Goal: Task Accomplishment & Management: Manage account settings

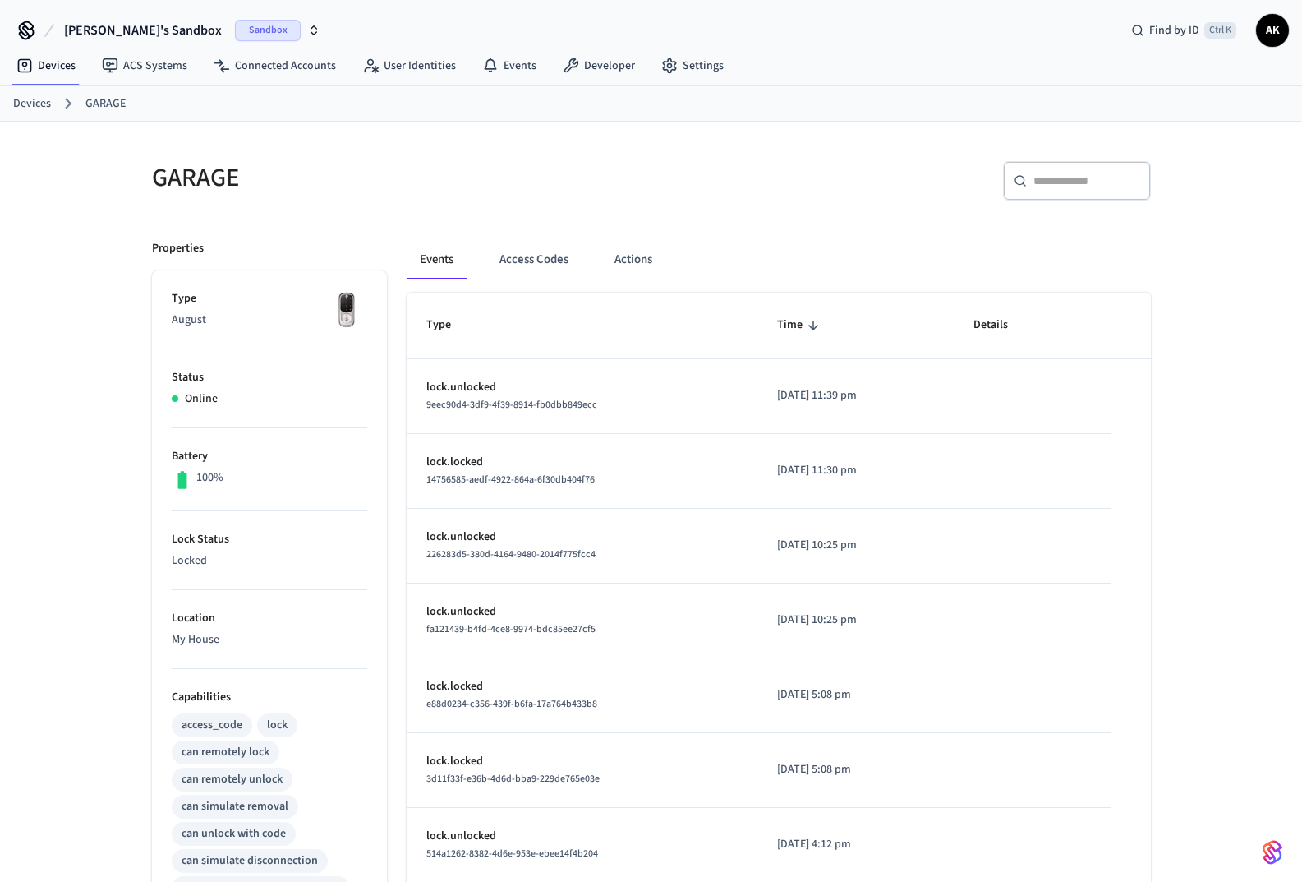
click at [542, 265] on button "Access Codes" at bounding box center [533, 259] width 95 height 39
click at [522, 256] on button "Access Codes" at bounding box center [533, 259] width 95 height 39
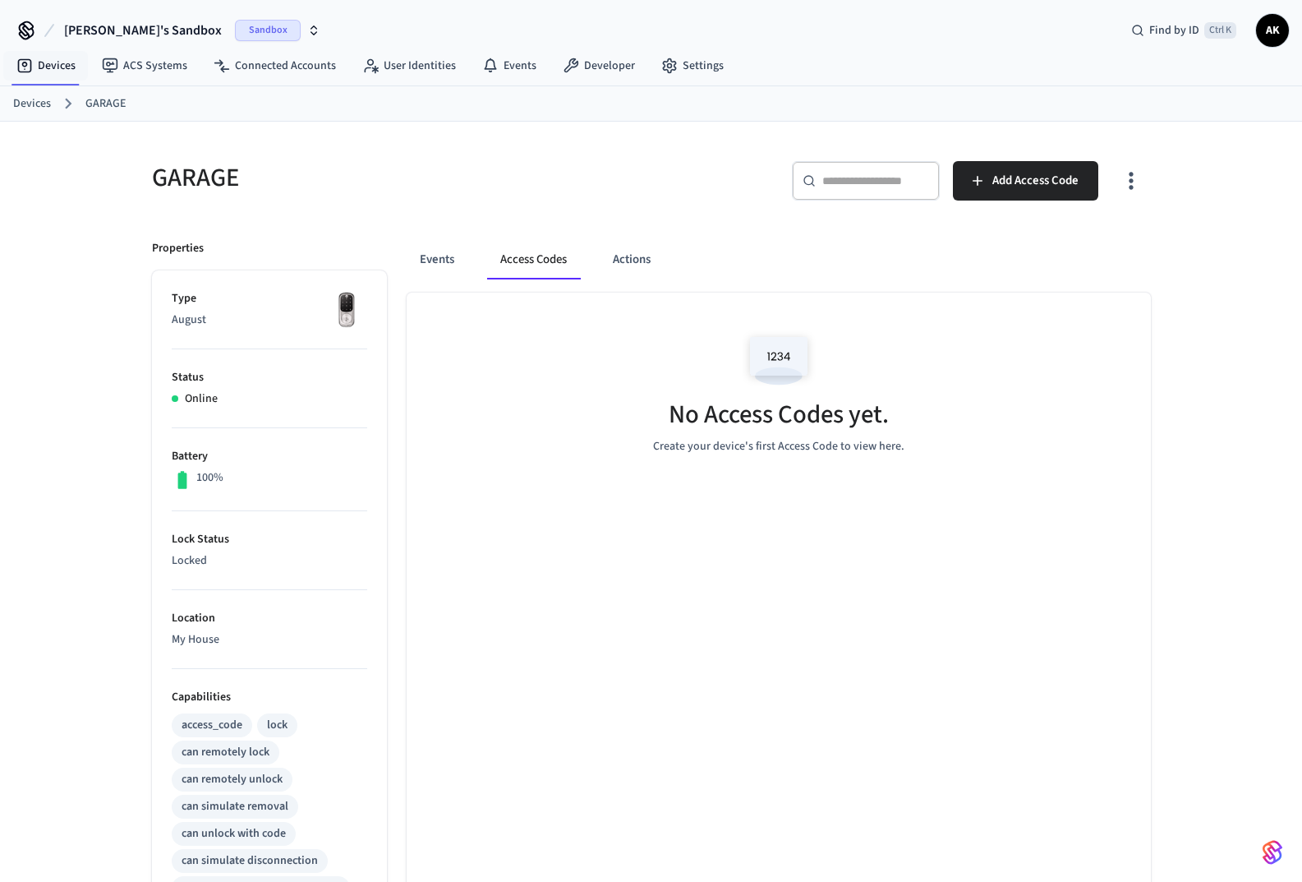
click at [39, 61] on link "Devices" at bounding box center [45, 66] width 85 height 30
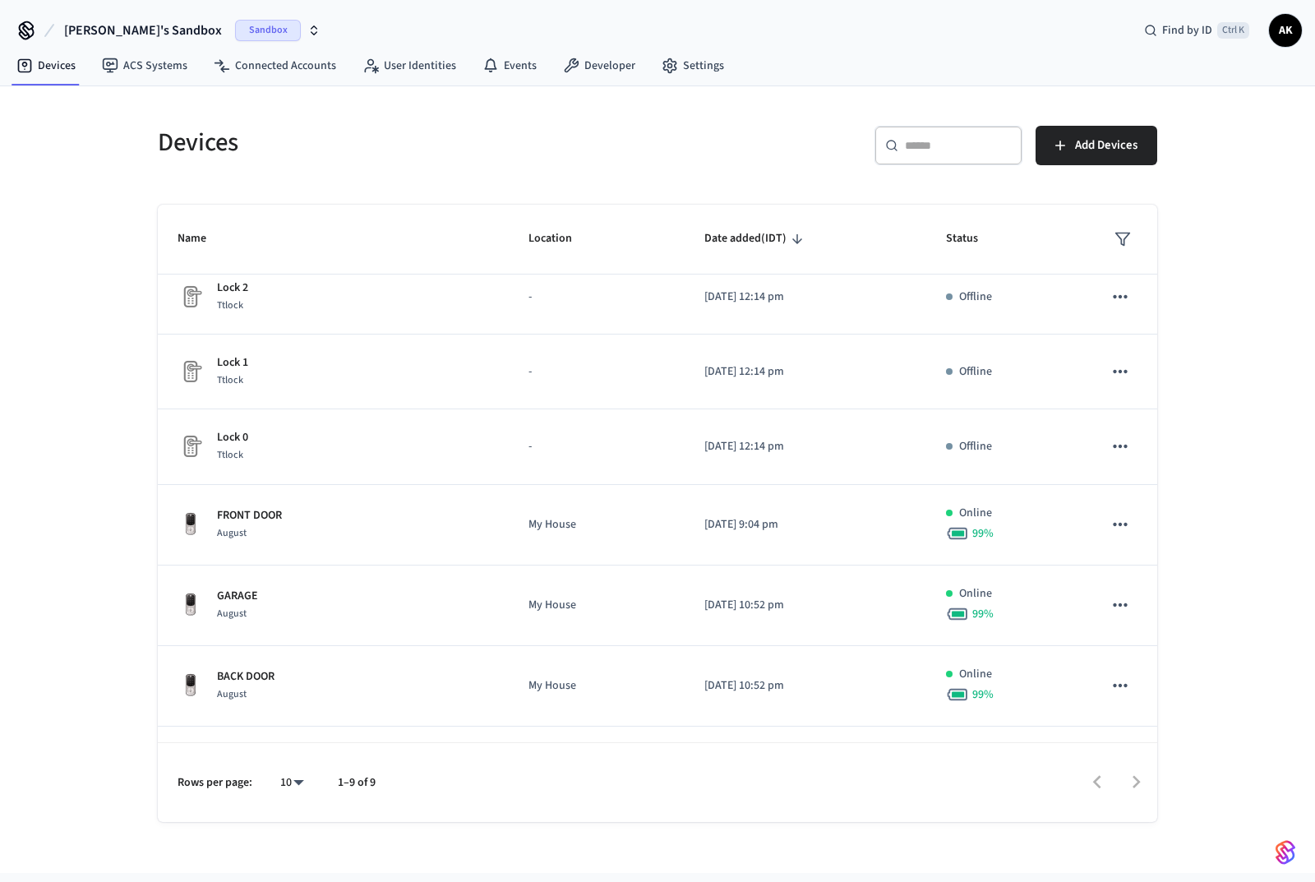
scroll to position [229, 0]
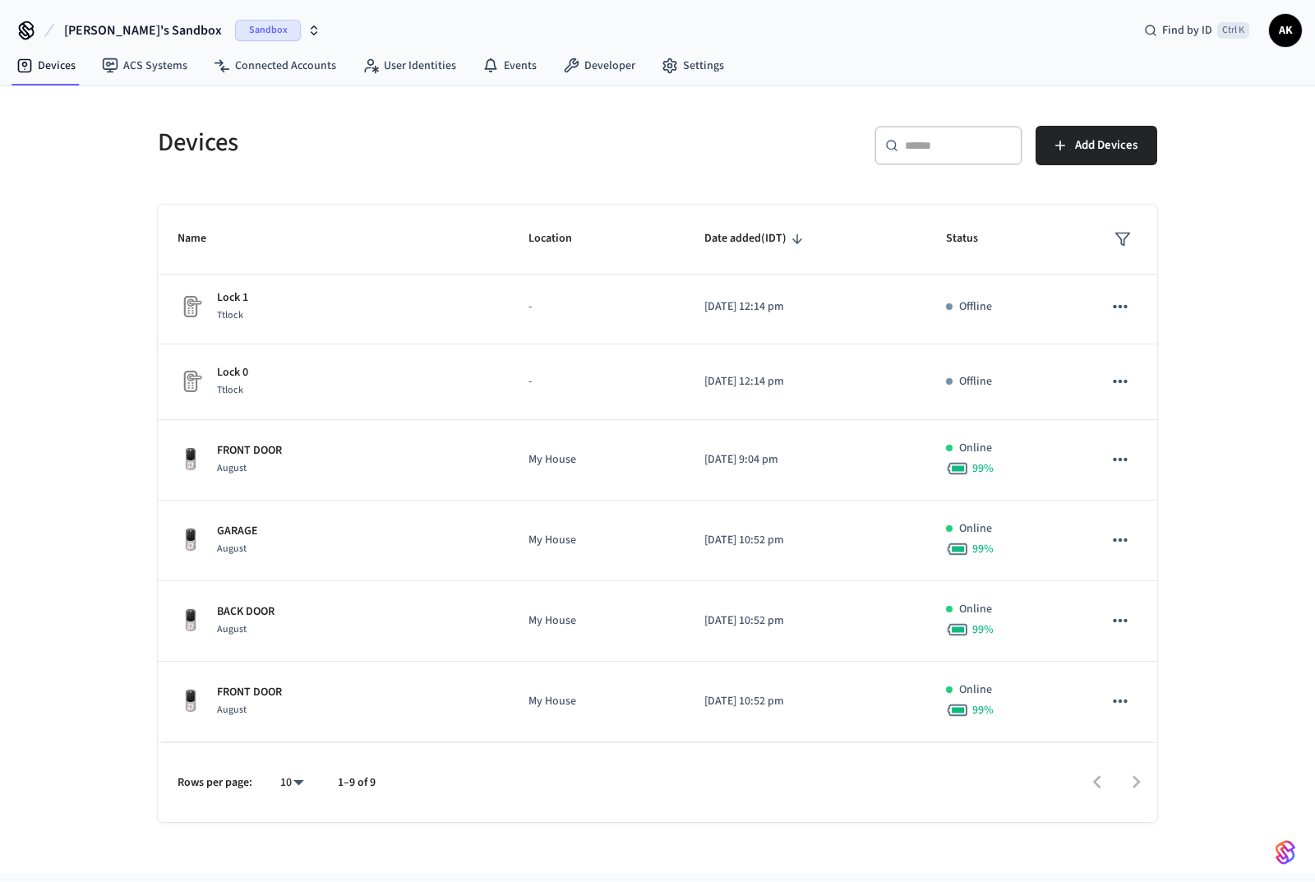
click at [414, 707] on div "FRONT DOOR August" at bounding box center [332, 701] width 311 height 35
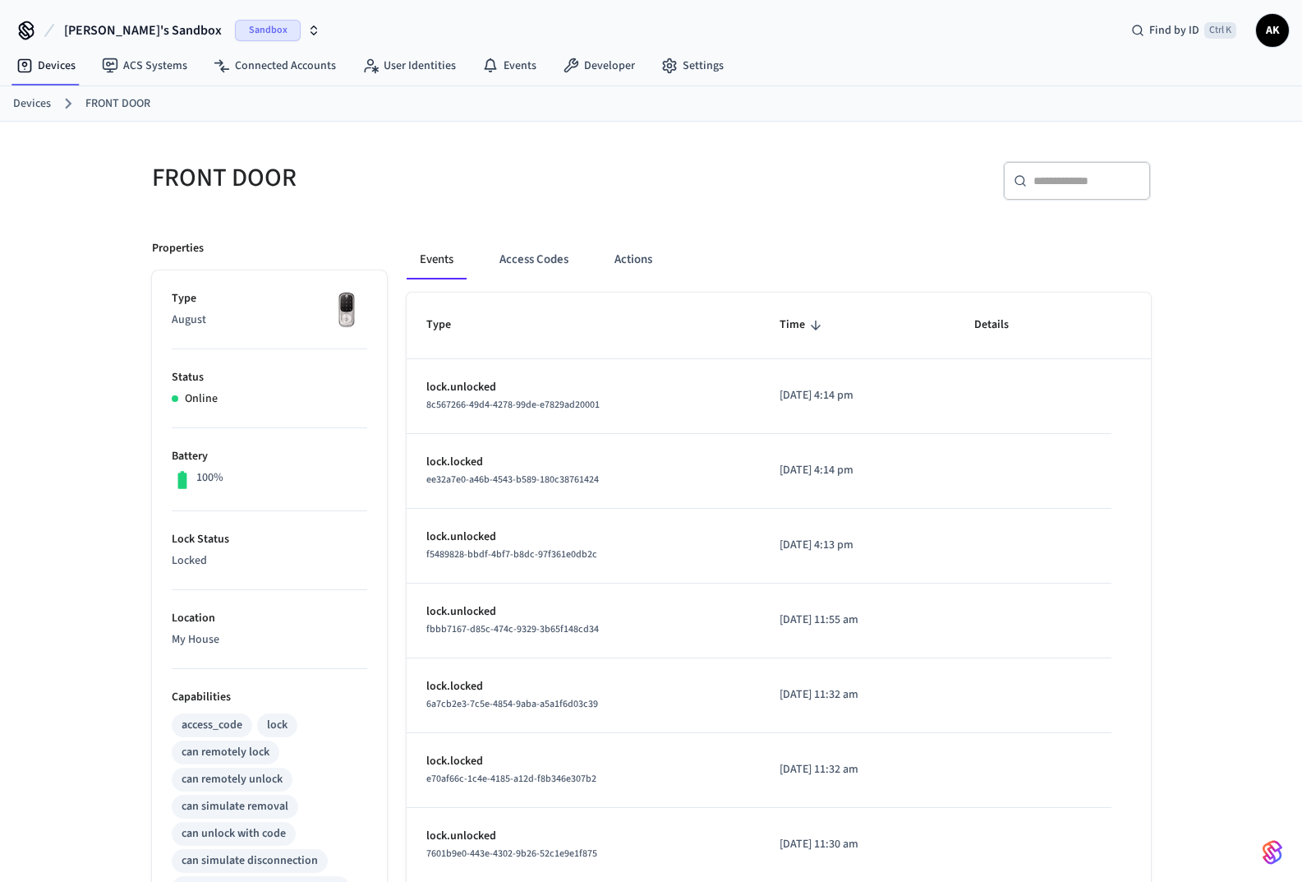
click at [557, 261] on button "Access Codes" at bounding box center [533, 259] width 95 height 39
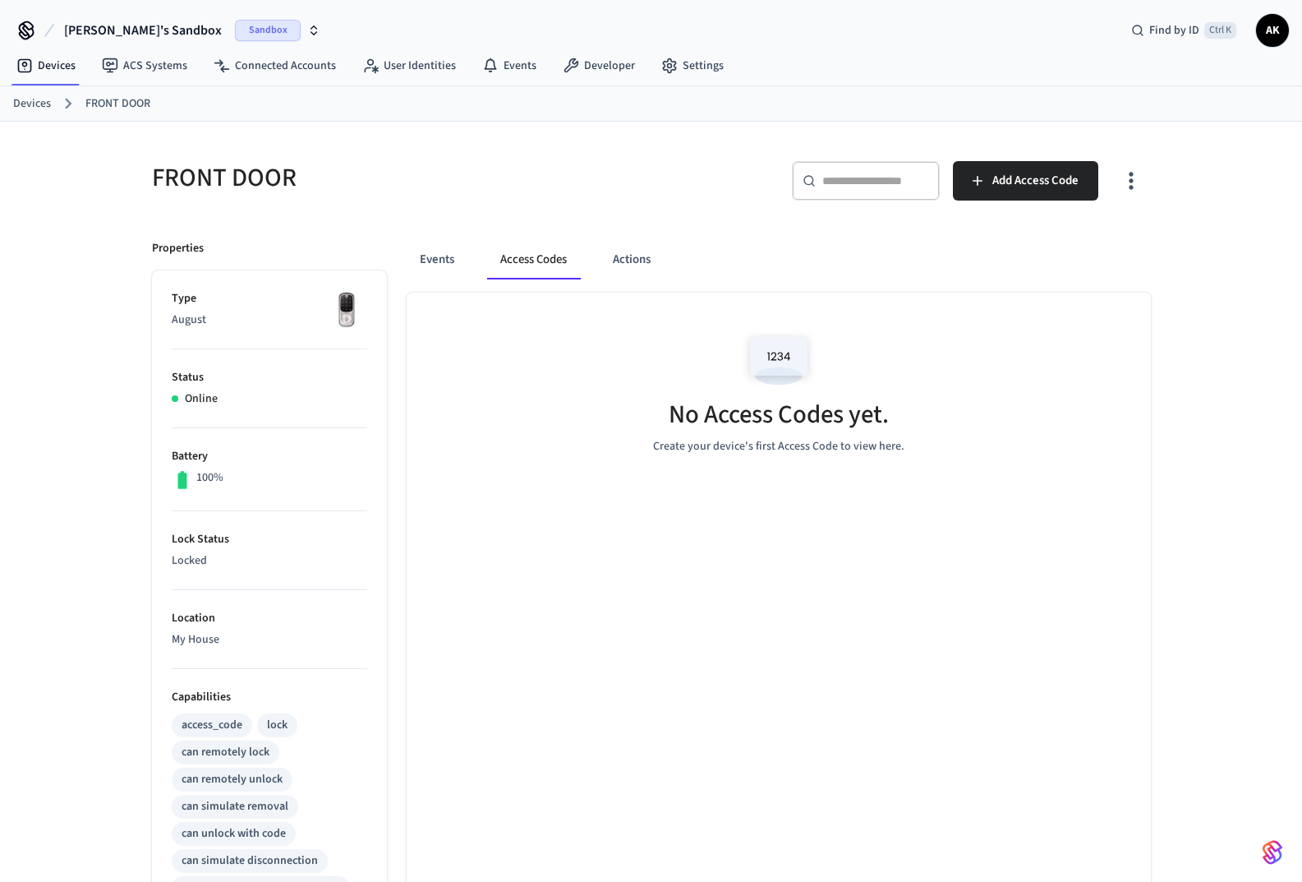
click at [786, 354] on img at bounding box center [779, 360] width 74 height 70
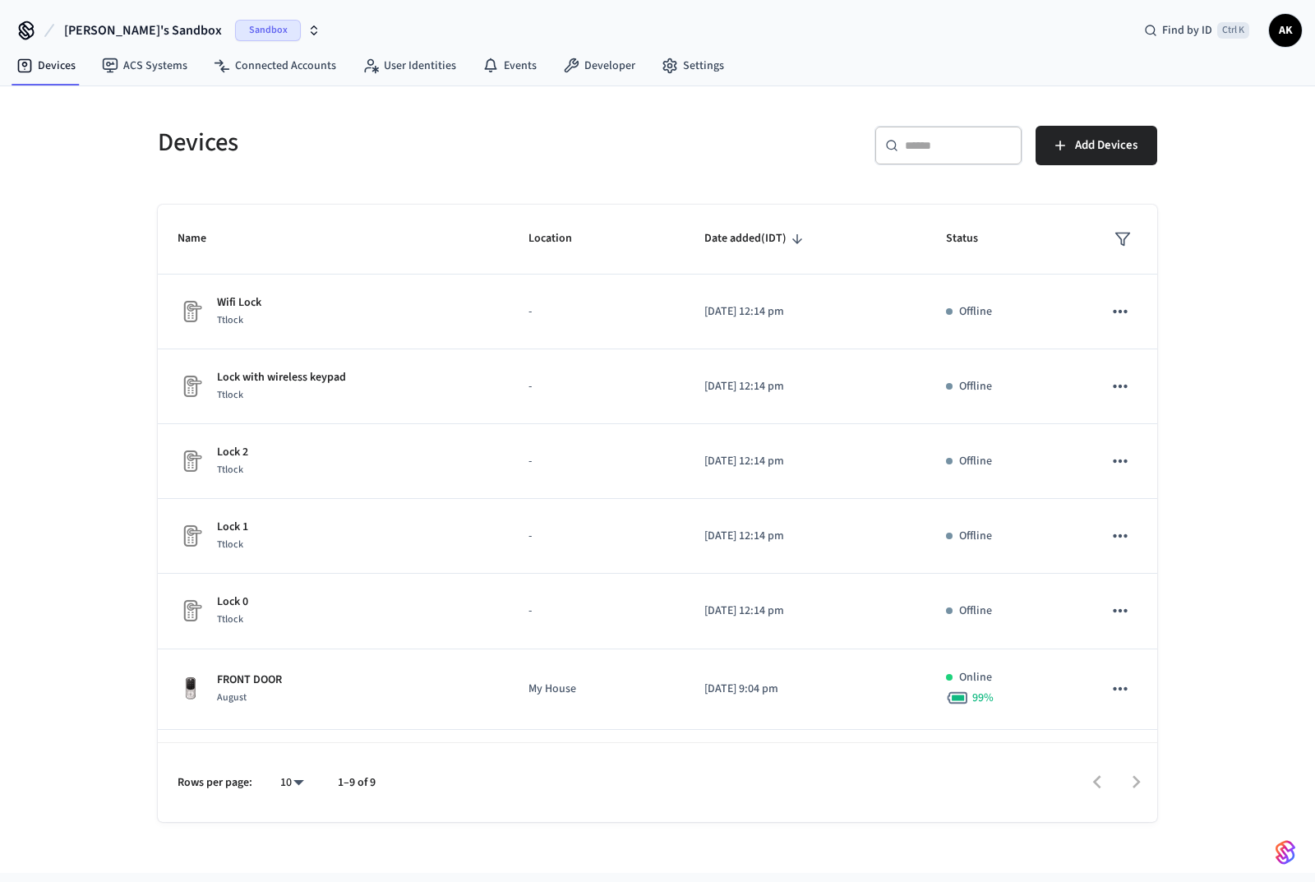
scroll to position [229, 0]
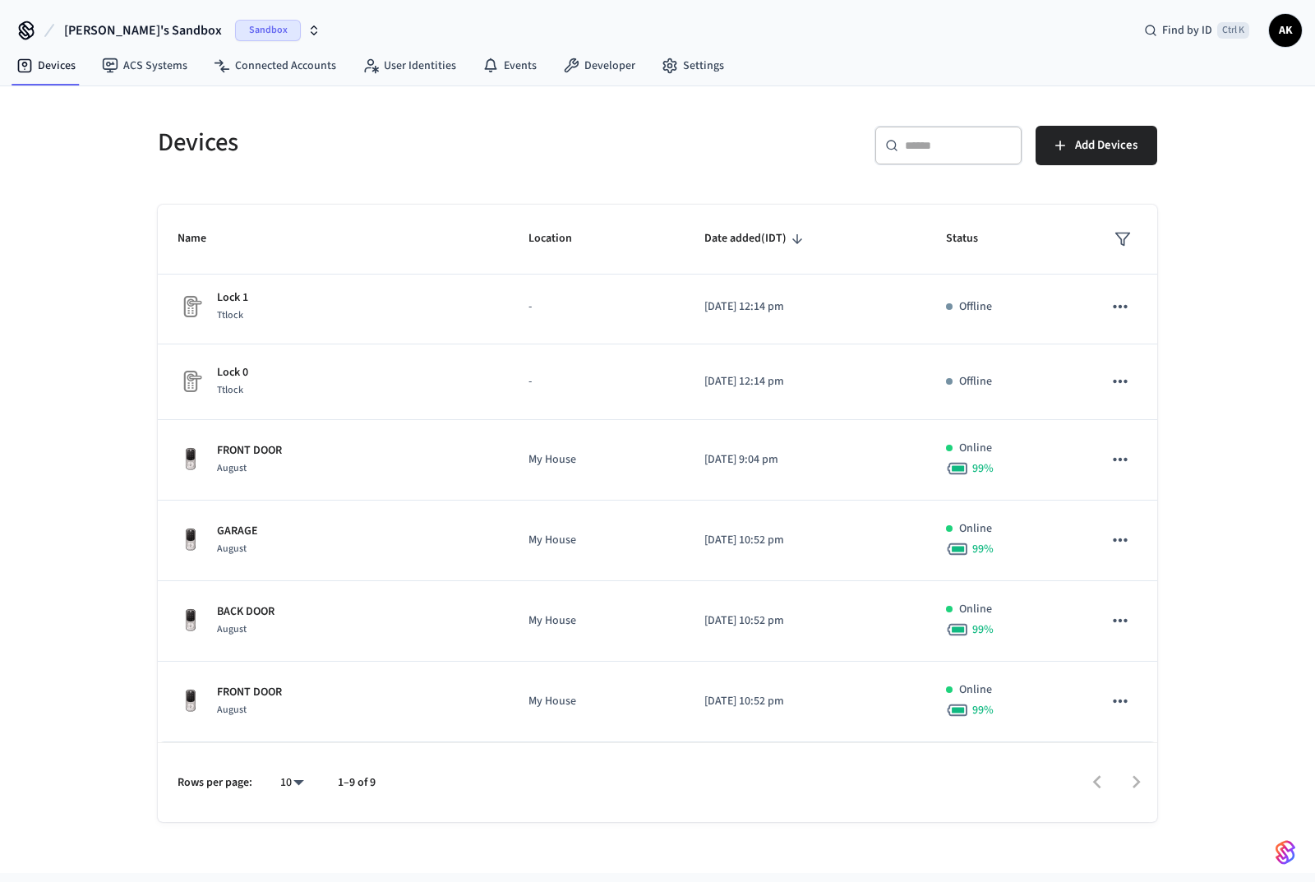
click at [317, 629] on div "BACK DOOR August" at bounding box center [332, 620] width 311 height 35
click at [234, 618] on p "BACK DOOR" at bounding box center [246, 611] width 58 height 17
click at [256, 602] on td "BACK DOOR August" at bounding box center [333, 621] width 351 height 81
drag, startPoint x: 548, startPoint y: 582, endPoint x: 539, endPoint y: 625, distance: 43.7
click at [548, 582] on td "My House" at bounding box center [597, 621] width 176 height 81
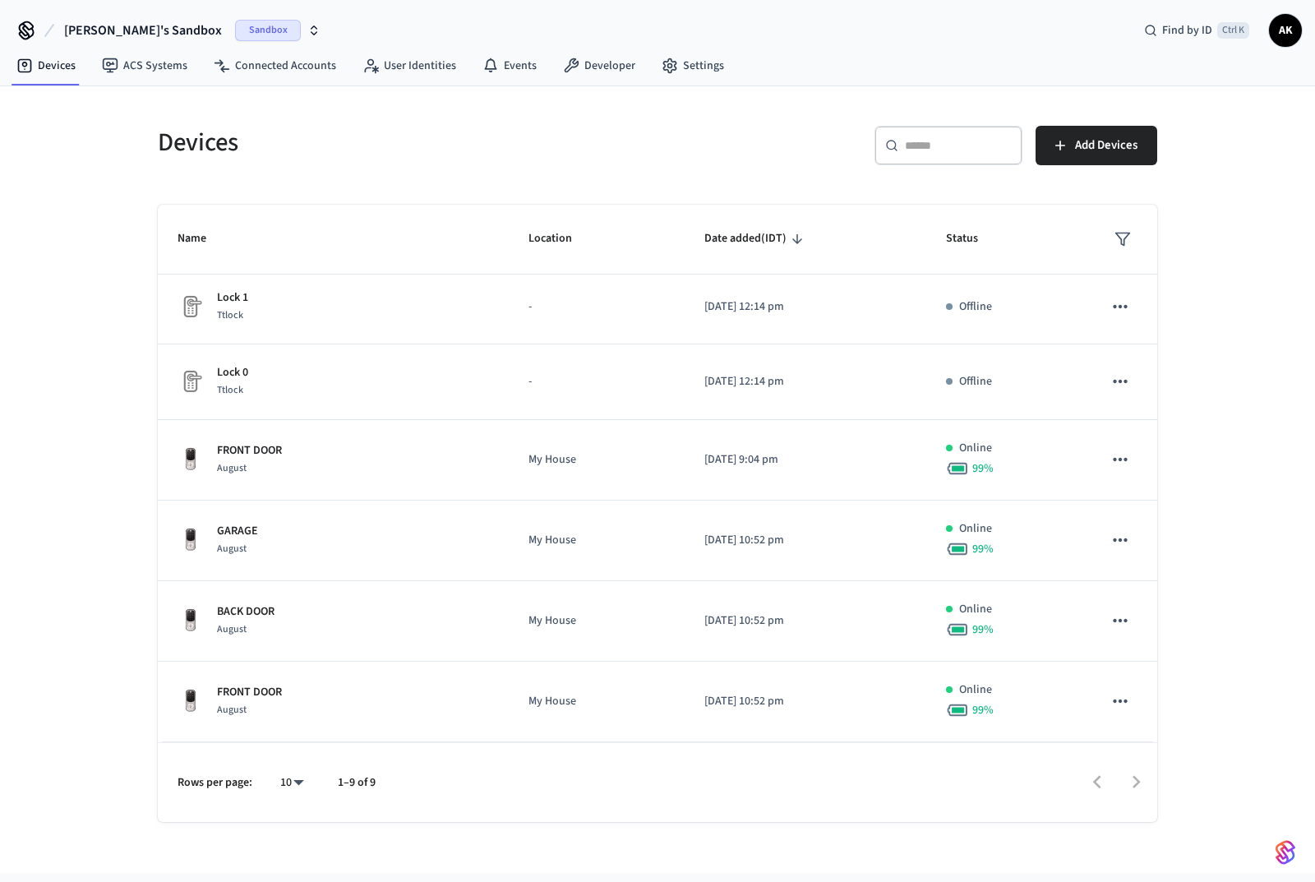
click at [541, 622] on p "My House" at bounding box center [596, 620] width 136 height 17
click at [541, 621] on p "My House" at bounding box center [596, 620] width 136 height 17
click at [268, 612] on p "BACK DOOR" at bounding box center [246, 611] width 58 height 17
click at [300, 683] on td "FRONT DOOR August" at bounding box center [333, 701] width 351 height 81
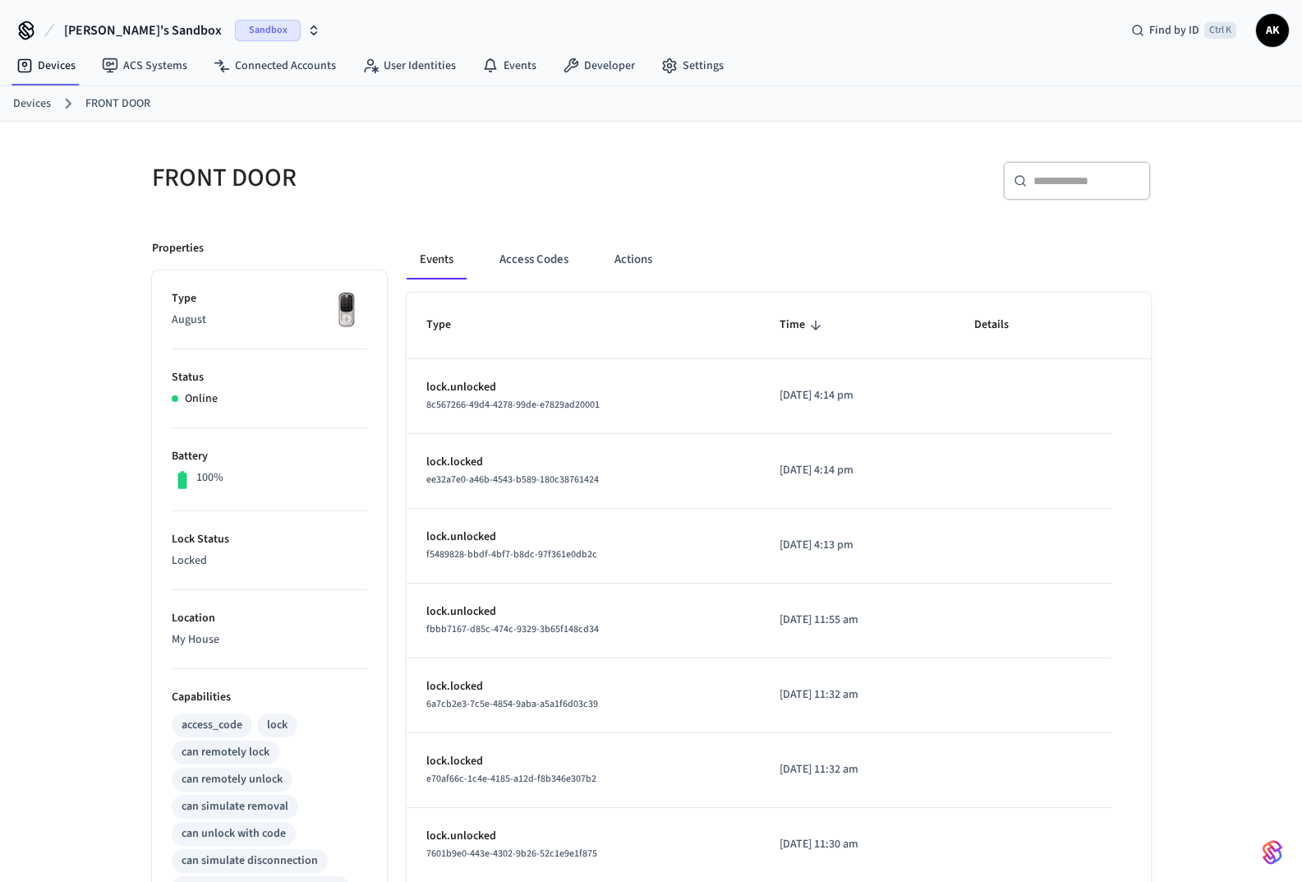
click at [241, 689] on p "Capabilities" at bounding box center [270, 697] width 196 height 17
click at [511, 259] on button "Access Codes" at bounding box center [533, 259] width 95 height 39
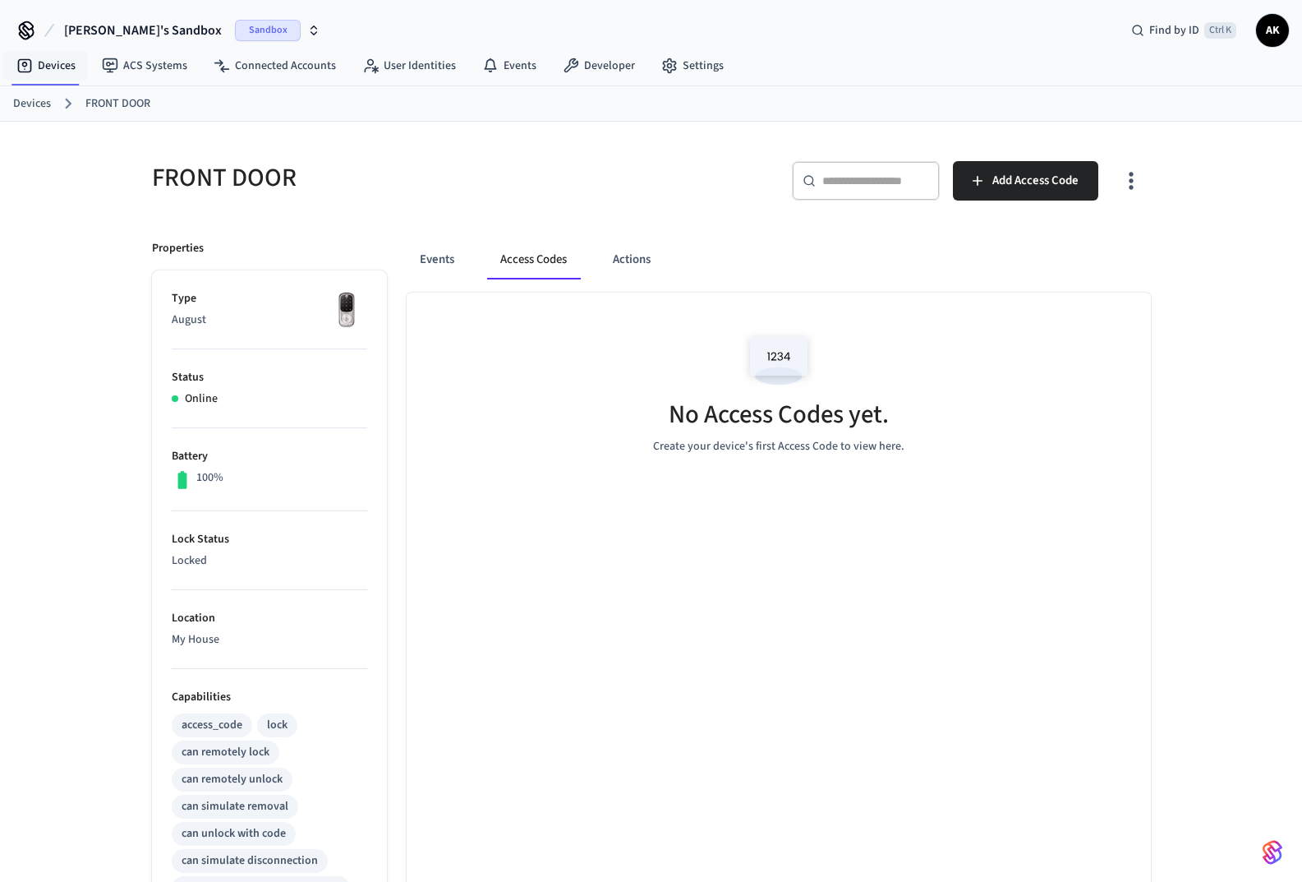
click at [37, 67] on link "Devices" at bounding box center [45, 66] width 85 height 30
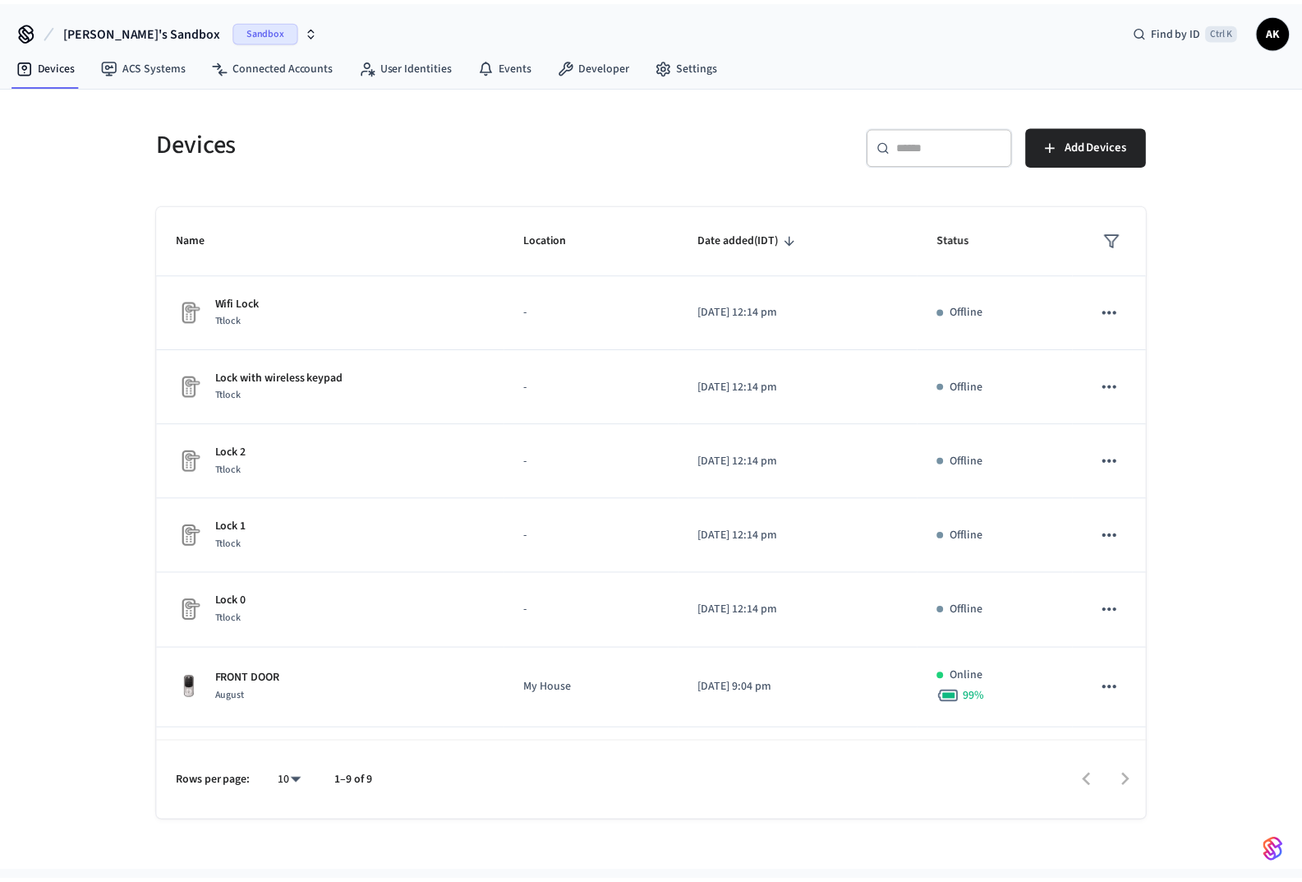
scroll to position [164, 0]
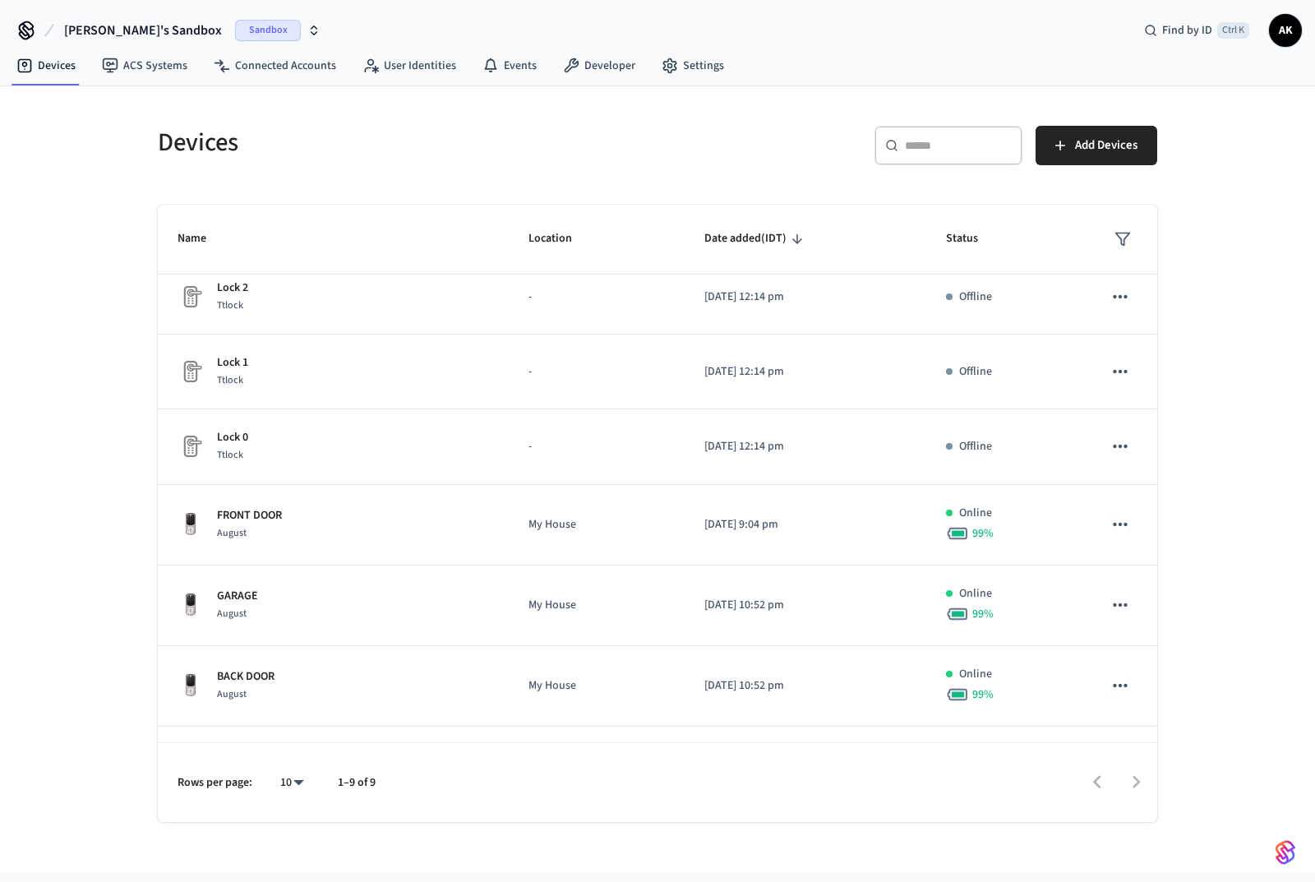
click at [247, 505] on td "FRONT DOOR August" at bounding box center [333, 525] width 351 height 81
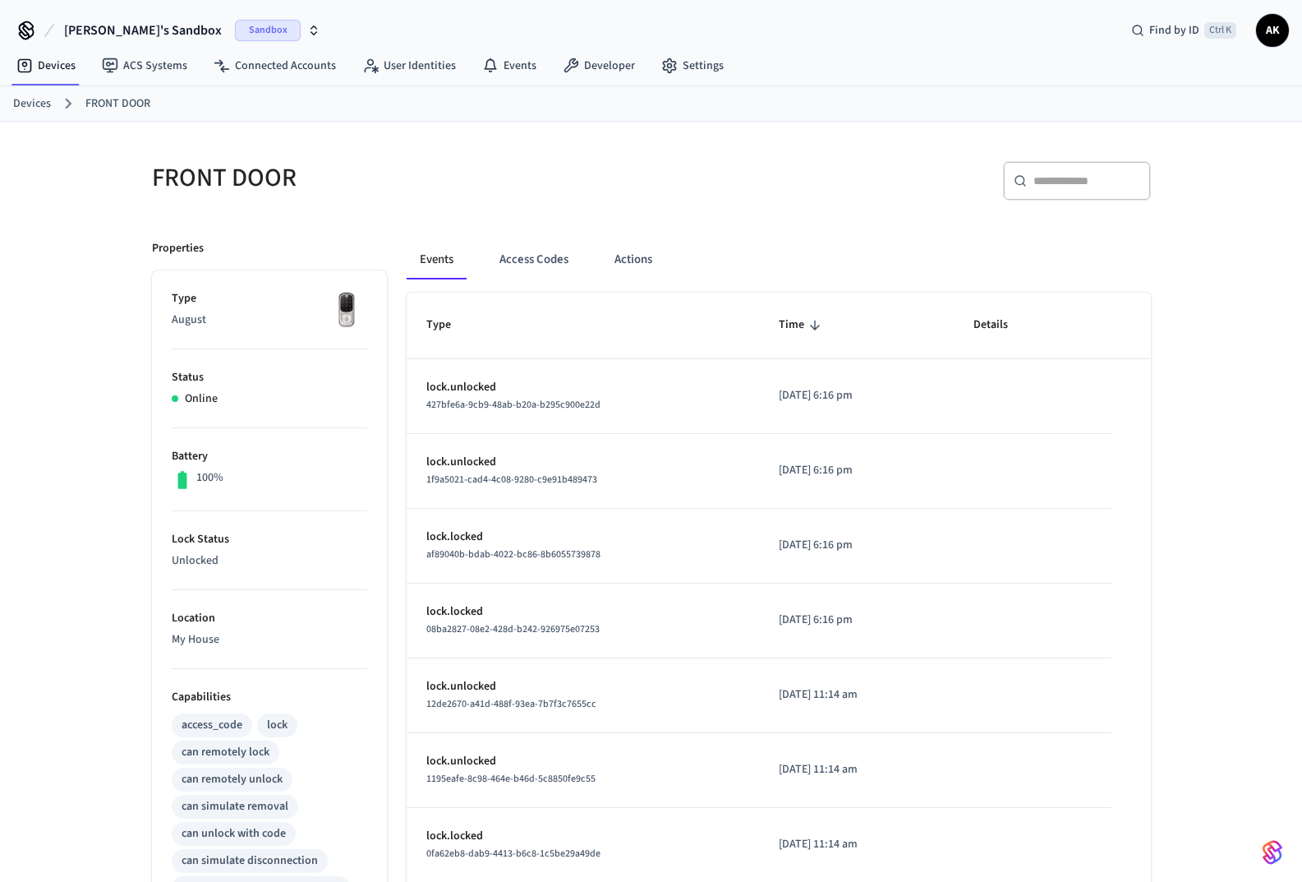
click at [542, 251] on button "Access Codes" at bounding box center [533, 259] width 95 height 39
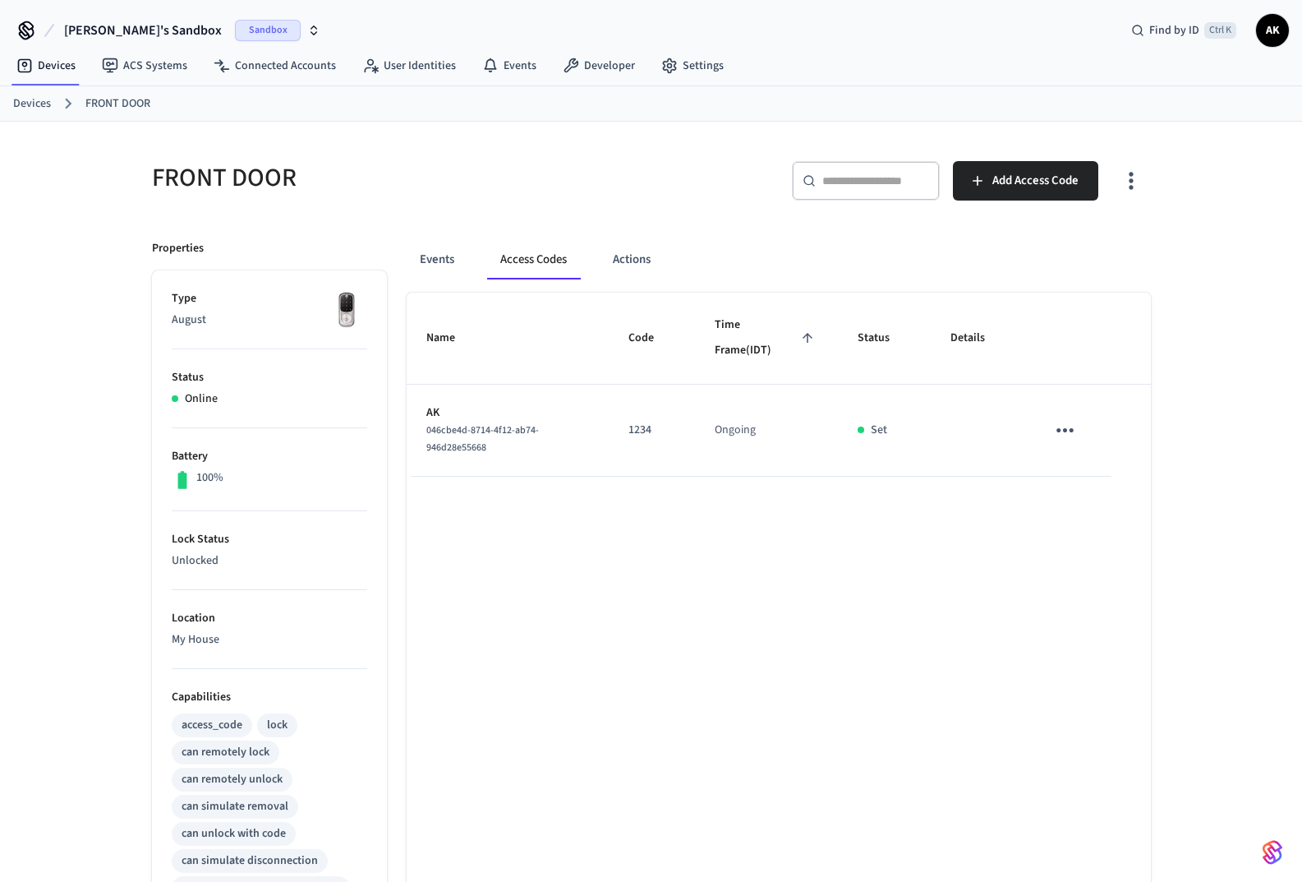
click at [1062, 428] on icon "sticky table" at bounding box center [1065, 429] width 25 height 25
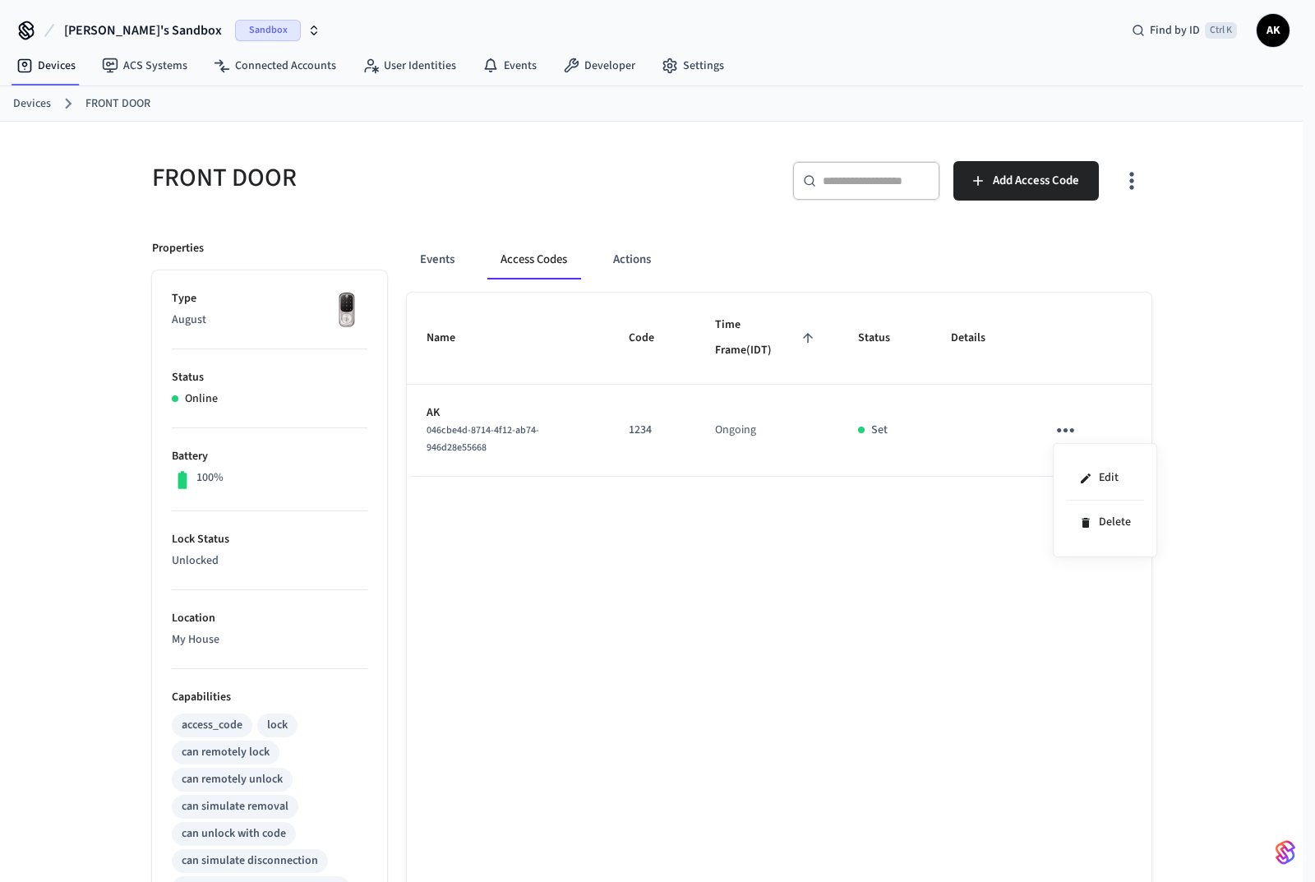
click at [1094, 472] on li "Edit" at bounding box center [1105, 478] width 78 height 44
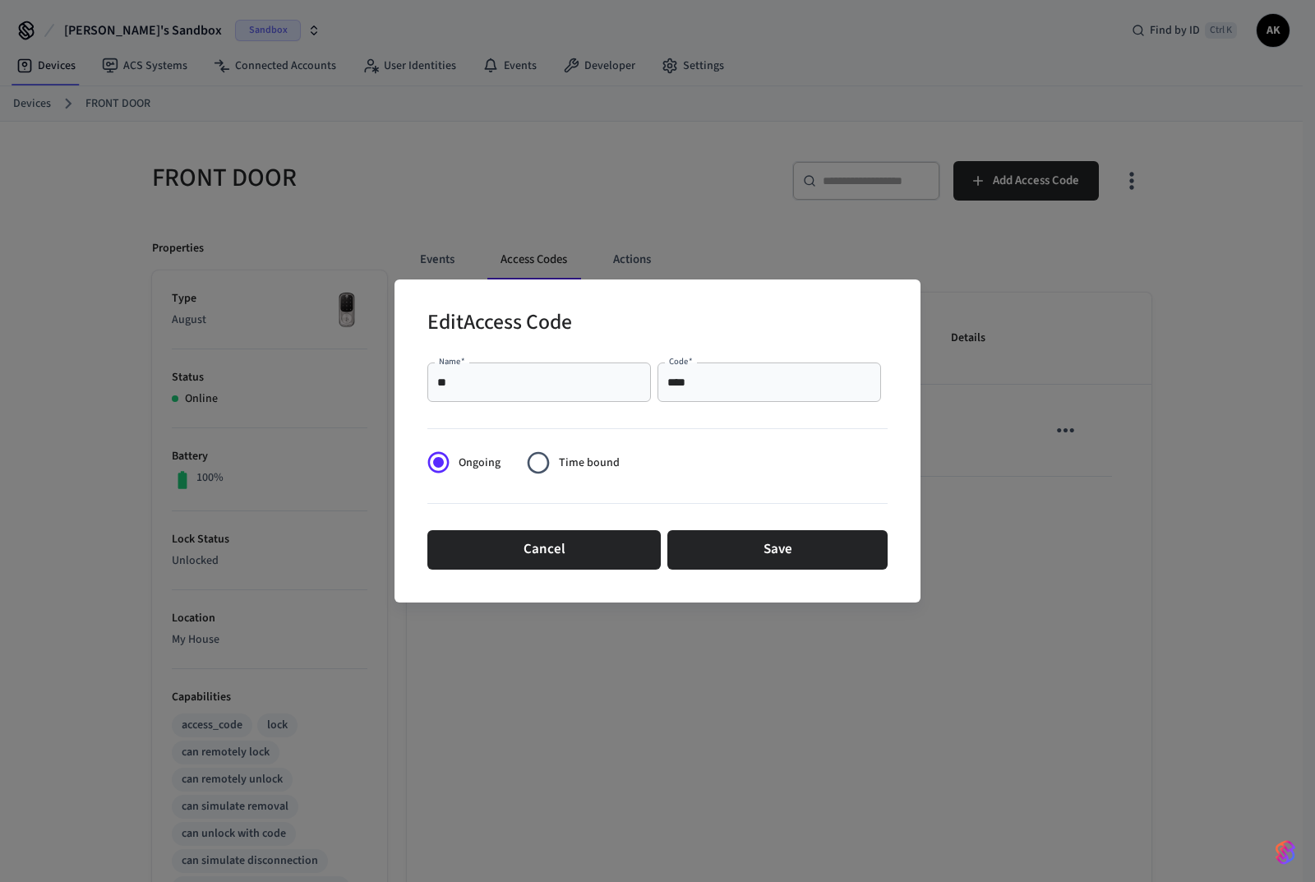
click at [569, 469] on span "Time bound" at bounding box center [589, 462] width 61 height 17
click at [537, 563] on button "Cancel" at bounding box center [543, 549] width 233 height 39
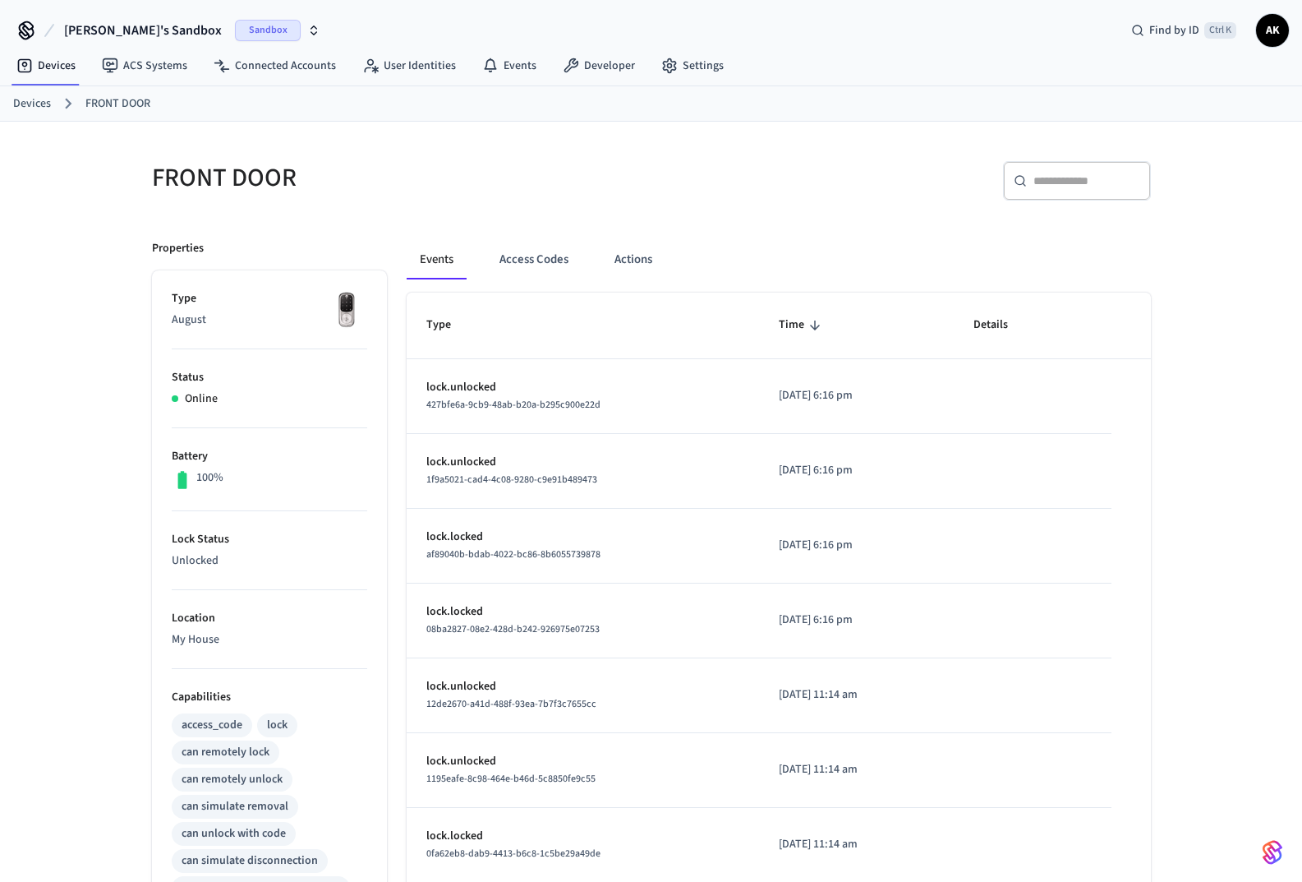
click at [545, 242] on button "Access Codes" at bounding box center [533, 259] width 95 height 39
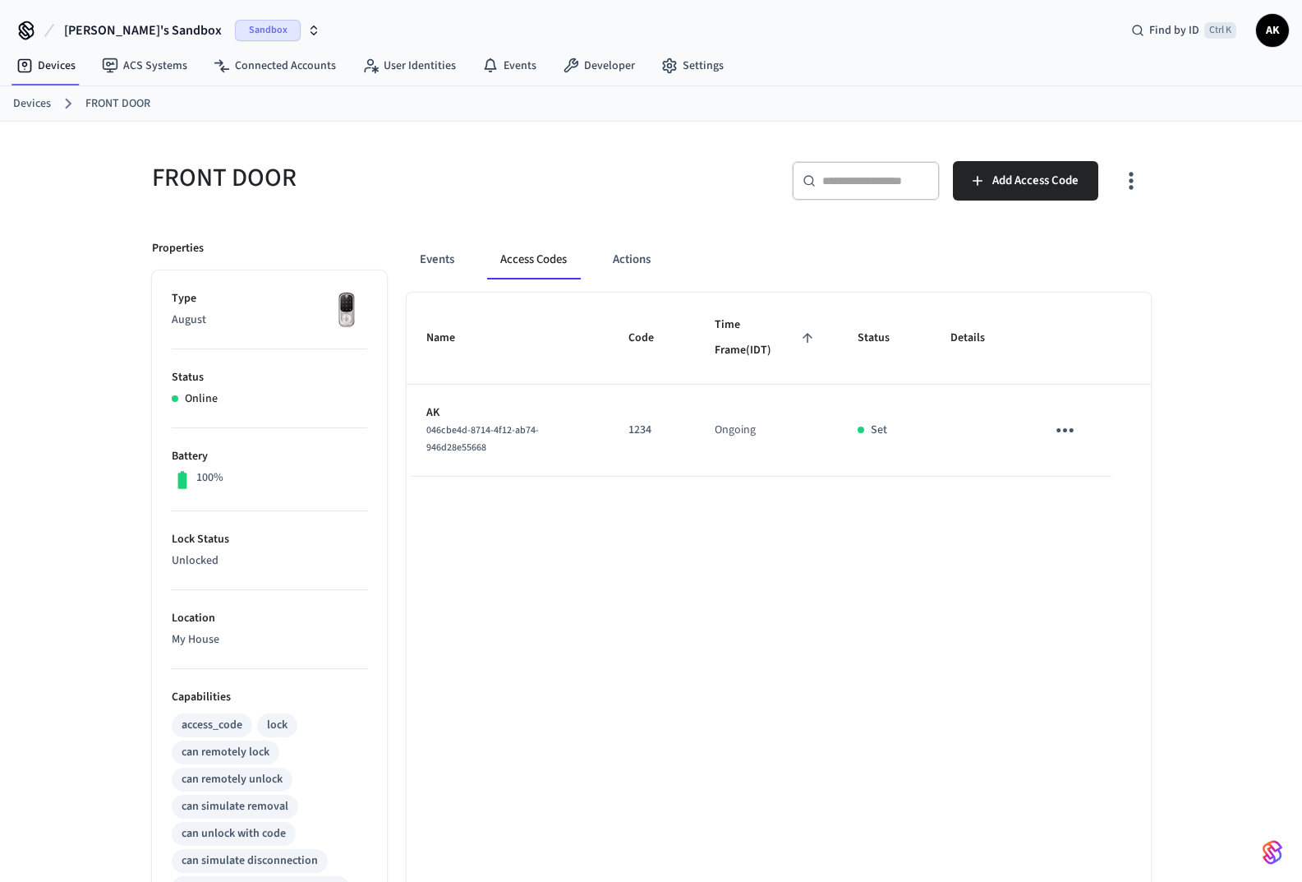
click at [535, 260] on button "Access Codes" at bounding box center [533, 259] width 93 height 39
click at [426, 256] on button "Events" at bounding box center [437, 259] width 61 height 39
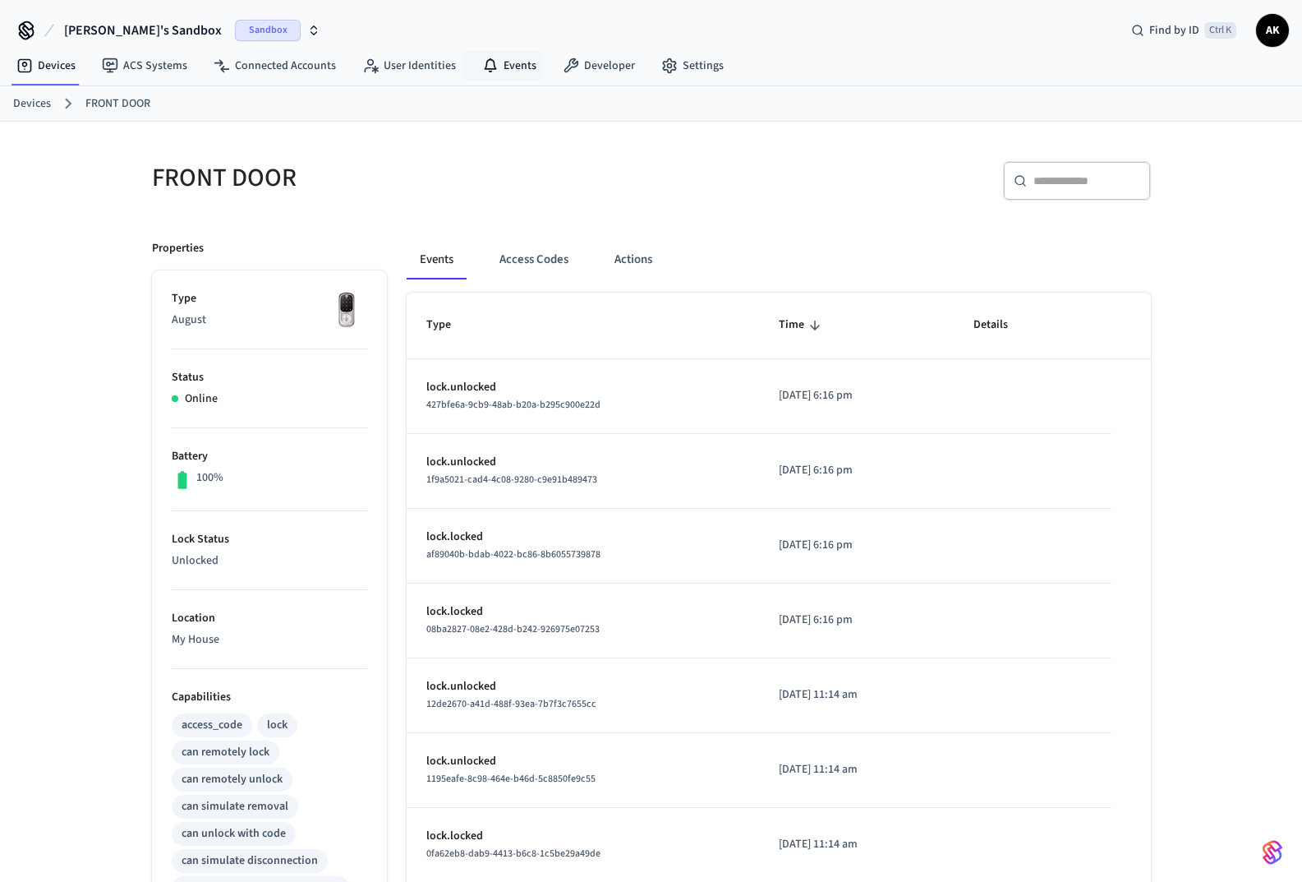
click at [502, 67] on link "Events" at bounding box center [509, 66] width 81 height 30
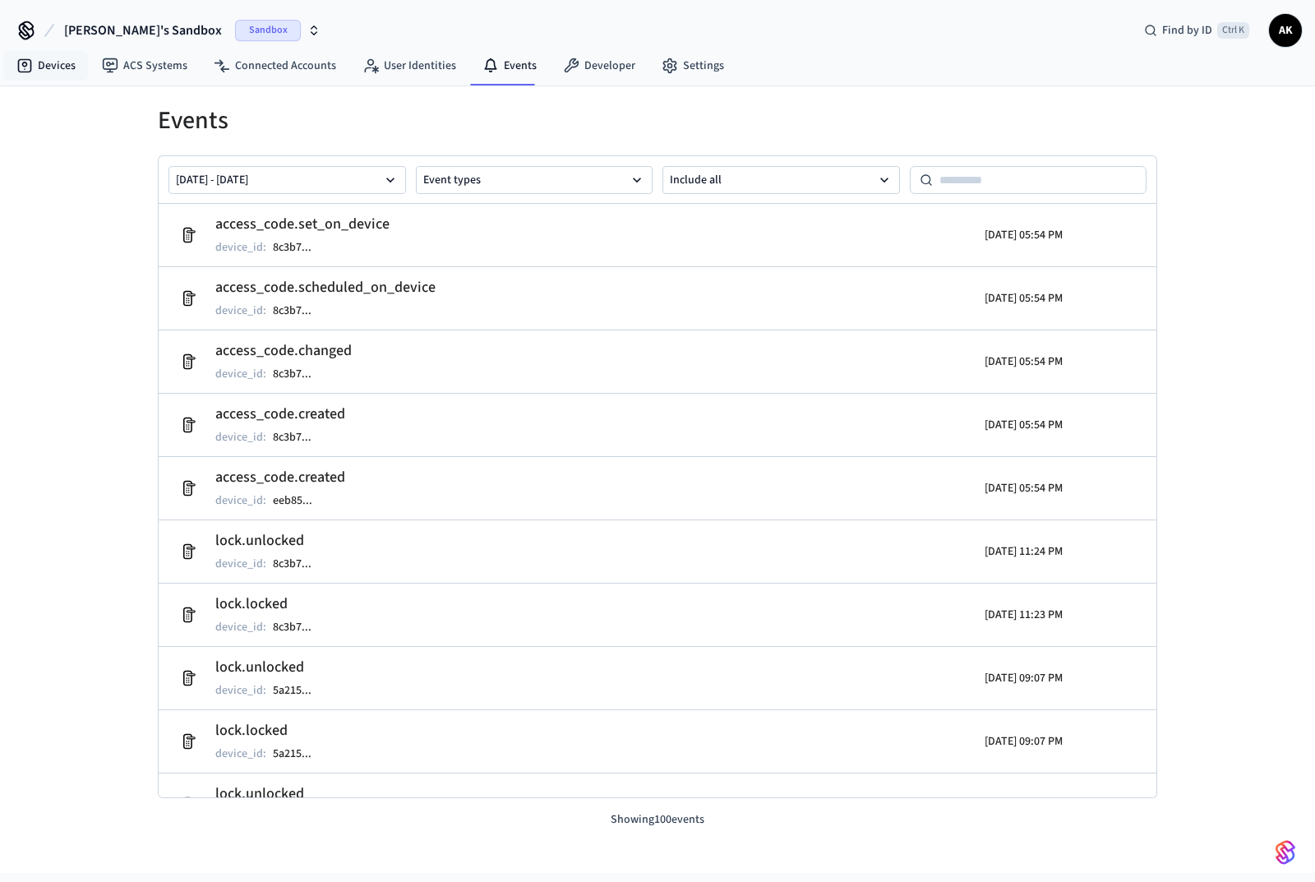
click at [58, 67] on link "Devices" at bounding box center [45, 66] width 85 height 30
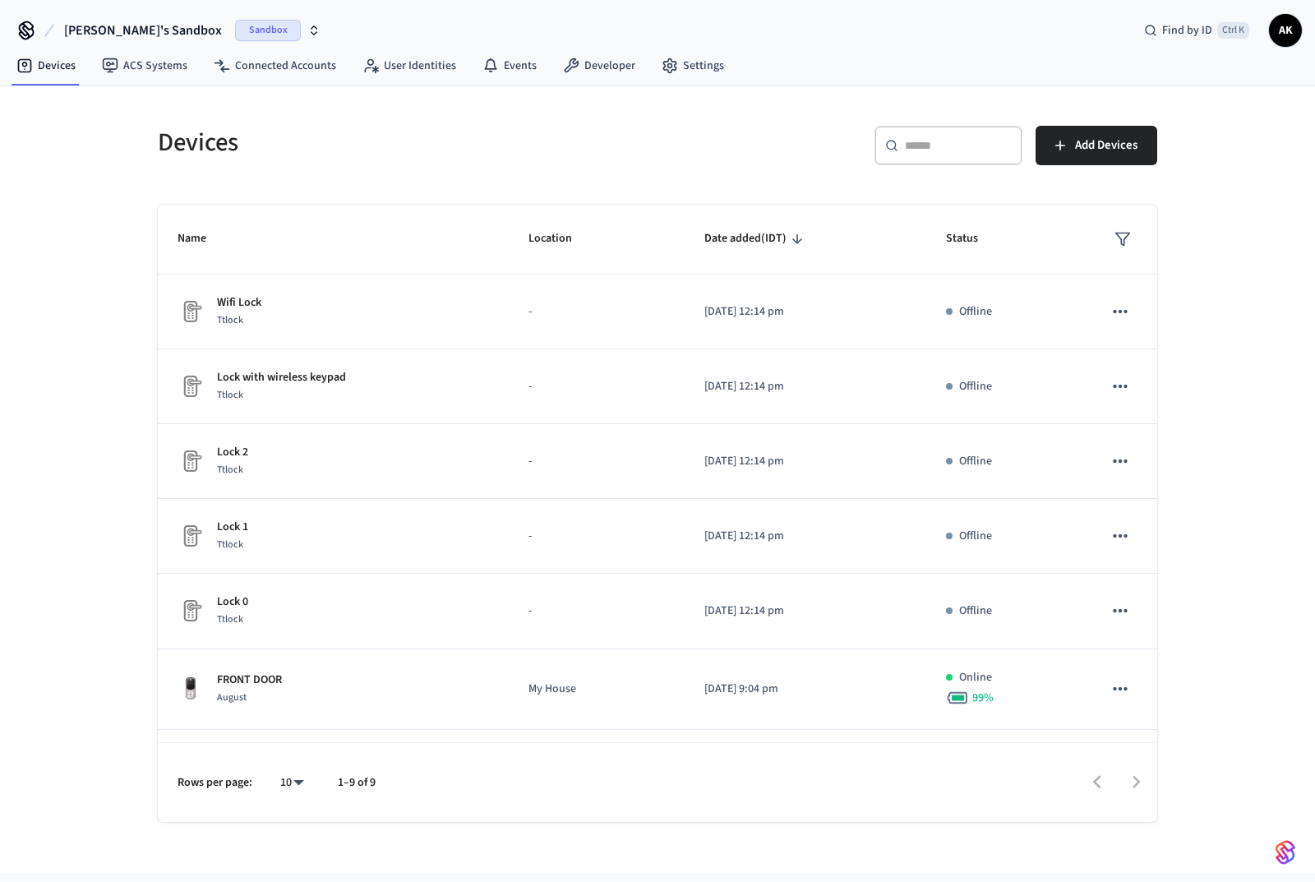
scroll to position [229, 0]
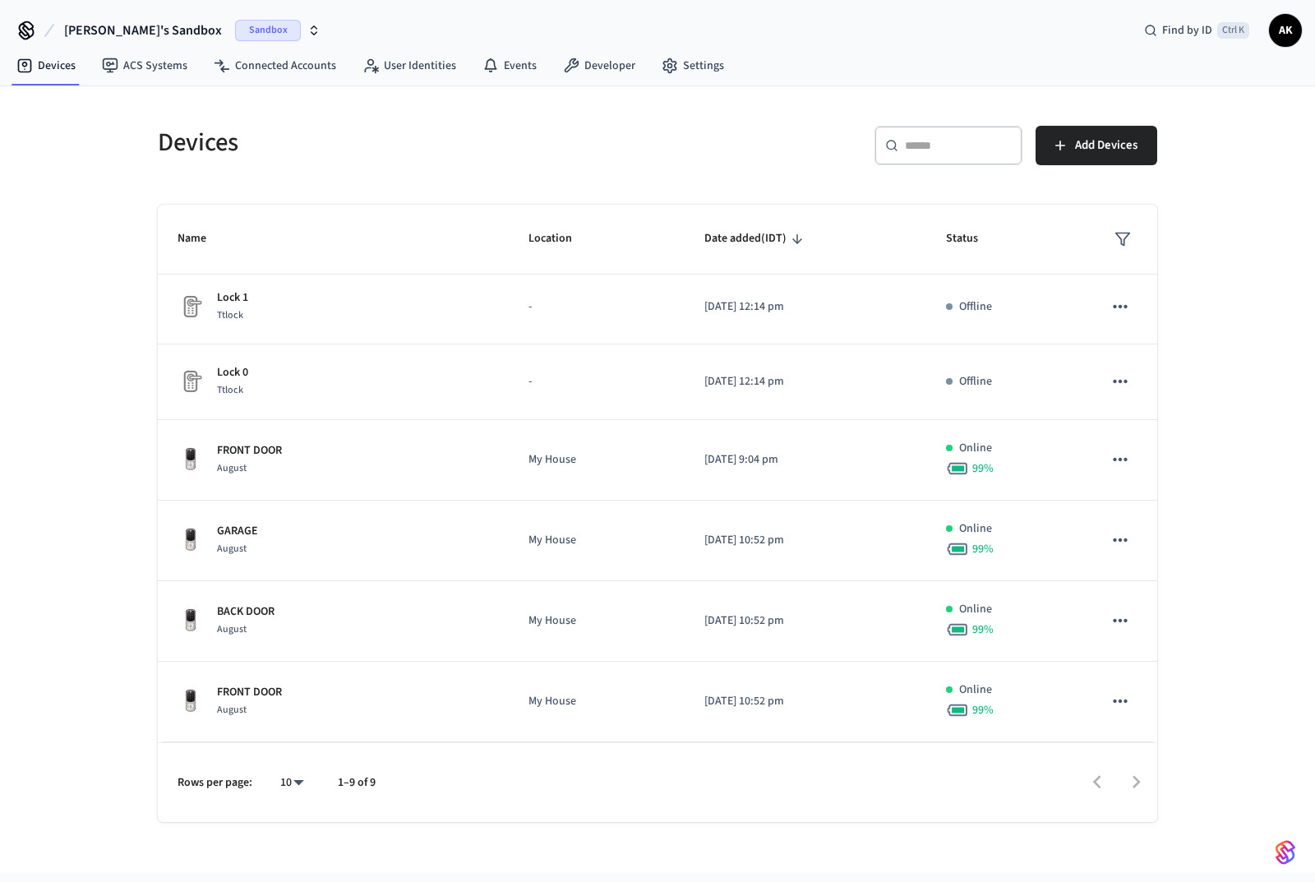
click at [326, 708] on div "FRONT DOOR August" at bounding box center [332, 701] width 311 height 35
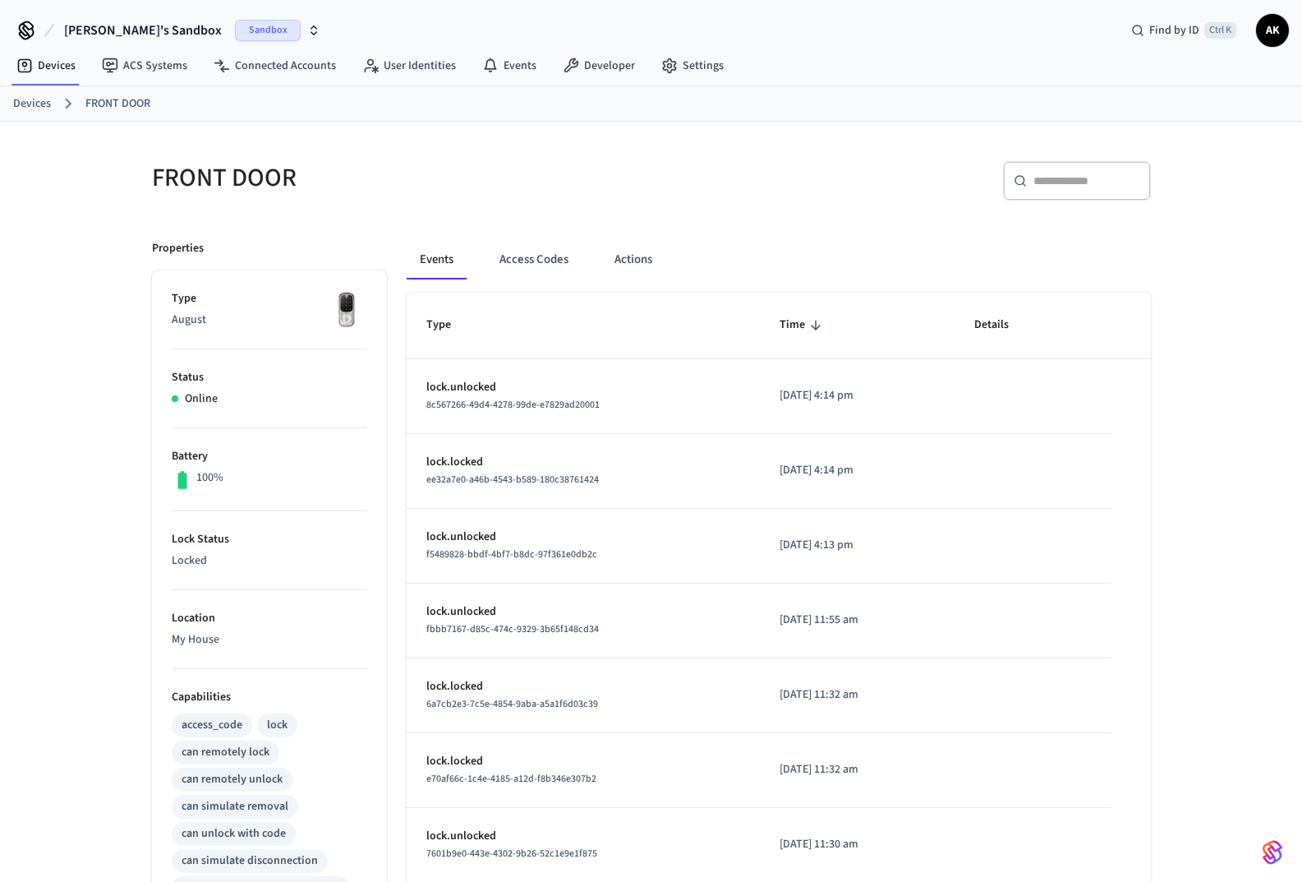
click at [535, 259] on button "Access Codes" at bounding box center [533, 259] width 95 height 39
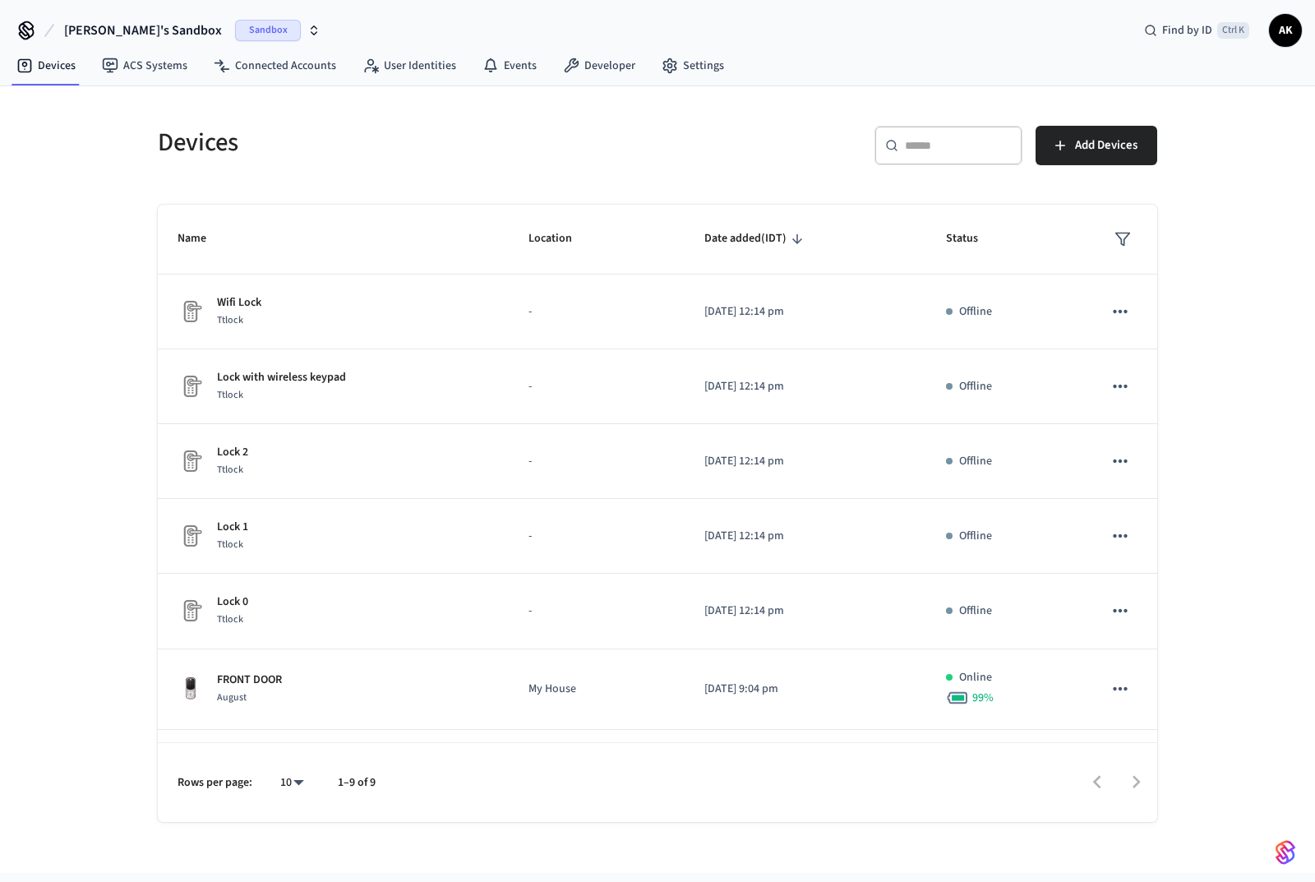
click at [78, 362] on div "Devices ​ ​ Add Devices Name Location Date added (IDT) Status Wifi Lock Ttlock …" at bounding box center [657, 479] width 1315 height 786
click at [57, 67] on link "Devices" at bounding box center [45, 66] width 85 height 30
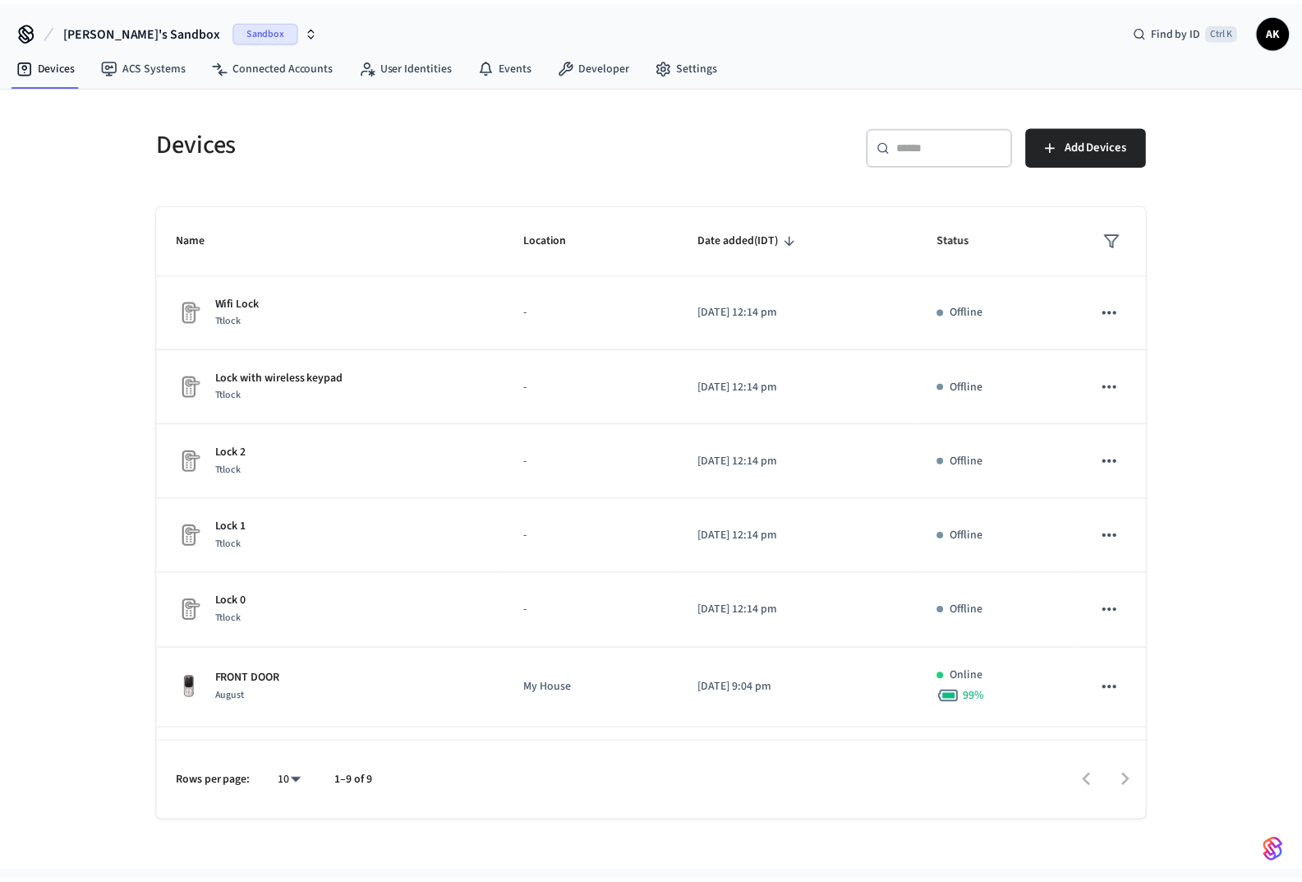
scroll to position [229, 0]
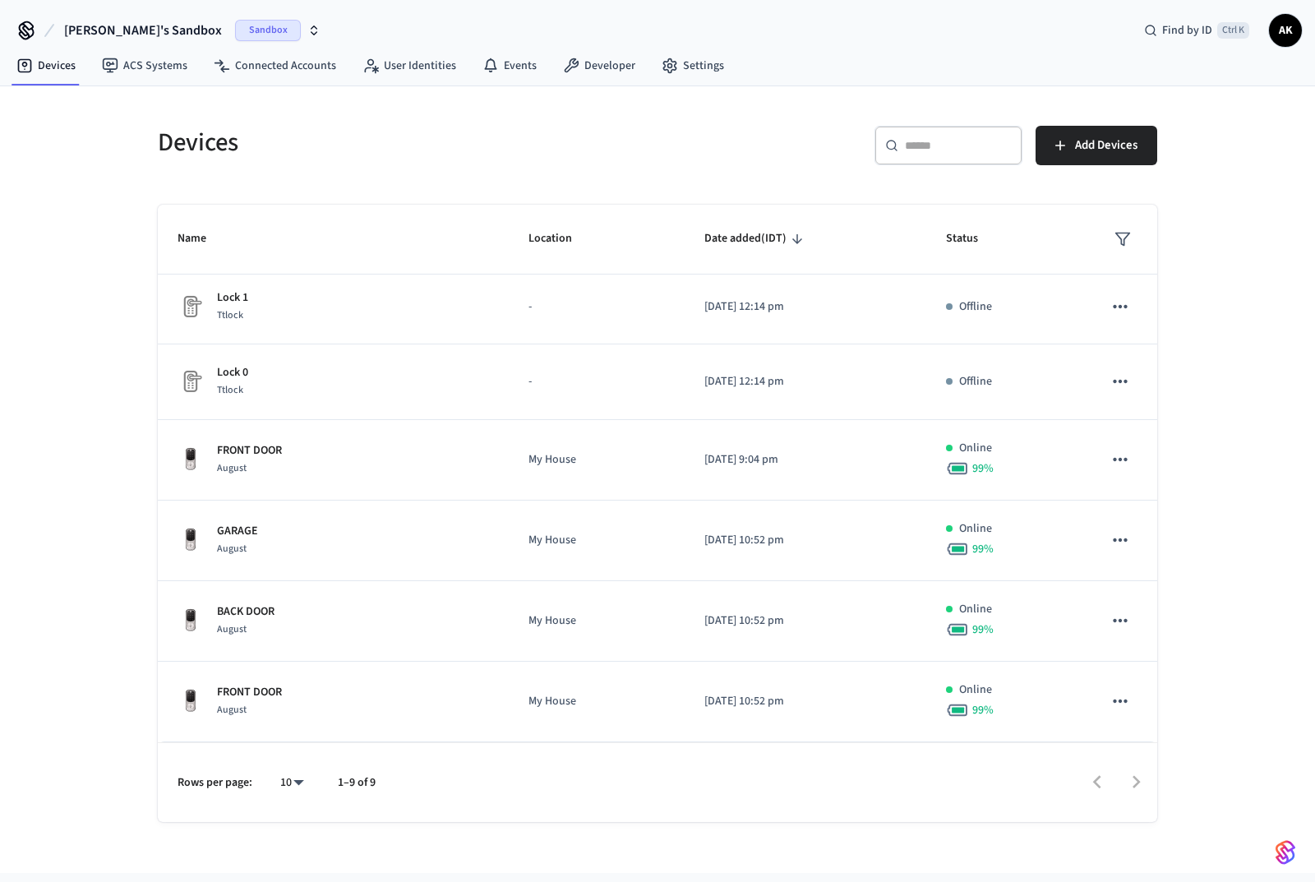
click at [532, 704] on p "My House" at bounding box center [596, 701] width 136 height 17
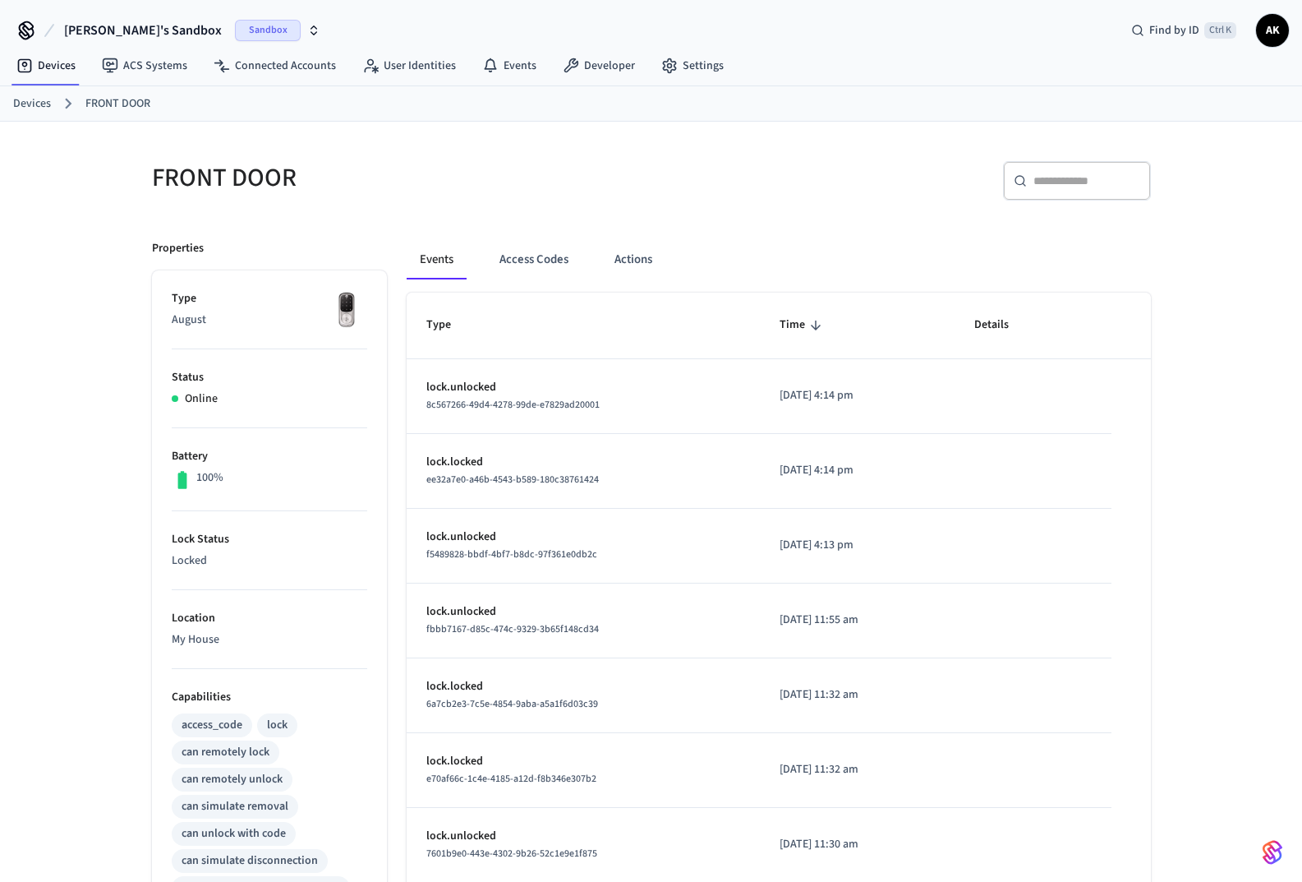
click at [536, 251] on button "Access Codes" at bounding box center [533, 259] width 95 height 39
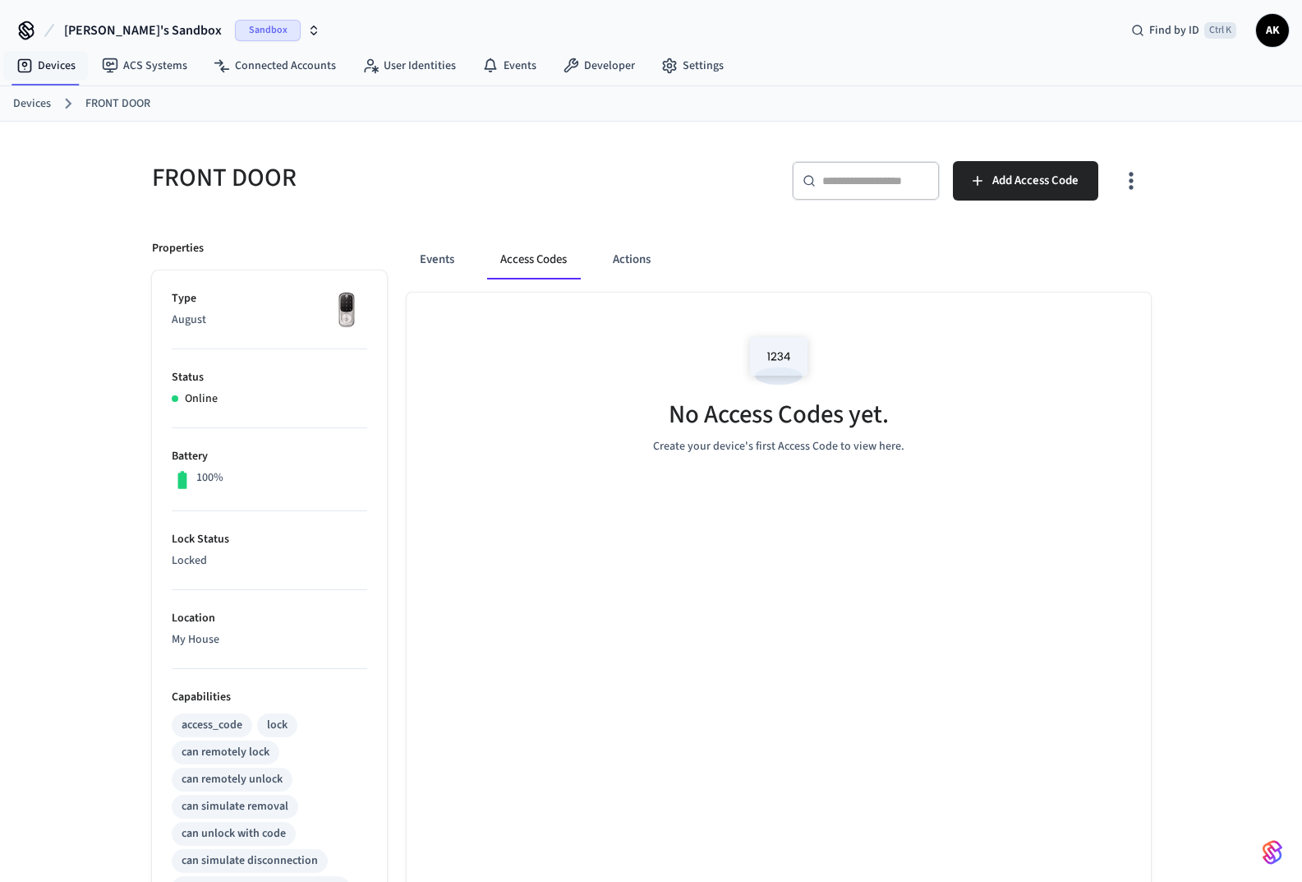
click at [59, 64] on link "Devices" at bounding box center [45, 66] width 85 height 30
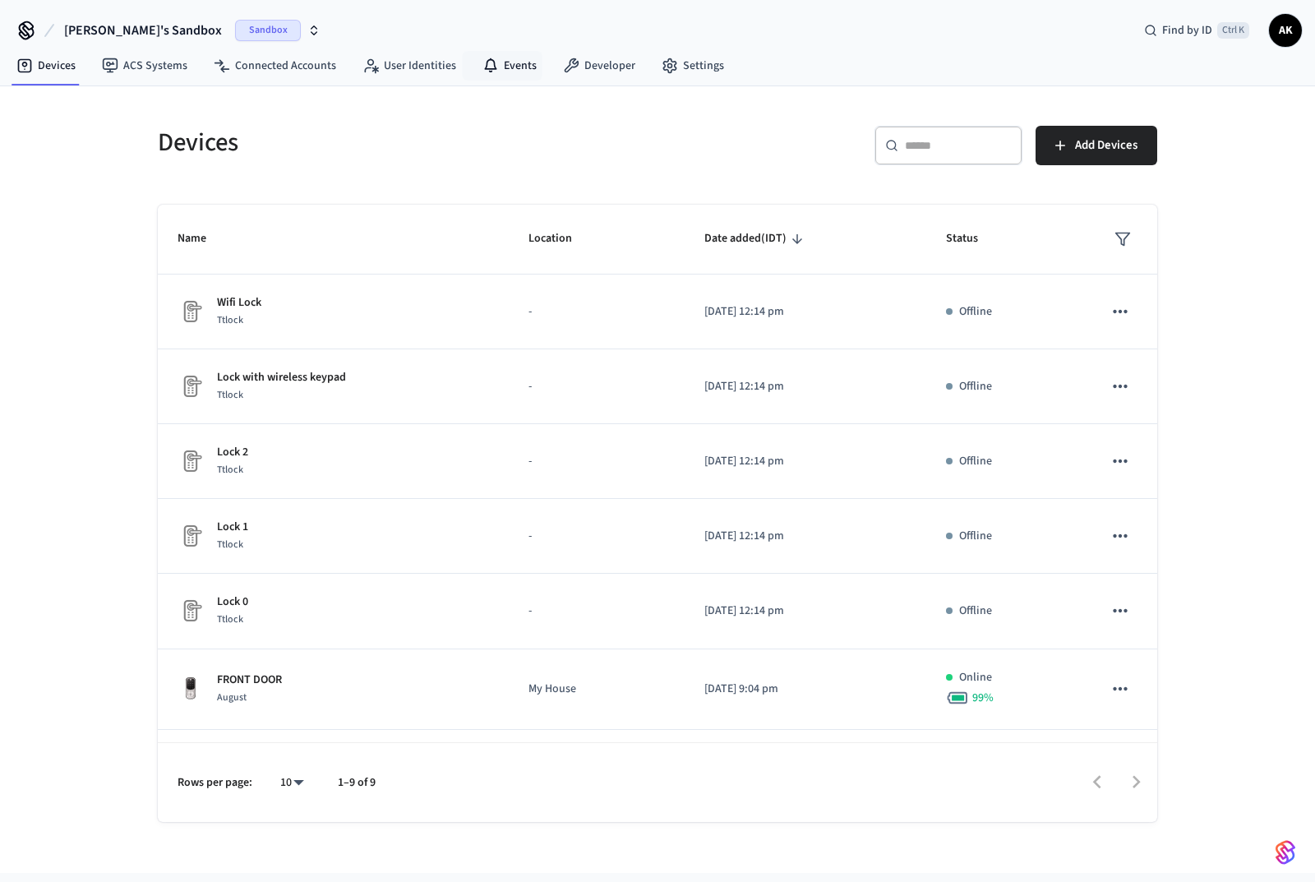
click at [529, 62] on link "Events" at bounding box center [509, 66] width 81 height 30
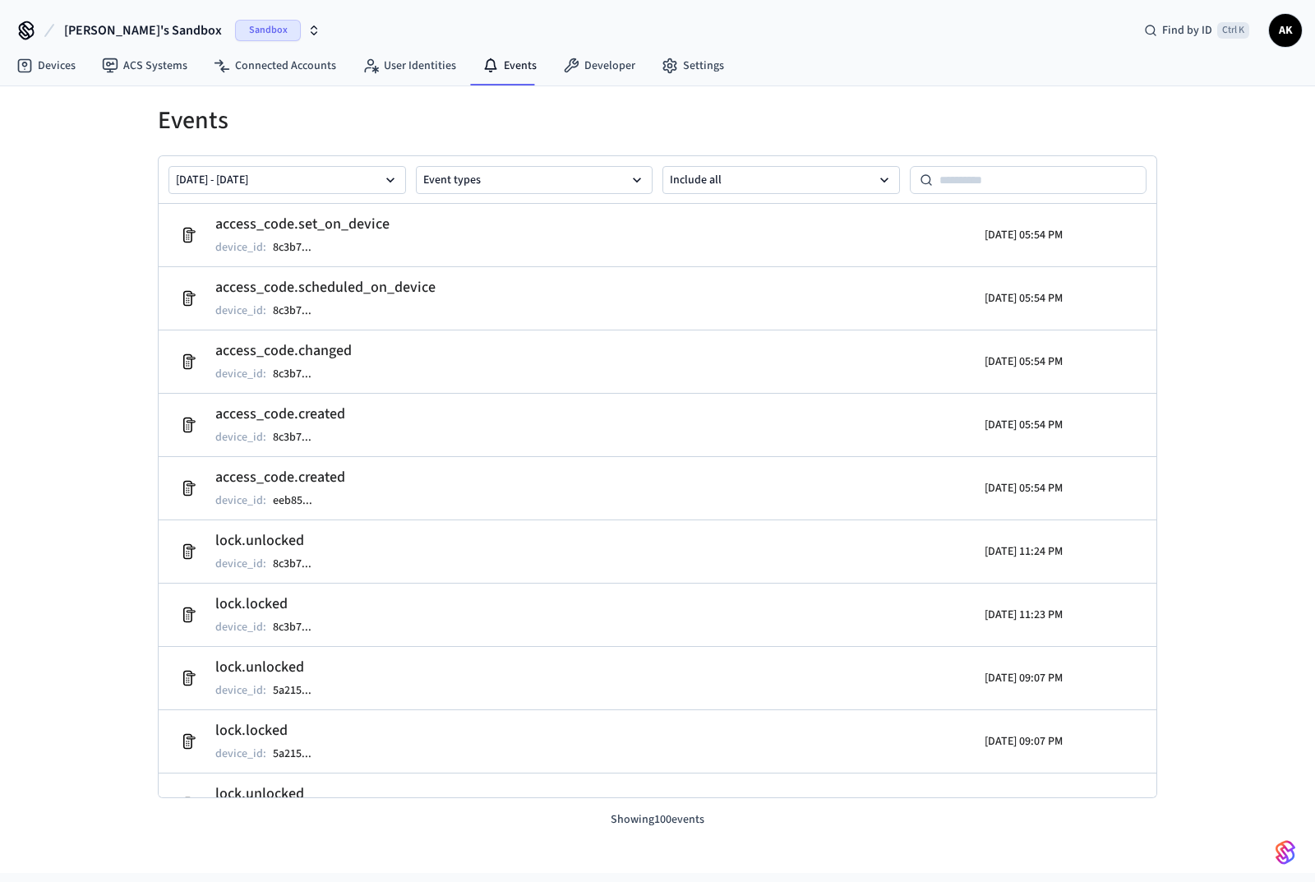
click at [326, 226] on h2 "access_code.set_on_device" at bounding box center [302, 224] width 174 height 23
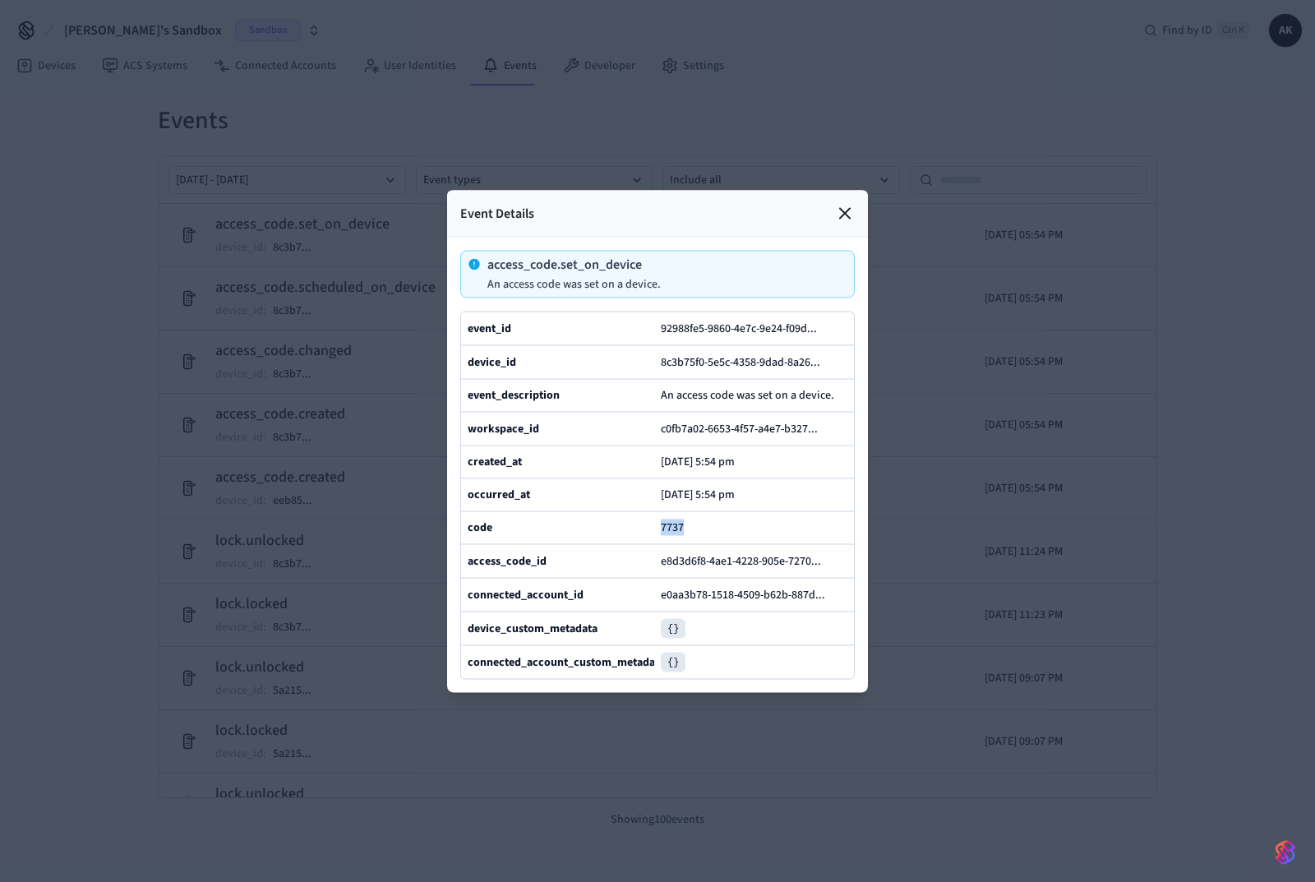
drag, startPoint x: 679, startPoint y: 532, endPoint x: 645, endPoint y: 537, distance: 34.0
click at [645, 537] on div "code 7737" at bounding box center [657, 526] width 393 height 33
click at [844, 203] on icon at bounding box center [845, 213] width 20 height 20
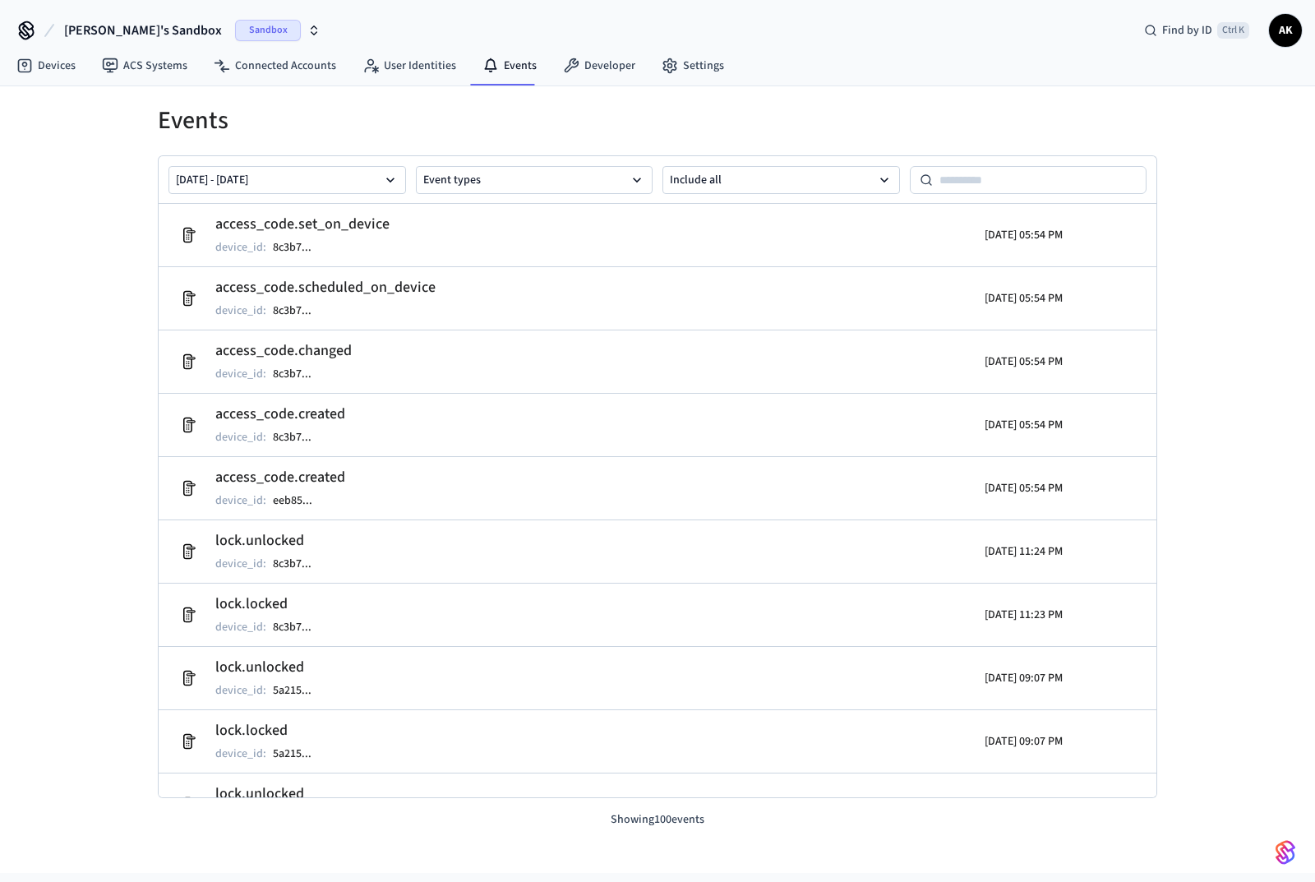
click at [376, 275] on td "access_code.scheduled_on_device device_id : 8c3b7 ..." at bounding box center [496, 298] width 648 height 46
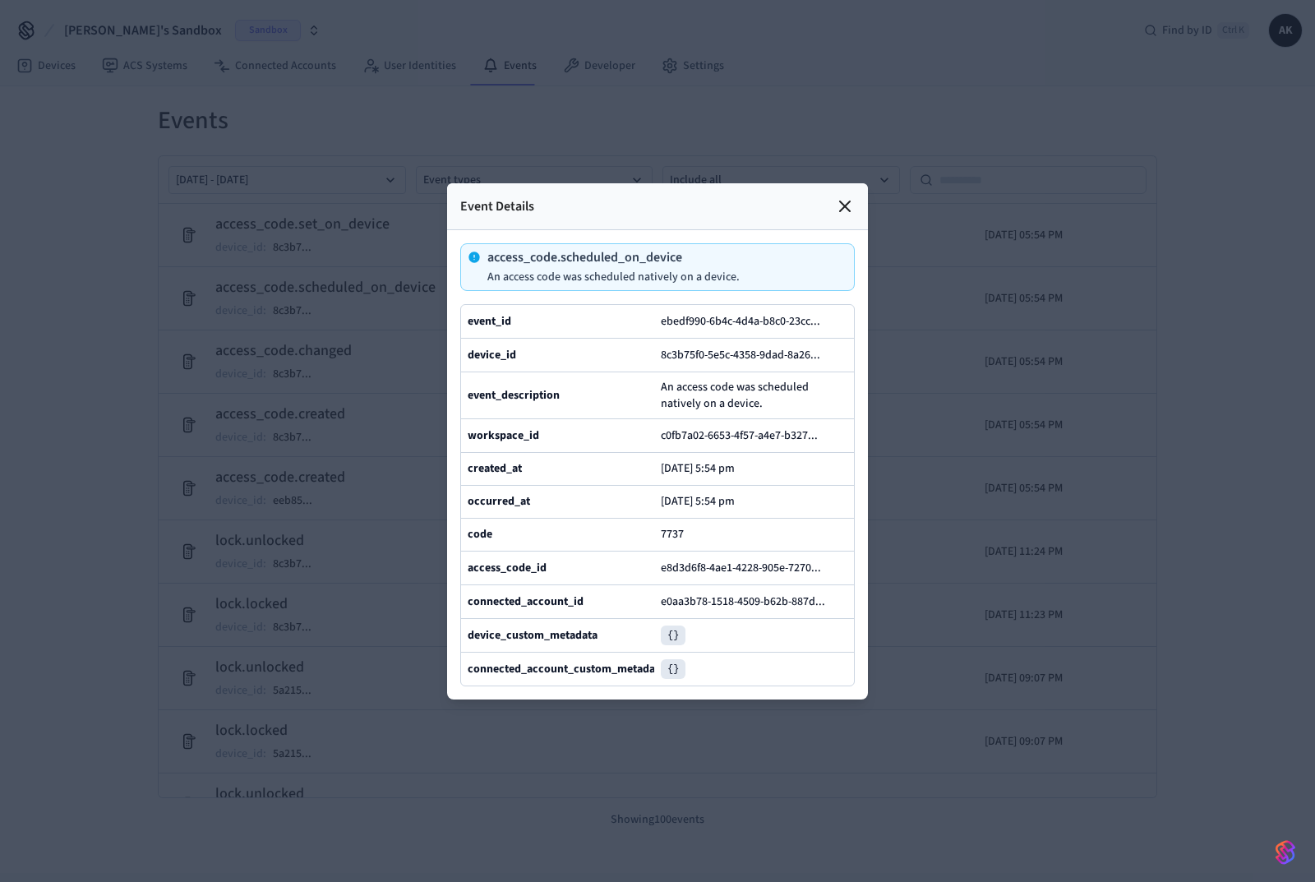
click at [0, 0] on icon at bounding box center [0, 0] width 0 height 0
click at [847, 196] on icon at bounding box center [845, 206] width 20 height 20
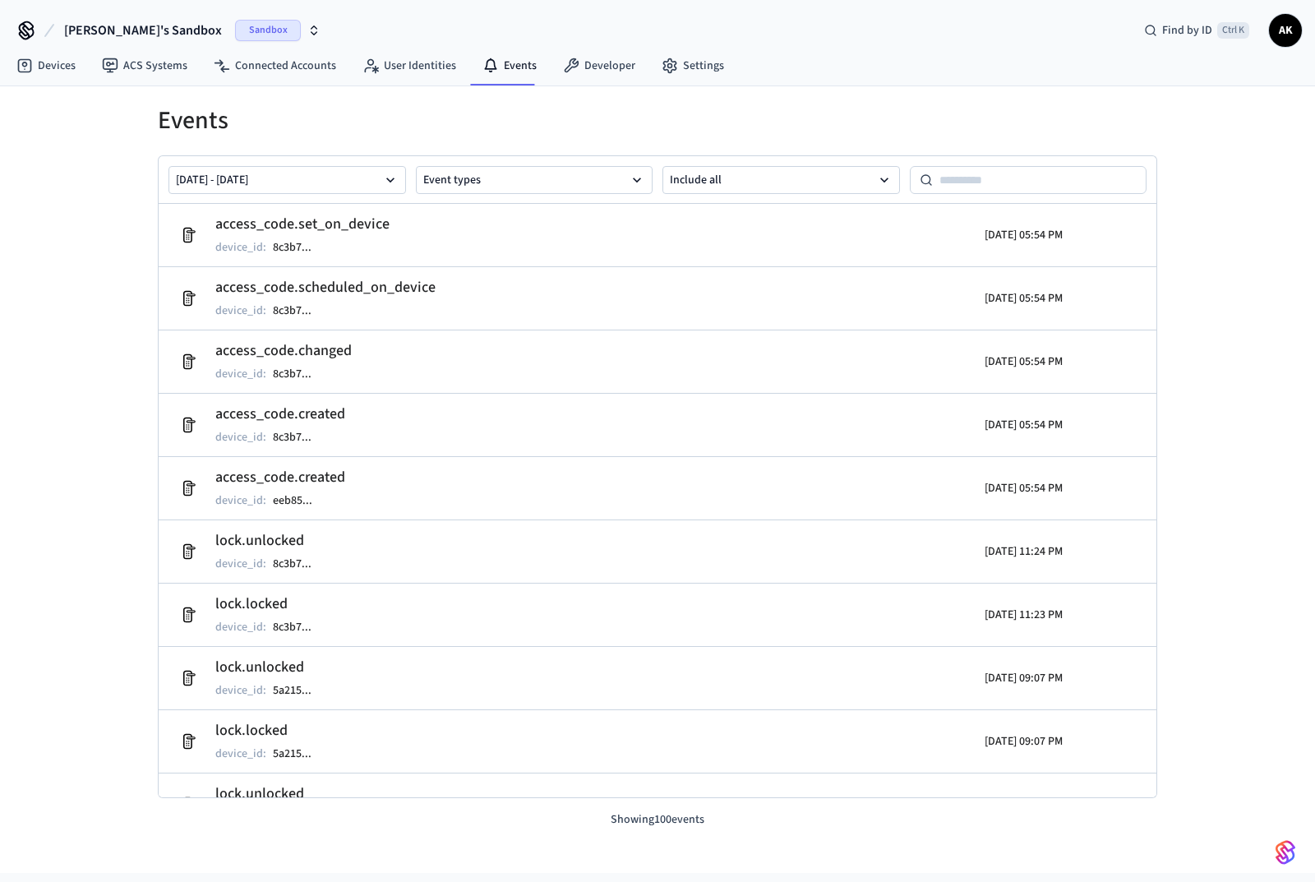
click at [482, 176] on button "Event types" at bounding box center [534, 180] width 237 height 28
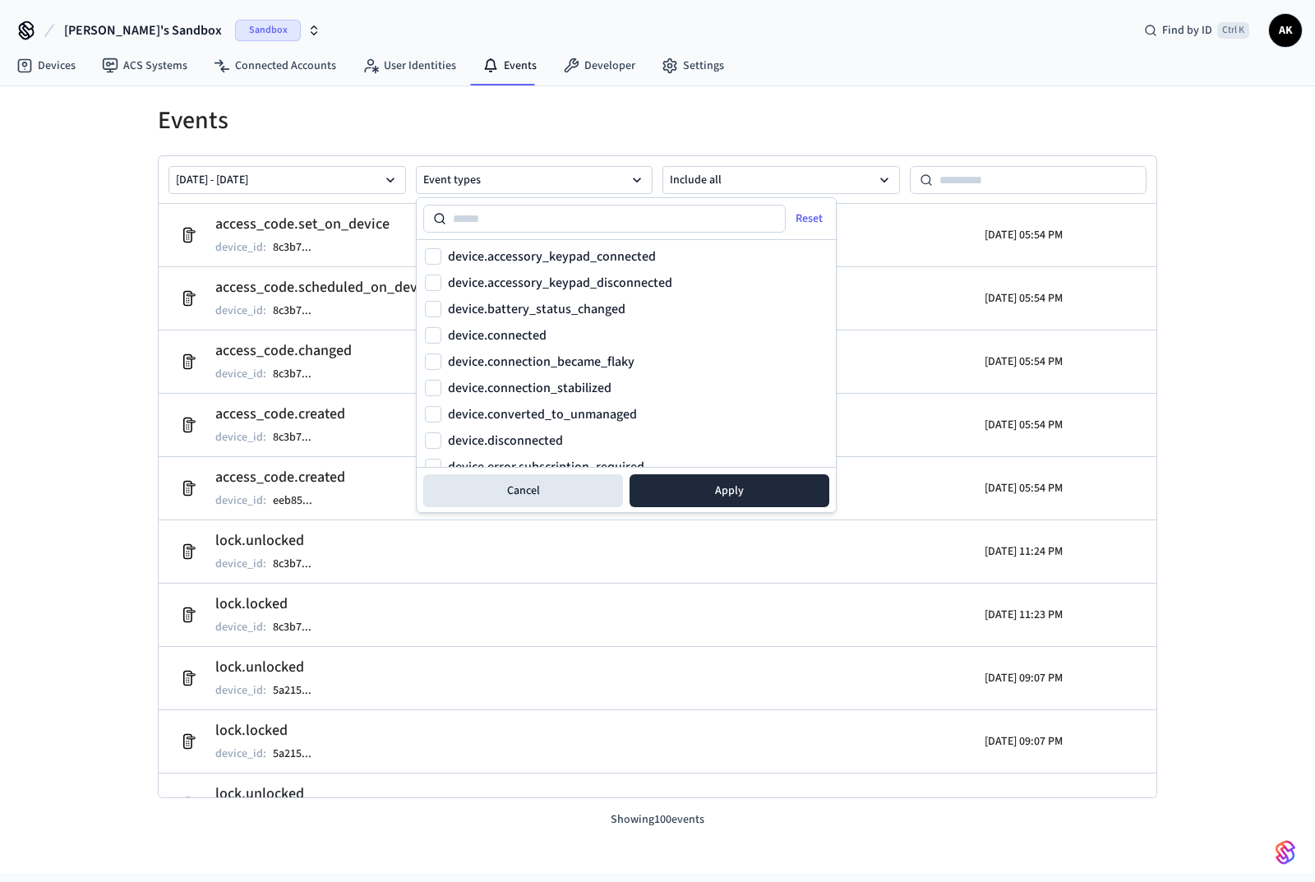
click at [334, 182] on button "Aug 05 2025 - Aug 12 2025" at bounding box center [286, 180] width 237 height 28
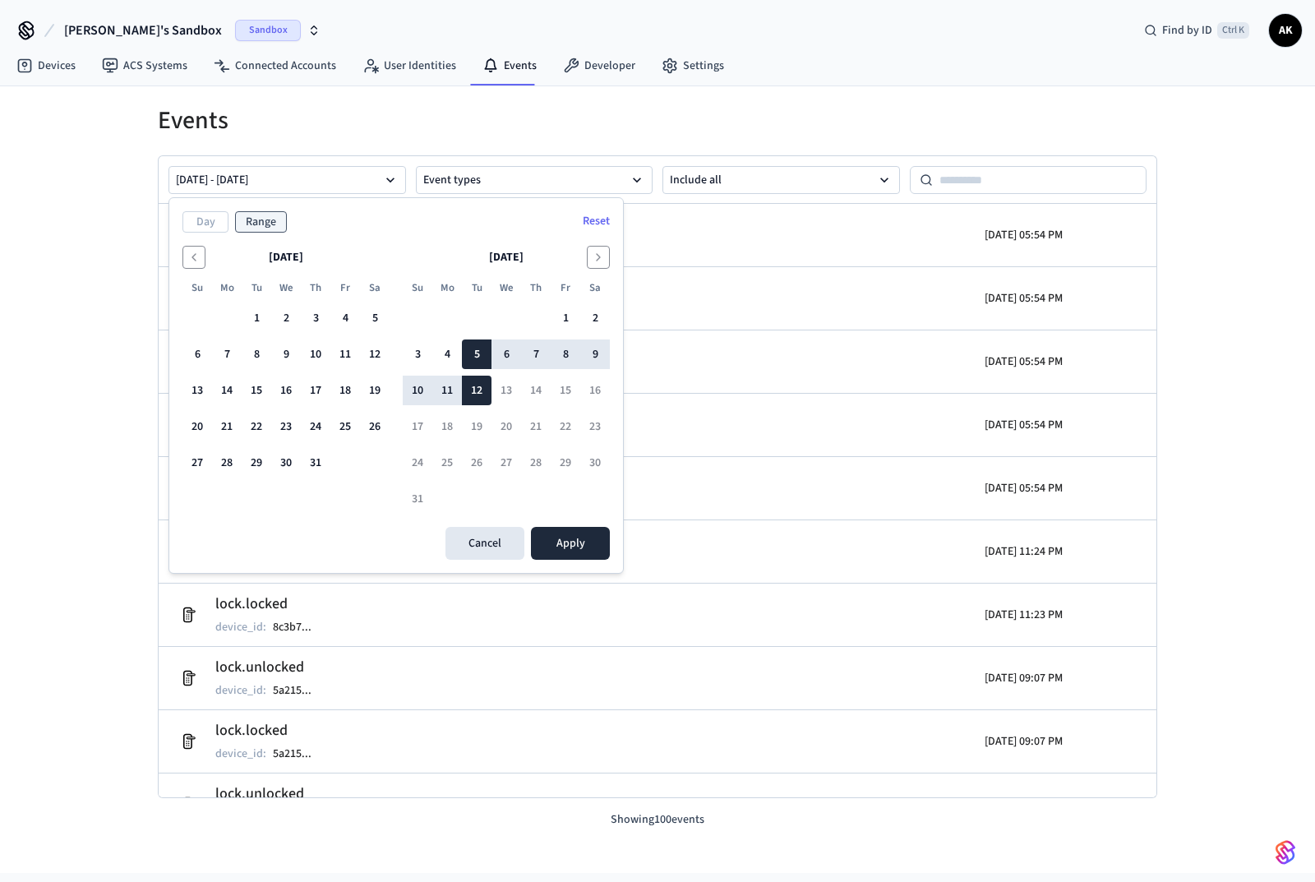
click at [335, 94] on div "Events Aug 05 2025 - Aug 12 2025 Event types Include all access_code.set_on_dev…" at bounding box center [657, 457] width 1052 height 742
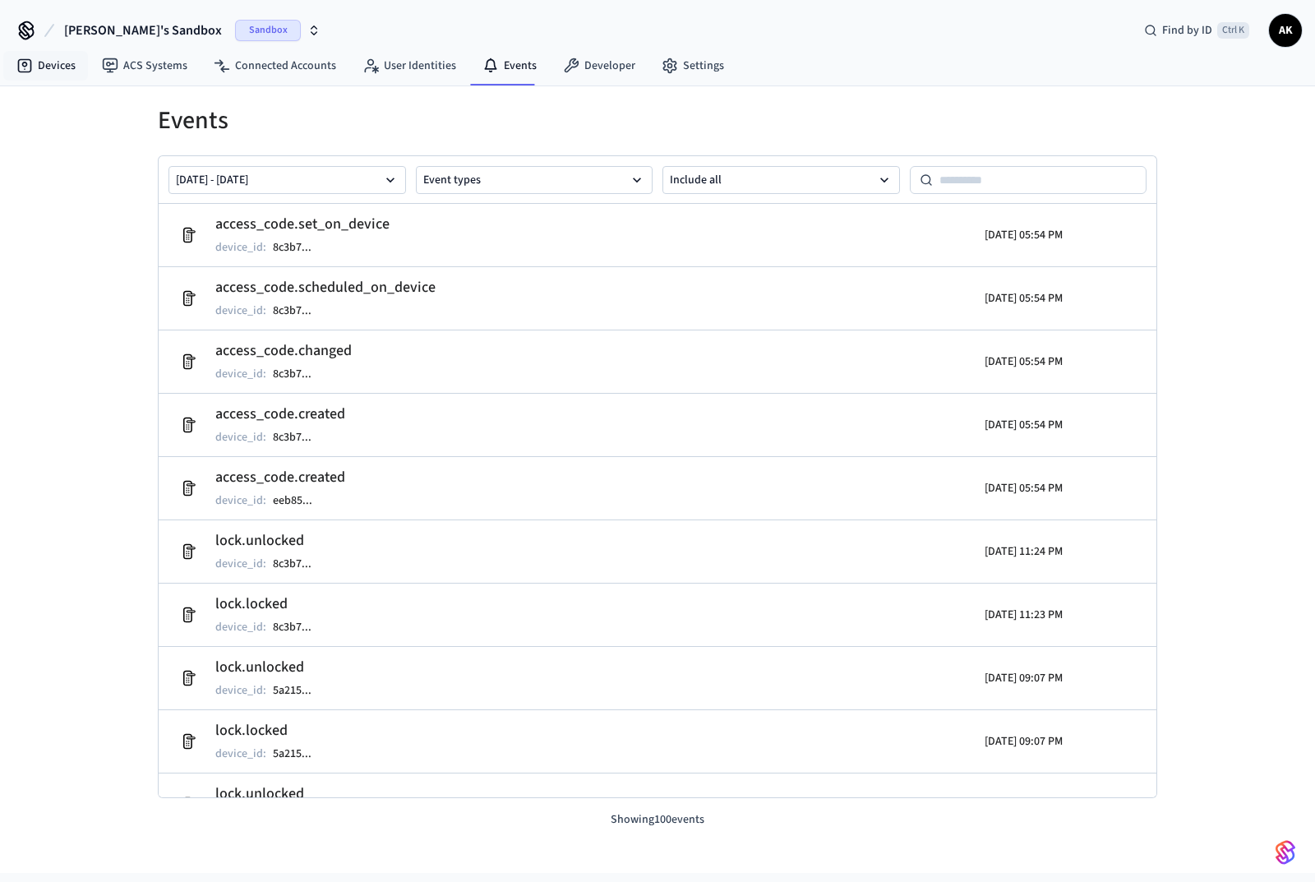
click at [66, 61] on link "Devices" at bounding box center [45, 66] width 85 height 30
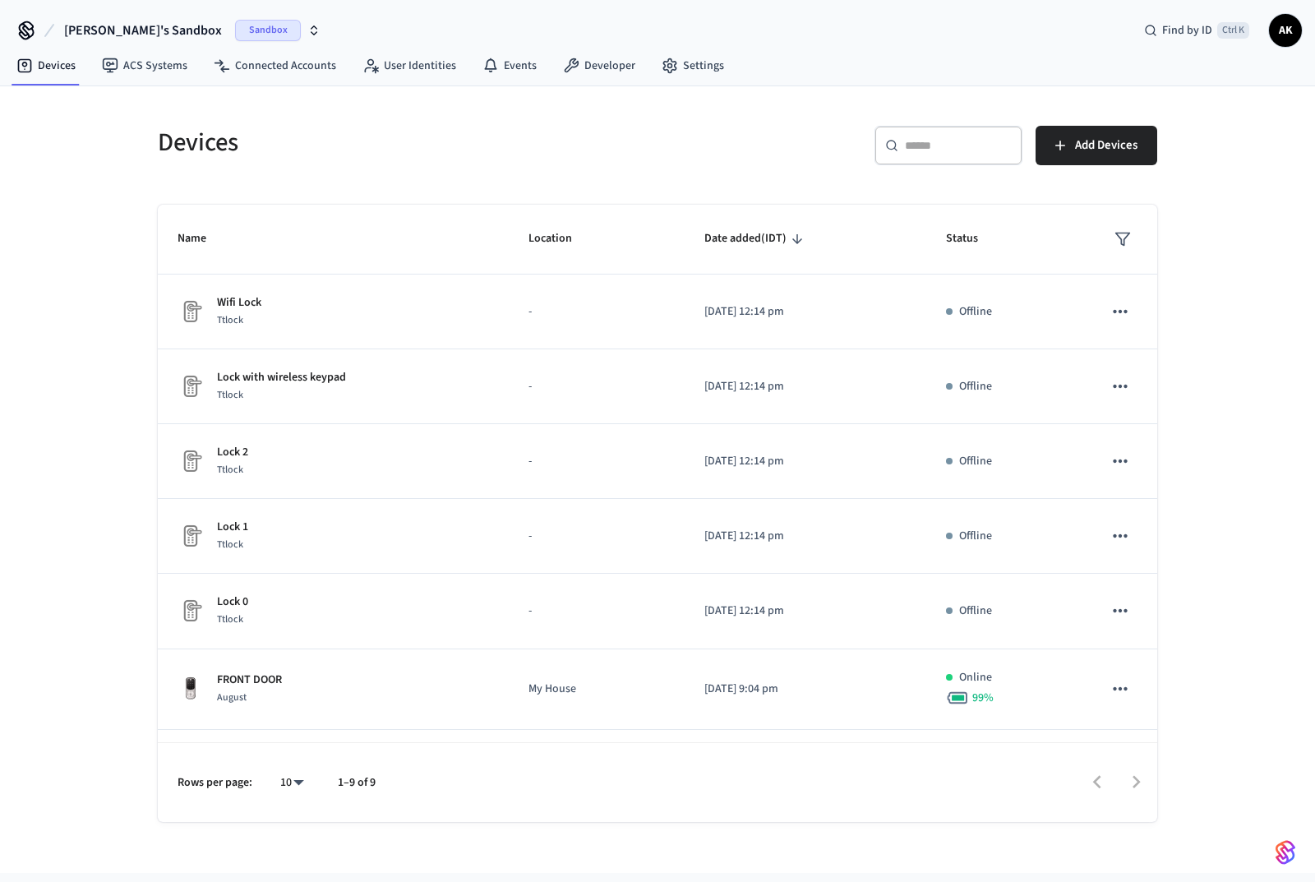
scroll to position [229, 0]
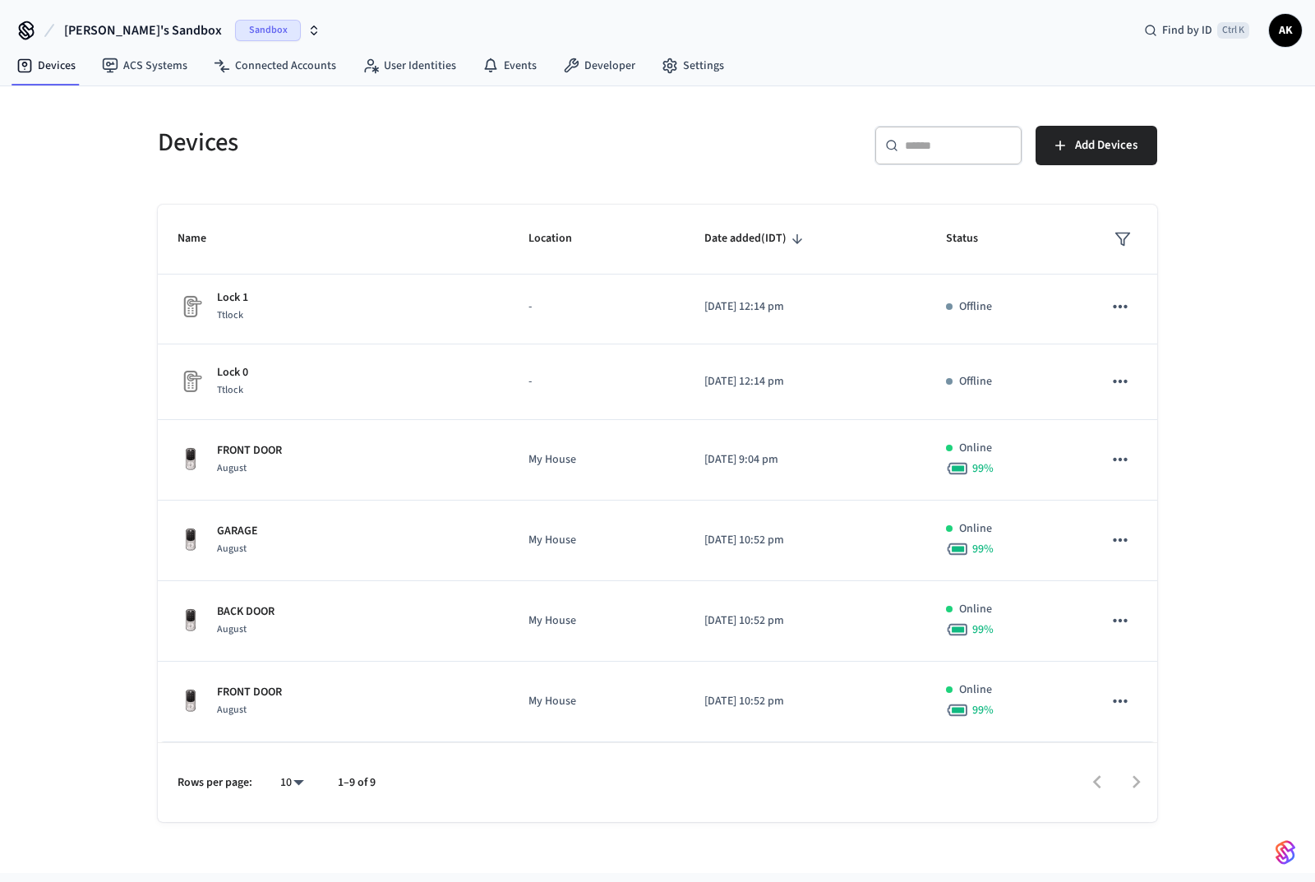
click at [542, 458] on p "My House" at bounding box center [596, 459] width 136 height 17
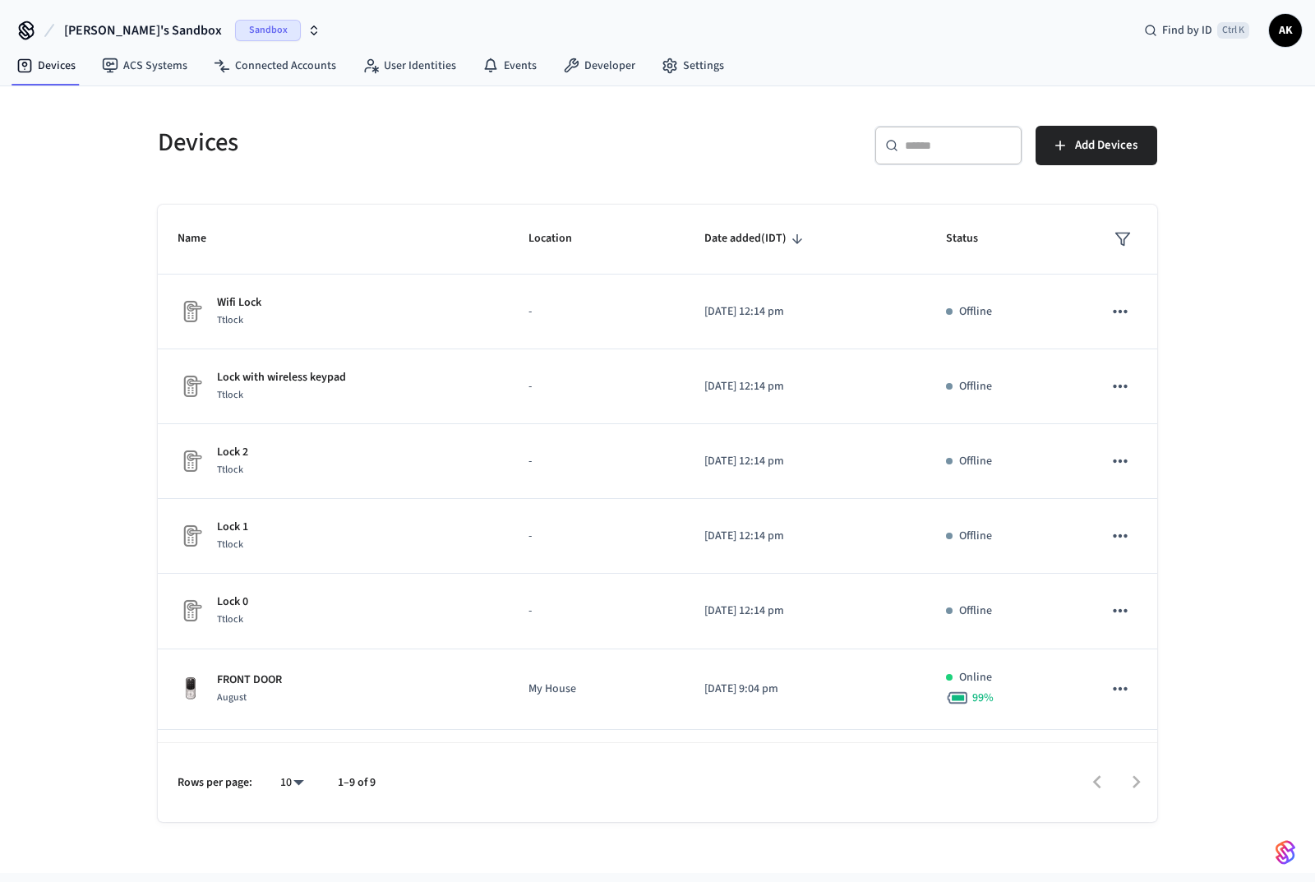
scroll to position [229, 0]
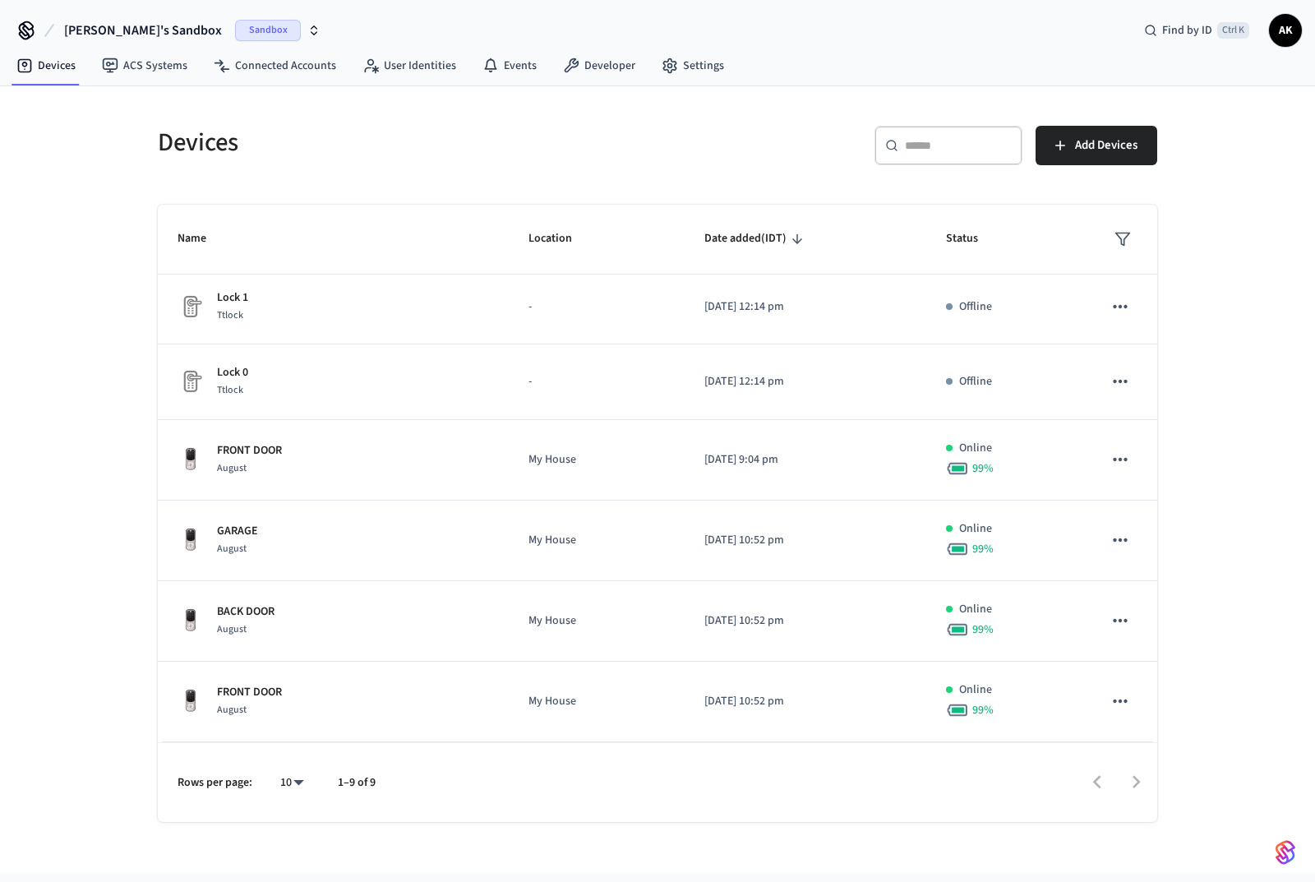
click at [403, 552] on div "GARAGE August" at bounding box center [332, 540] width 311 height 35
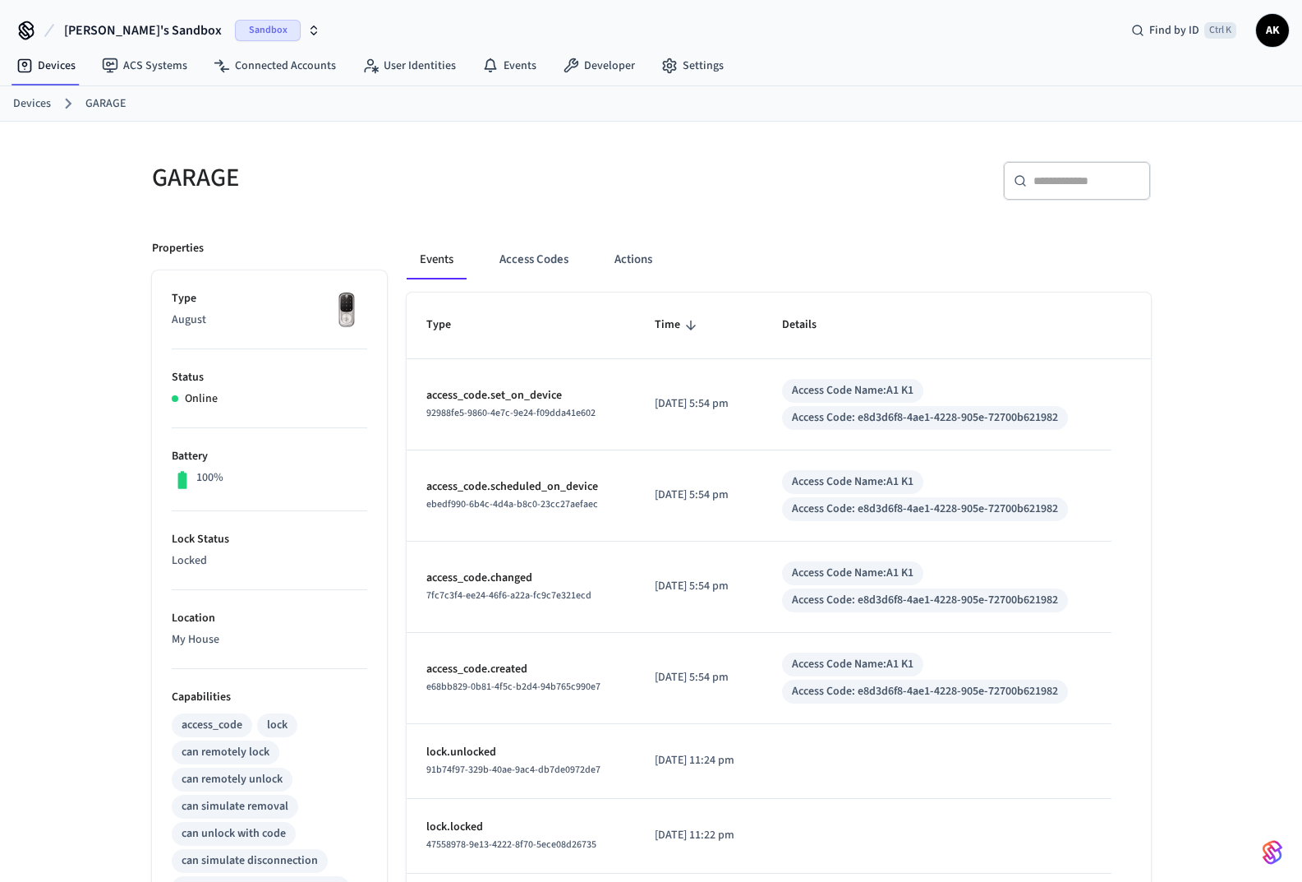
click at [546, 506] on span "ebedf990-6b4c-4d4a-b8c0-23cc27aefaec" at bounding box center [512, 504] width 172 height 14
click at [912, 507] on div "Access Code: e8d3d6f8-4ae1-4228-905e-72700b621982" at bounding box center [925, 508] width 266 height 17
drag, startPoint x: 970, startPoint y: 497, endPoint x: 1027, endPoint y: 496, distance: 56.7
click at [974, 497] on div "Access Code: e8d3d6f8-4ae1-4228-905e-72700b621982" at bounding box center [925, 509] width 286 height 24
click at [1028, 497] on div "Access Code: e8d3d6f8-4ae1-4228-905e-72700b621982" at bounding box center [925, 509] width 286 height 24
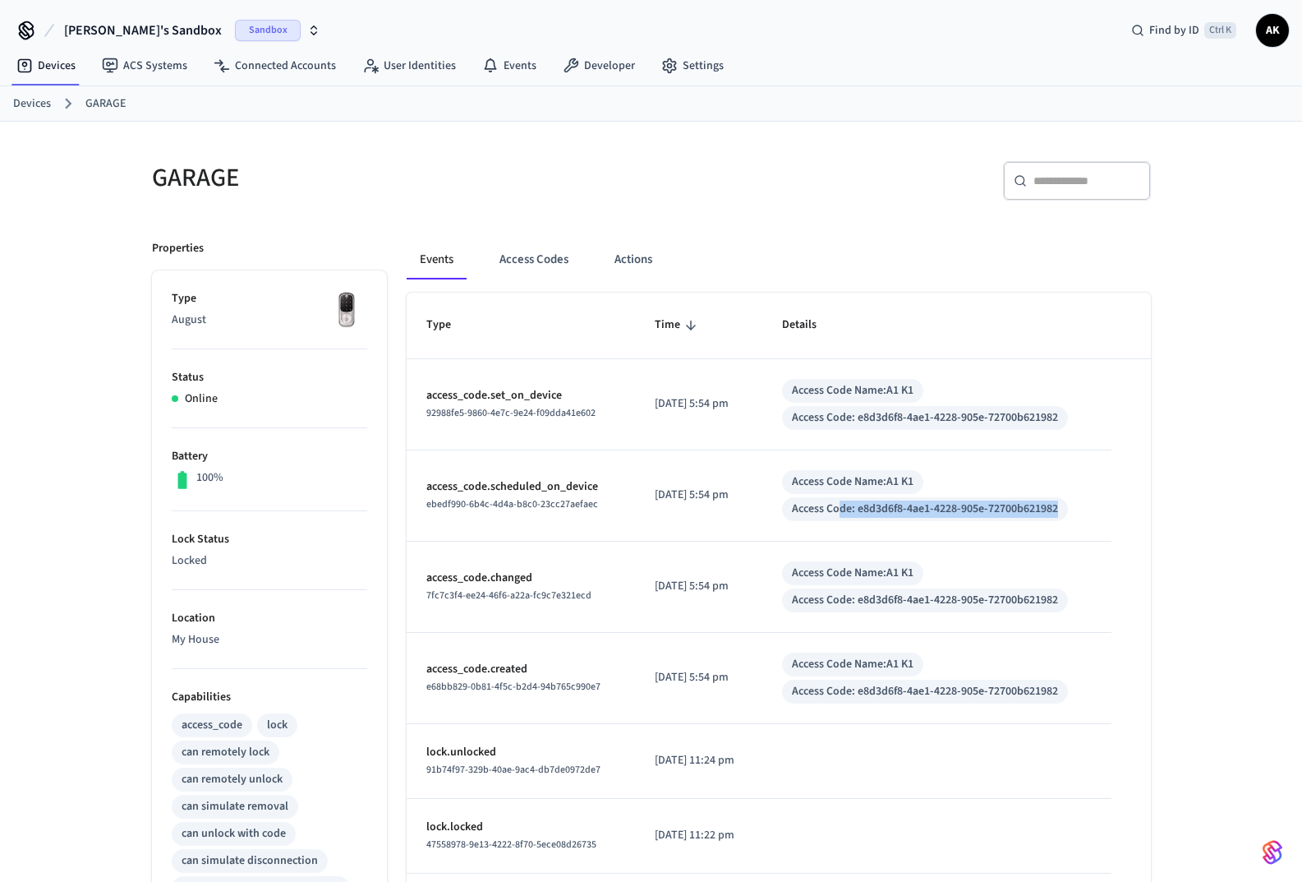
drag, startPoint x: 867, startPoint y: 500, endPoint x: 1092, endPoint y: 499, distance: 225.2
click at [1092, 499] on td "Access Code Name: A1 K1 Access Code: e8d3d6f8-4ae1-4228-905e-72700b621982" at bounding box center [937, 495] width 348 height 91
click at [894, 497] on div "Access Code: e8d3d6f8-4ae1-4228-905e-72700b621982" at bounding box center [925, 509] width 286 height 24
click at [714, 499] on p "2025/08/12 at 5:54 pm" at bounding box center [699, 494] width 88 height 17
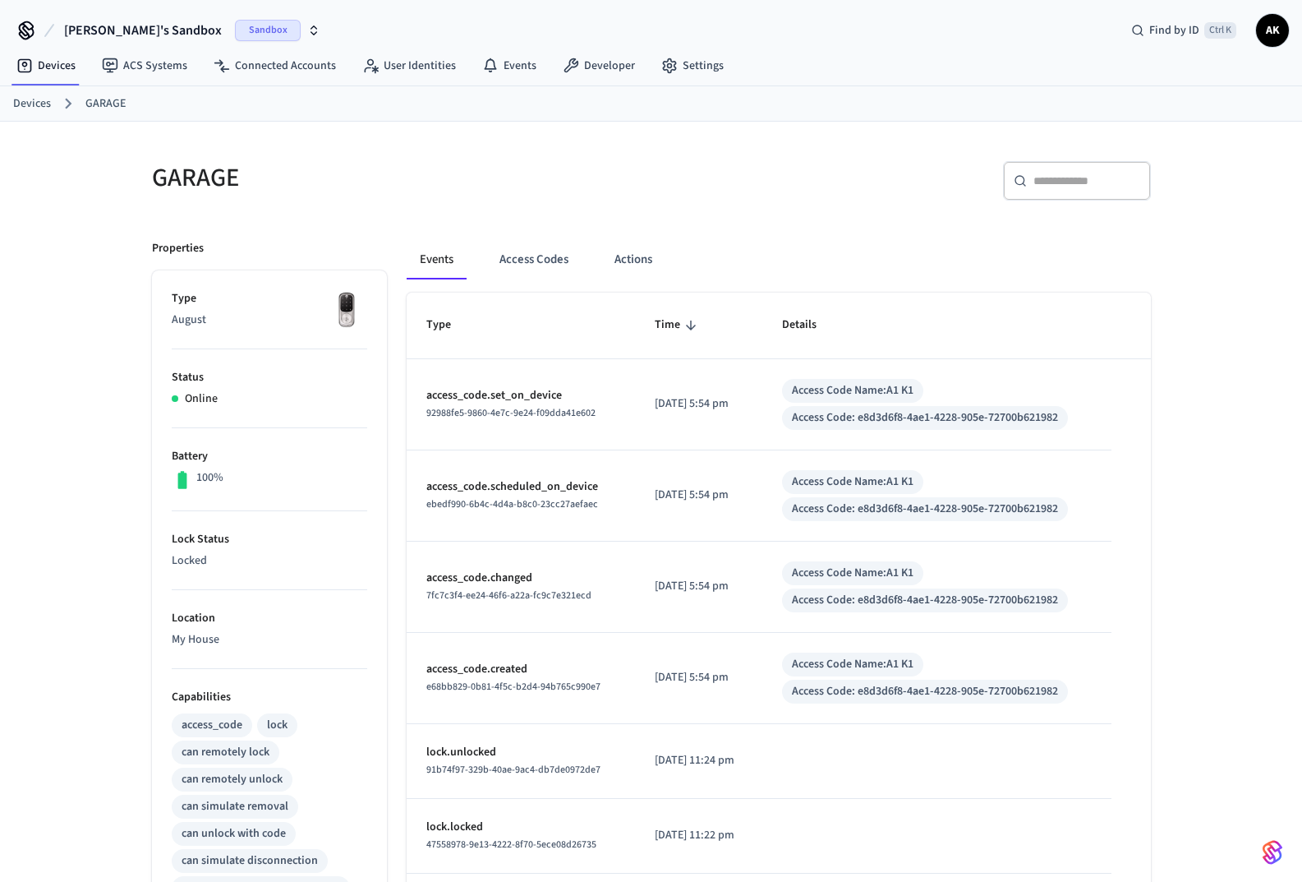
click at [670, 493] on p "2025/08/12 at 5:54 pm" at bounding box center [699, 494] width 88 height 17
click at [551, 503] on span "ebedf990-6b4c-4d4a-b8c0-23cc27aefaec" at bounding box center [512, 504] width 172 height 14
click at [561, 486] on p "access_code.scheduled_on_device" at bounding box center [521, 486] width 190 height 17
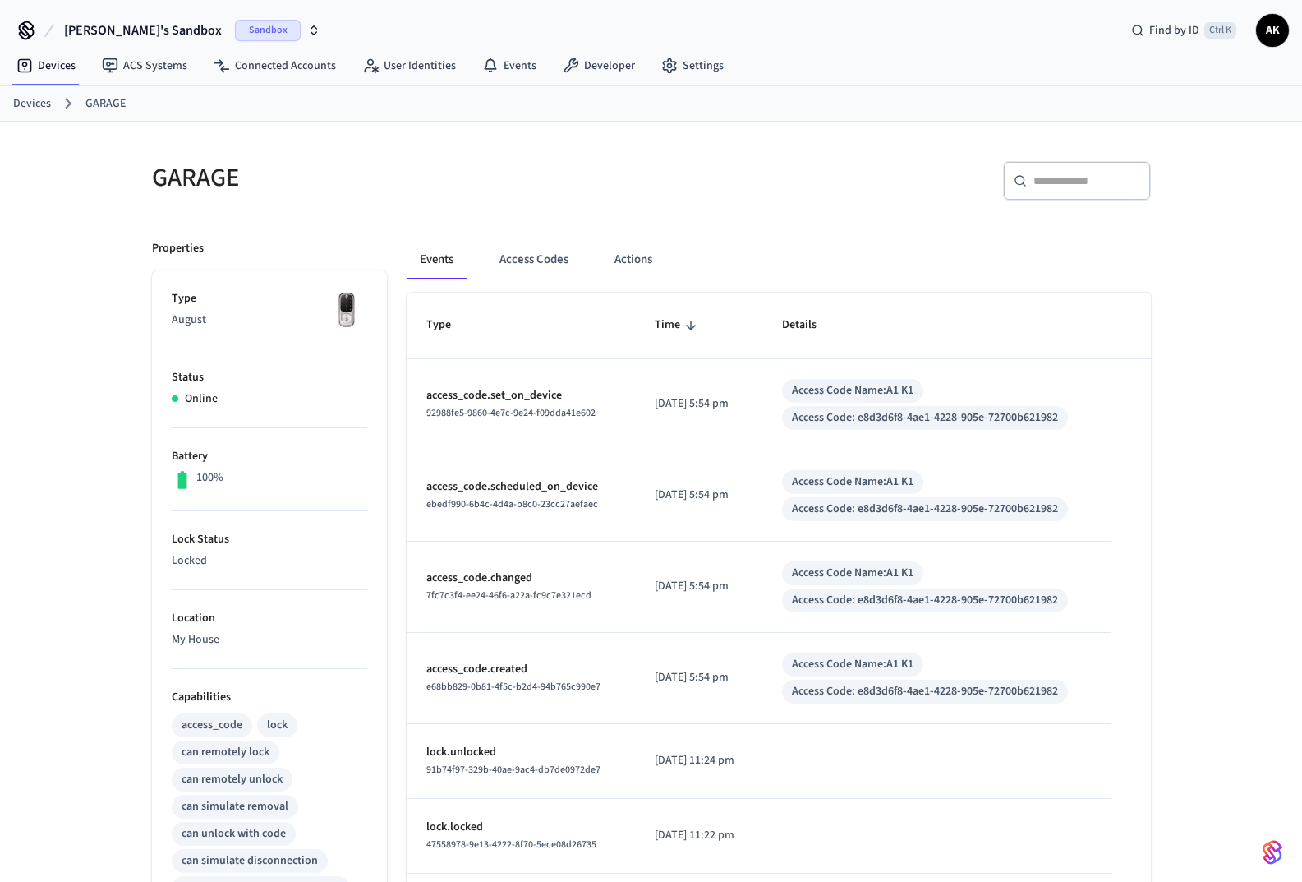
click at [857, 480] on div "Access Code Name: A1 K1" at bounding box center [853, 481] width 122 height 17
click at [857, 478] on div "Access Code Name: A1 K1" at bounding box center [853, 481] width 122 height 17
click at [914, 477] on div "Access Code Name: A1 K1" at bounding box center [853, 481] width 122 height 17
click at [910, 504] on div "Access Code: e8d3d6f8-4ae1-4228-905e-72700b621982" at bounding box center [925, 508] width 266 height 17
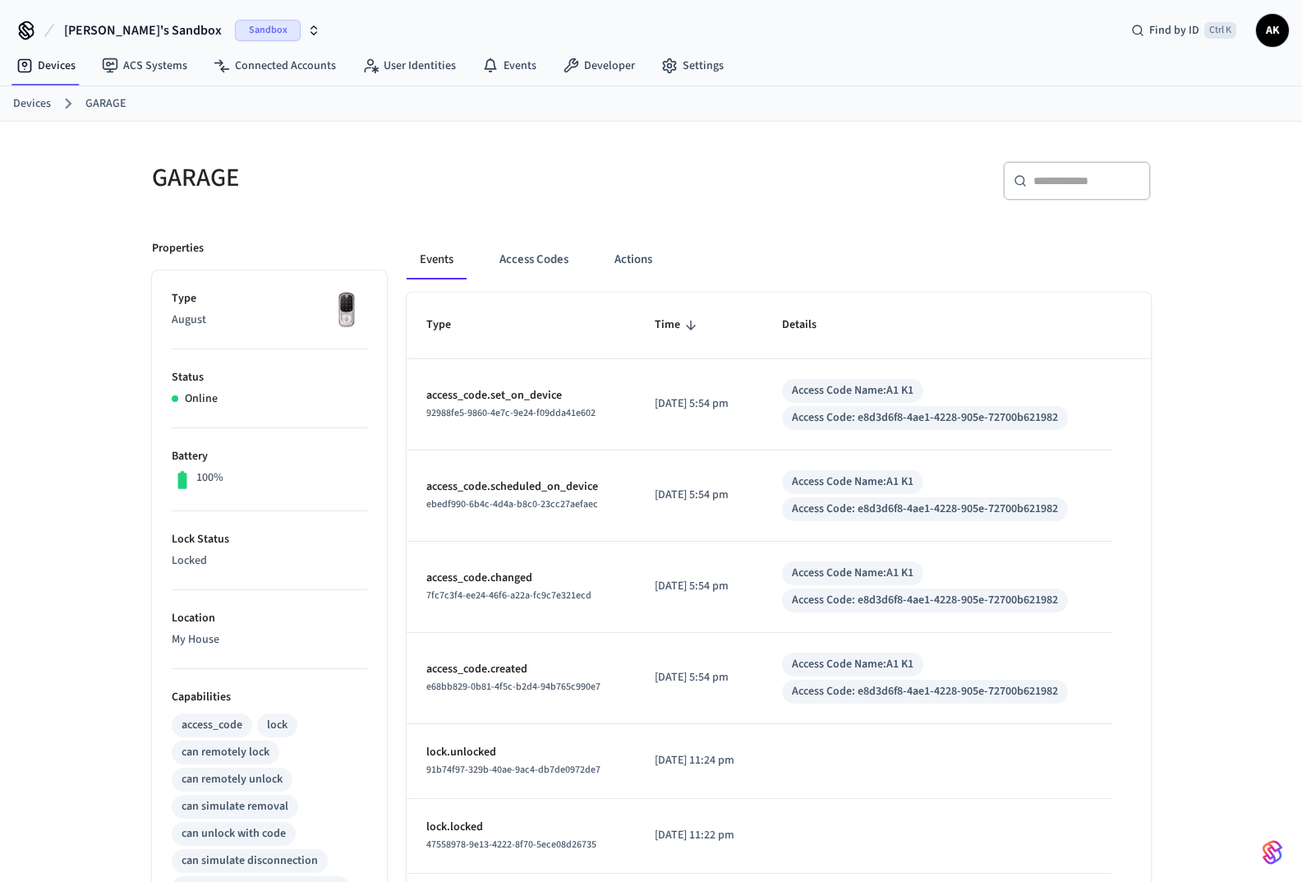
click at [987, 501] on div "Access Code: e8d3d6f8-4ae1-4228-905e-72700b621982" at bounding box center [925, 508] width 266 height 17
drag, startPoint x: 1072, startPoint y: 505, endPoint x: 874, endPoint y: 509, distance: 197.3
click at [874, 509] on div "Access Code: e8d3d6f8-4ae1-4228-905e-72700b621982" at bounding box center [925, 508] width 266 height 17
click at [843, 517] on div "Access Code: e8d3d6f8-4ae1-4228-905e-72700b621982" at bounding box center [925, 508] width 266 height 17
click at [546, 249] on button "Access Codes" at bounding box center [533, 259] width 95 height 39
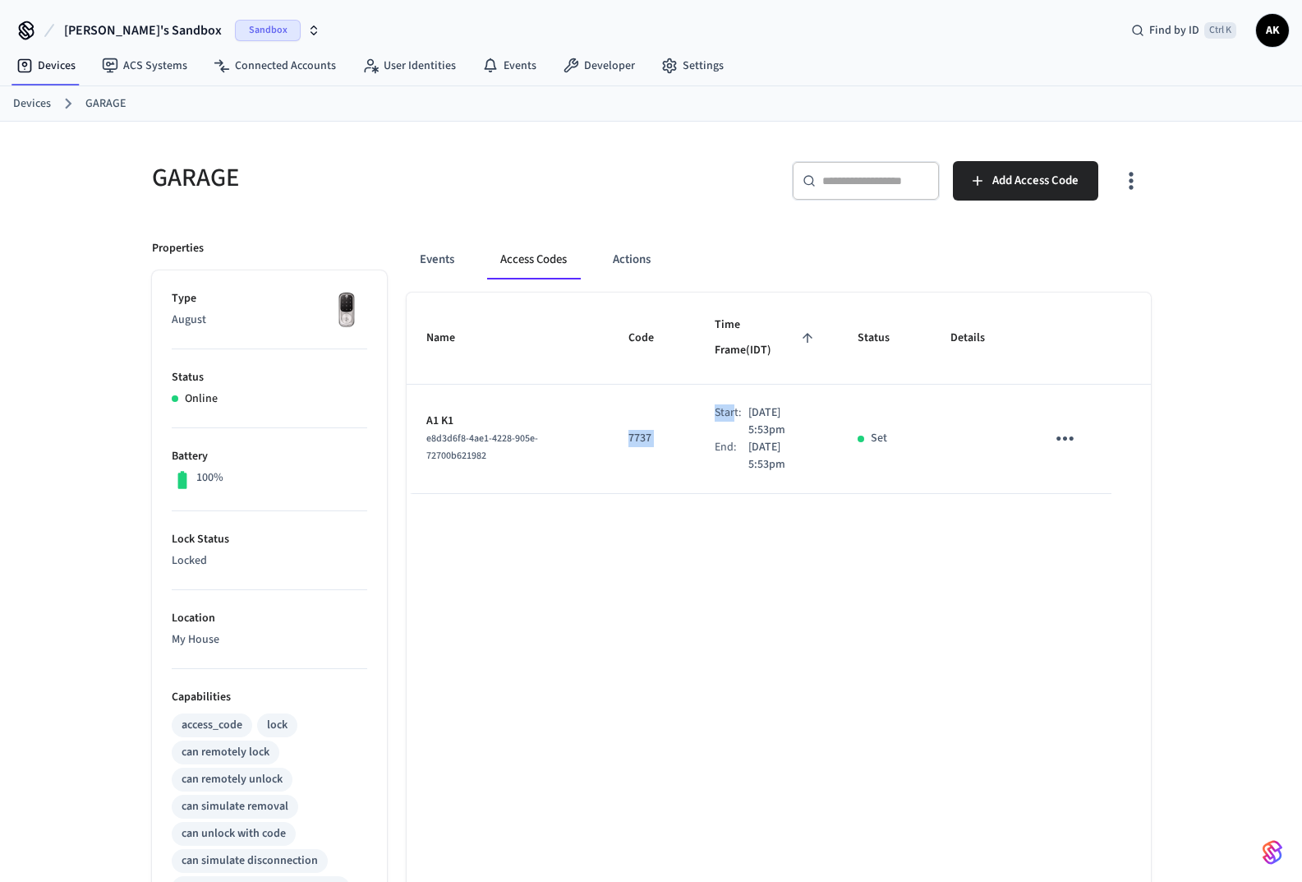
drag, startPoint x: 602, startPoint y: 406, endPoint x: 713, endPoint y: 405, distance: 111.8
click at [713, 406] on tr "A1 K1 e8d3d6f8-4ae1-4228-905e-72700b621982 7737 Start: Aug 12th 2025 5:53pm End…" at bounding box center [779, 439] width 744 height 109
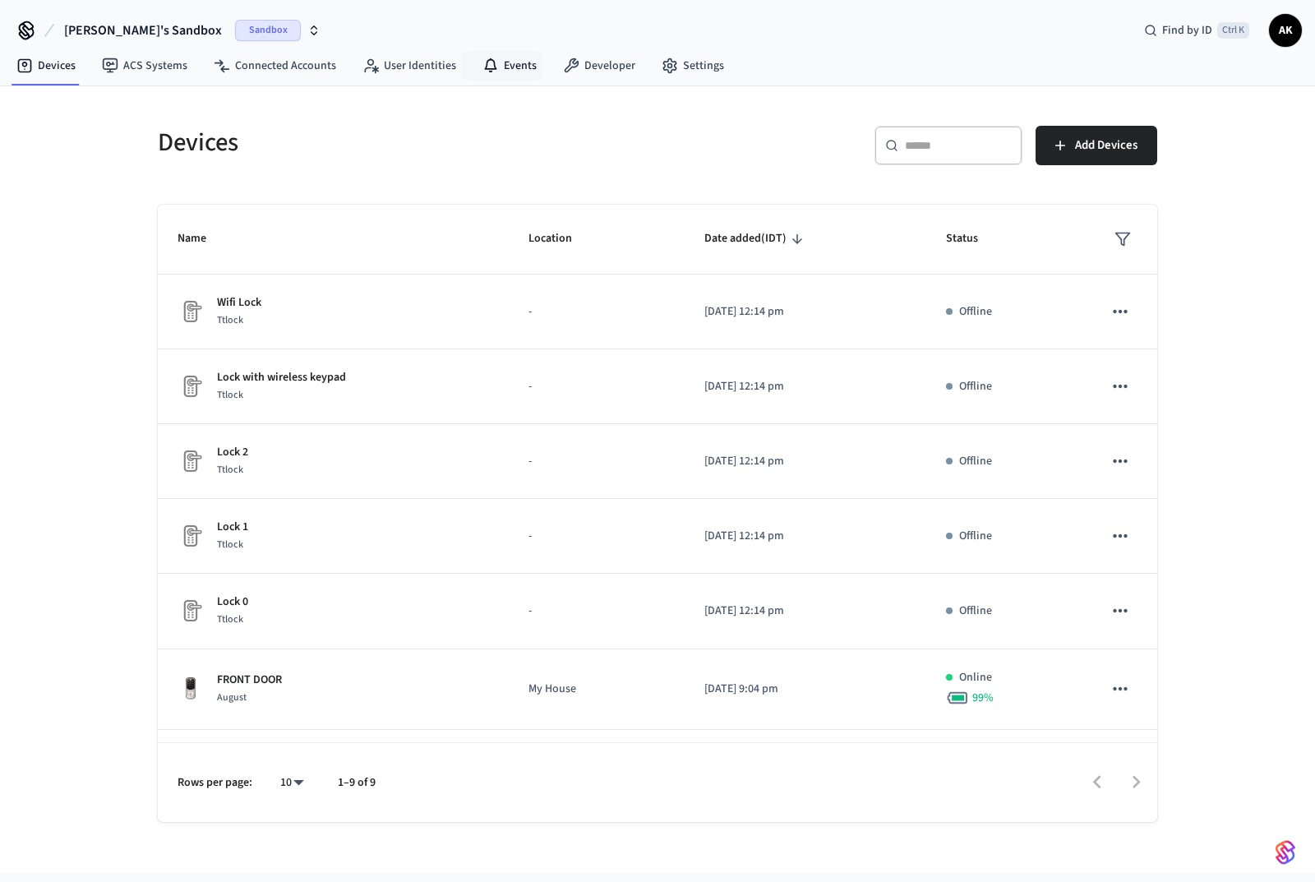
click at [500, 61] on link "Events" at bounding box center [509, 66] width 81 height 30
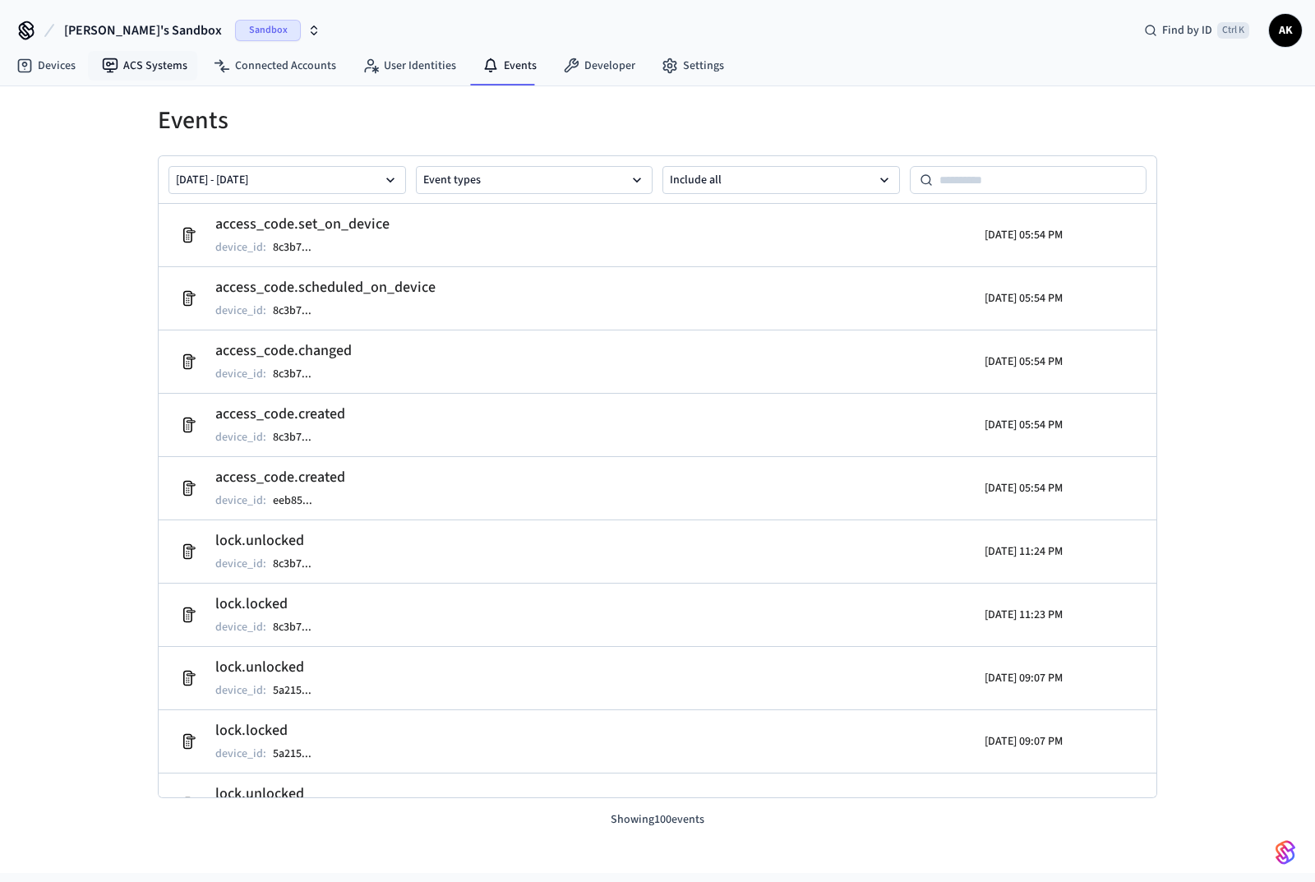
click at [148, 64] on link "ACS Systems" at bounding box center [145, 66] width 112 height 30
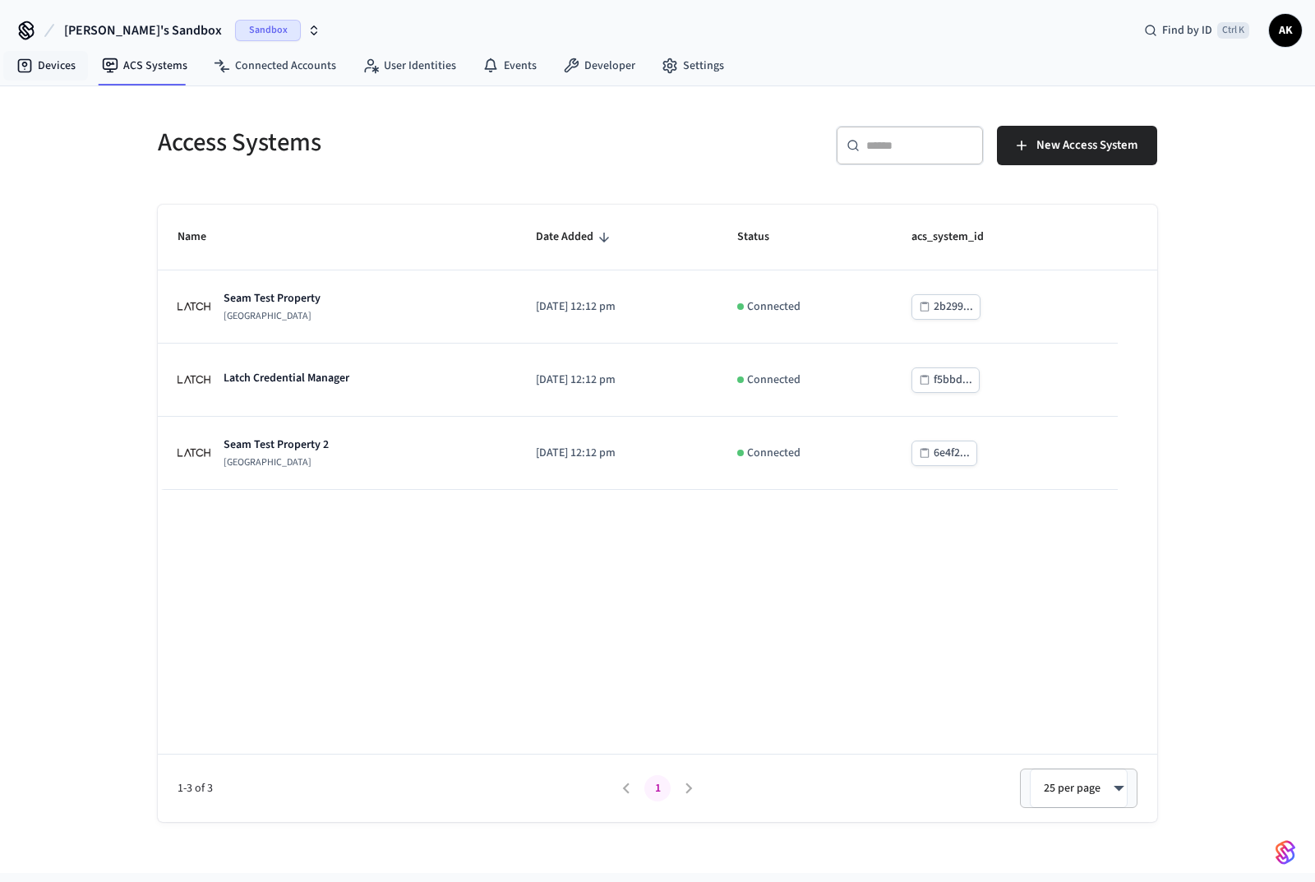
drag, startPoint x: 41, startPoint y: 66, endPoint x: 63, endPoint y: 66, distance: 22.2
click at [42, 66] on link "Devices" at bounding box center [45, 66] width 85 height 30
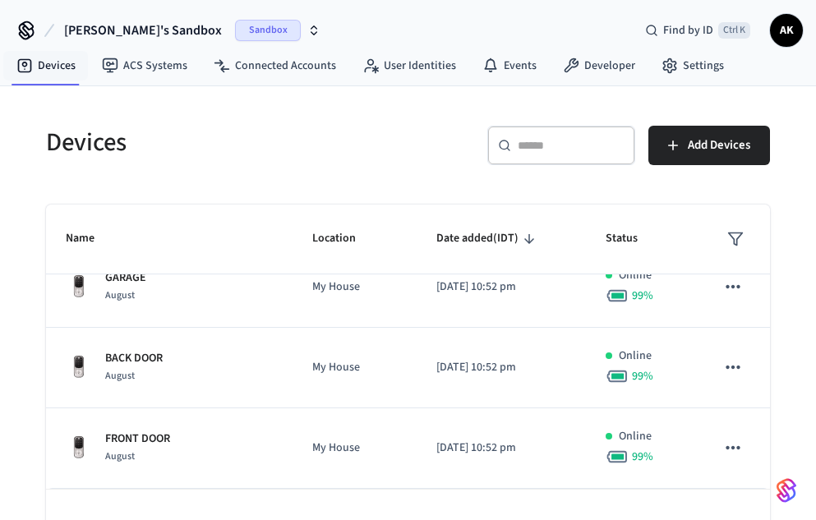
scroll to position [127, 0]
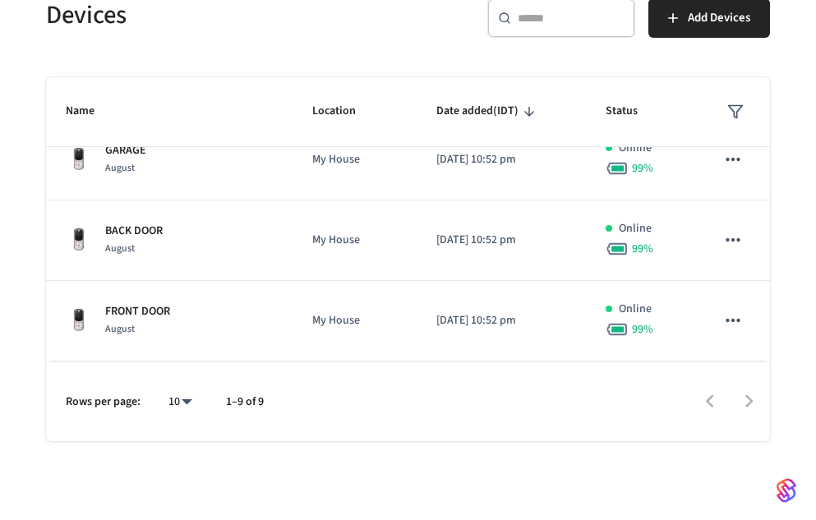
click at [140, 305] on p "FRONT DOOR" at bounding box center [137, 311] width 65 height 17
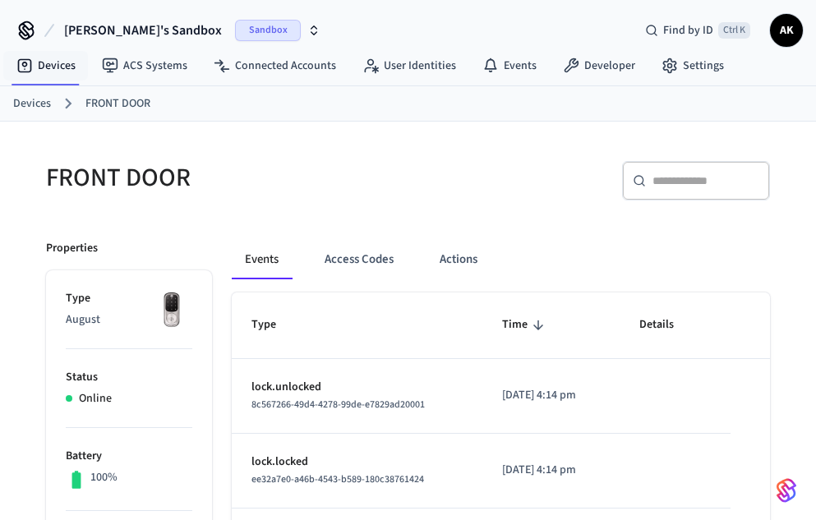
scroll to position [247, 0]
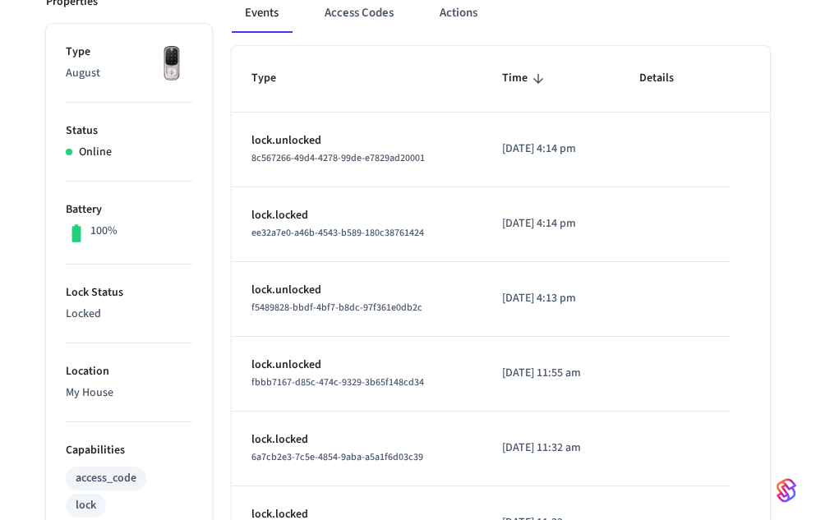
click at [354, 22] on button "Access Codes" at bounding box center [358, 12] width 95 height 39
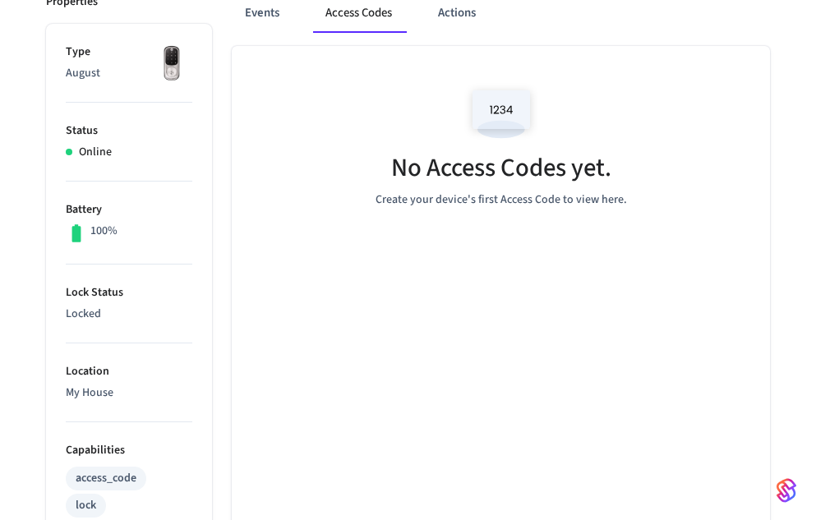
click at [266, 13] on button "Events" at bounding box center [262, 12] width 61 height 39
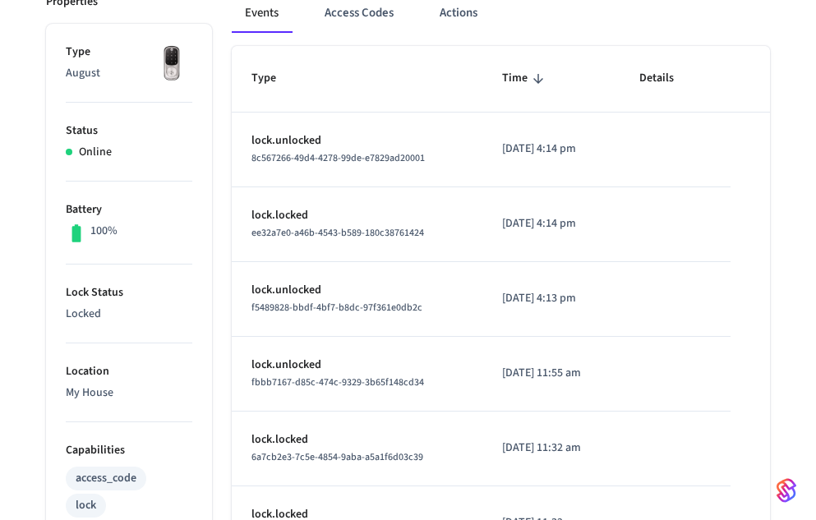
scroll to position [82, 0]
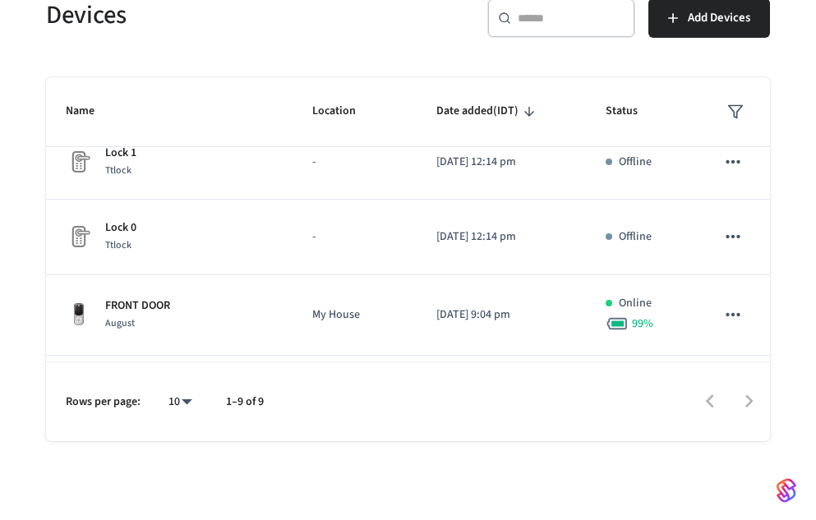
scroll to position [482, 0]
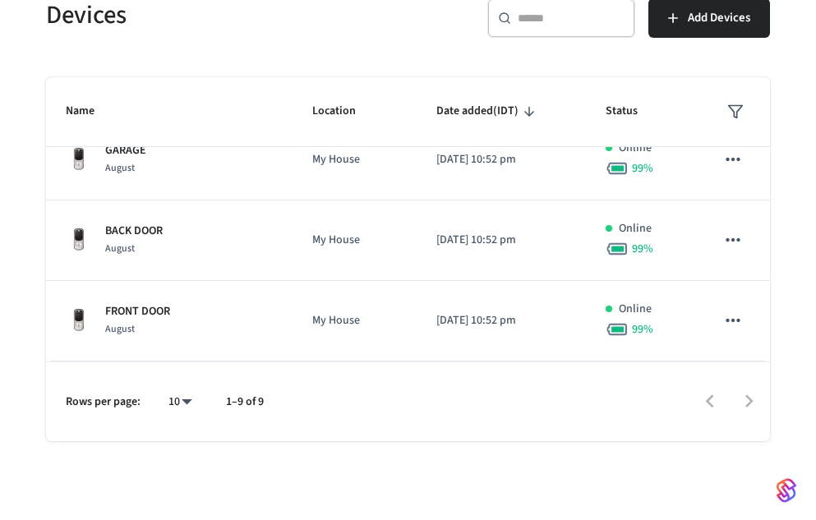
click at [395, 248] on td "My House" at bounding box center [355, 241] width 124 height 81
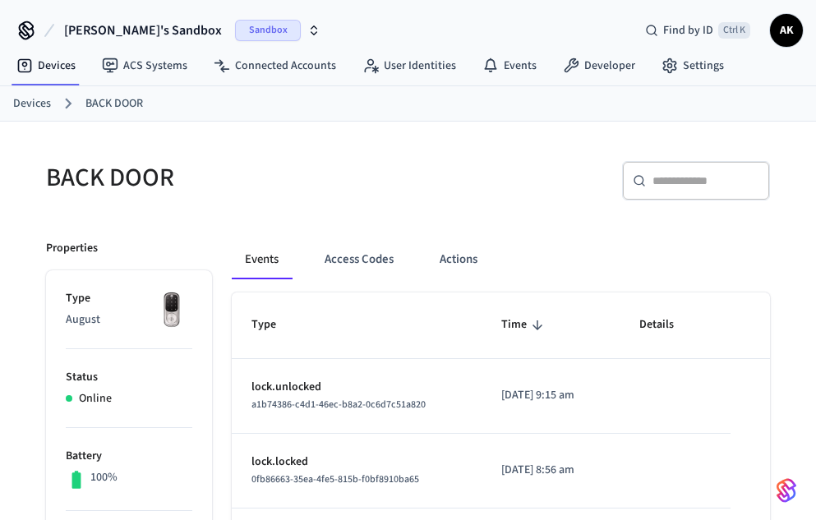
scroll to position [247, 0]
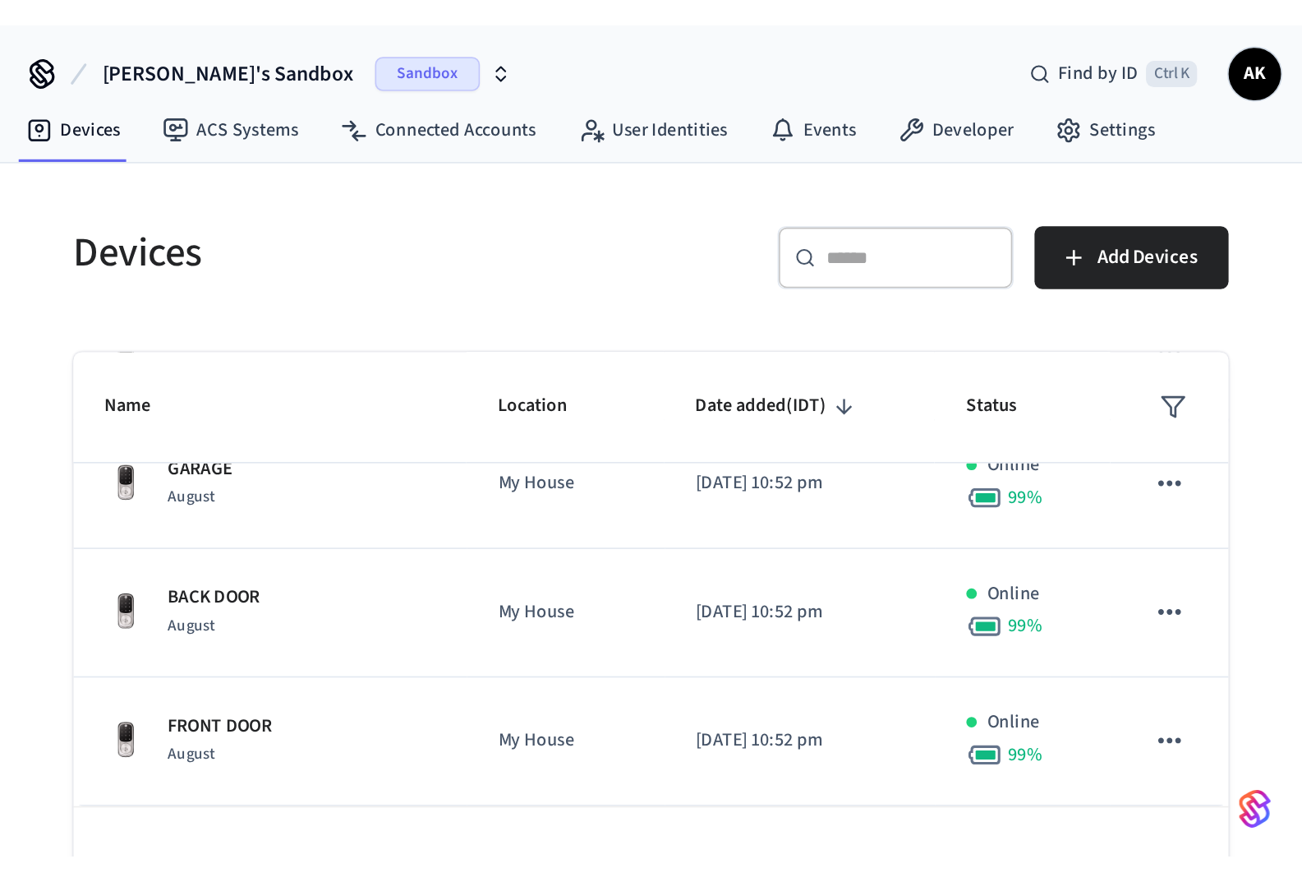
scroll to position [229, 0]
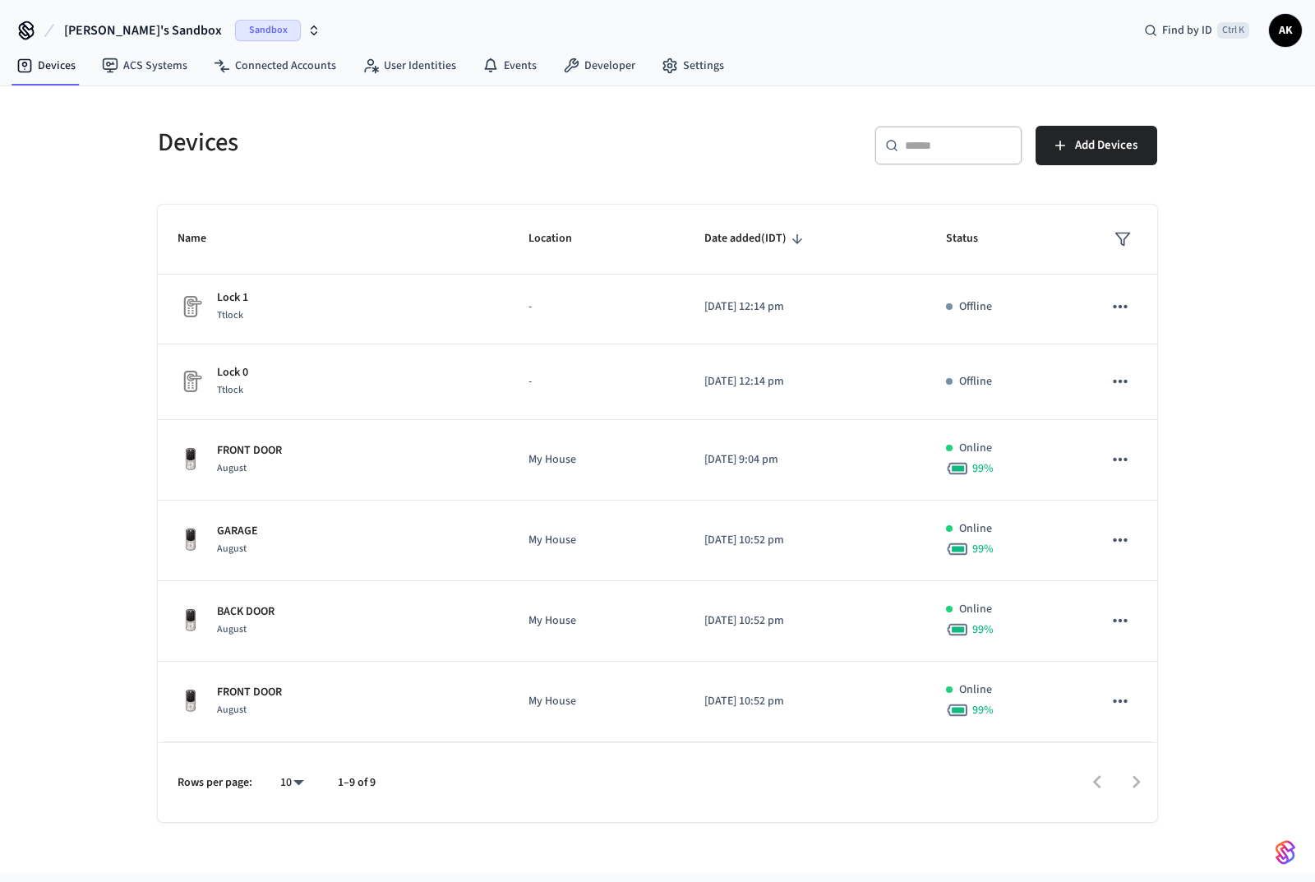
click at [236, 441] on td "FRONT DOOR August" at bounding box center [333, 460] width 351 height 81
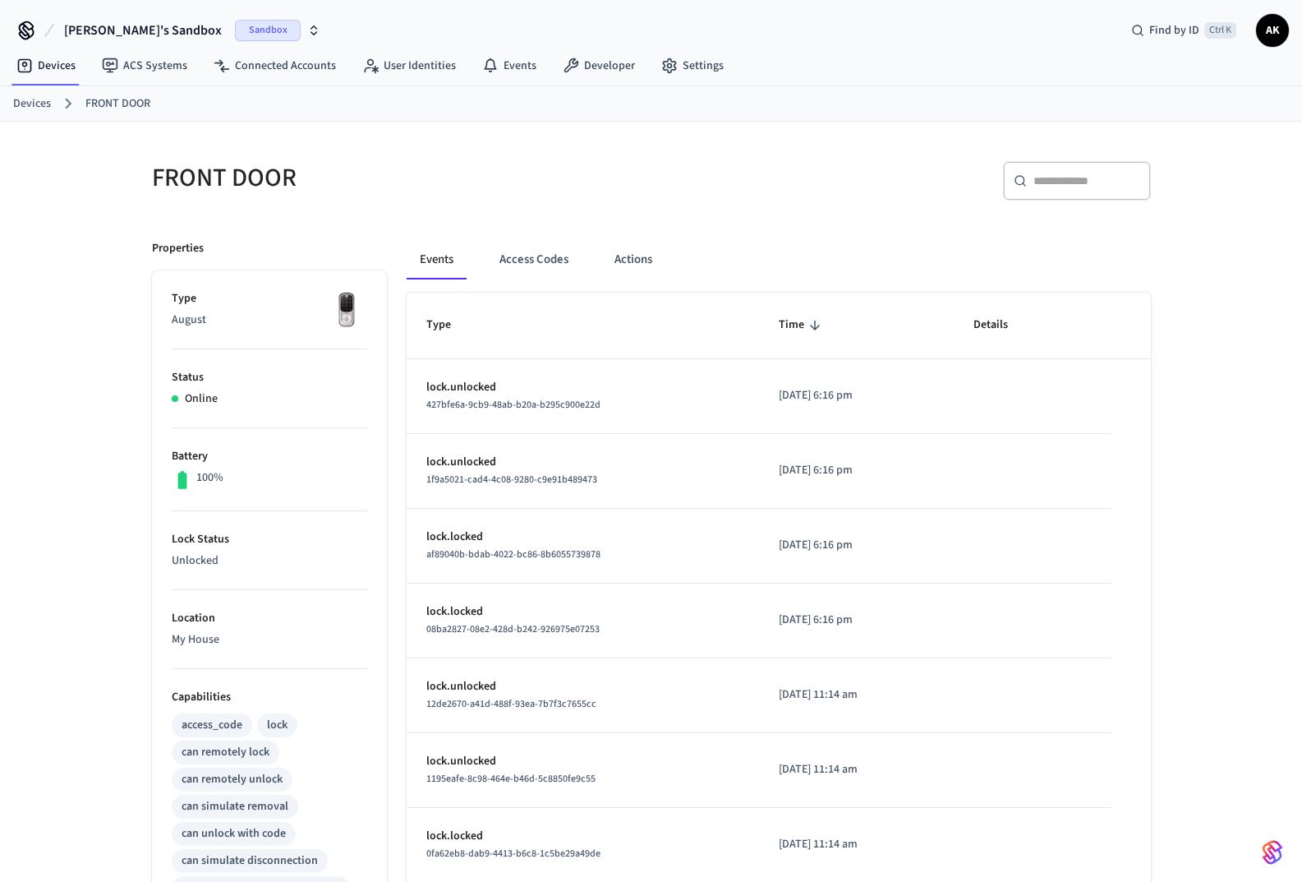
click at [513, 251] on button "Access Codes" at bounding box center [533, 259] width 95 height 39
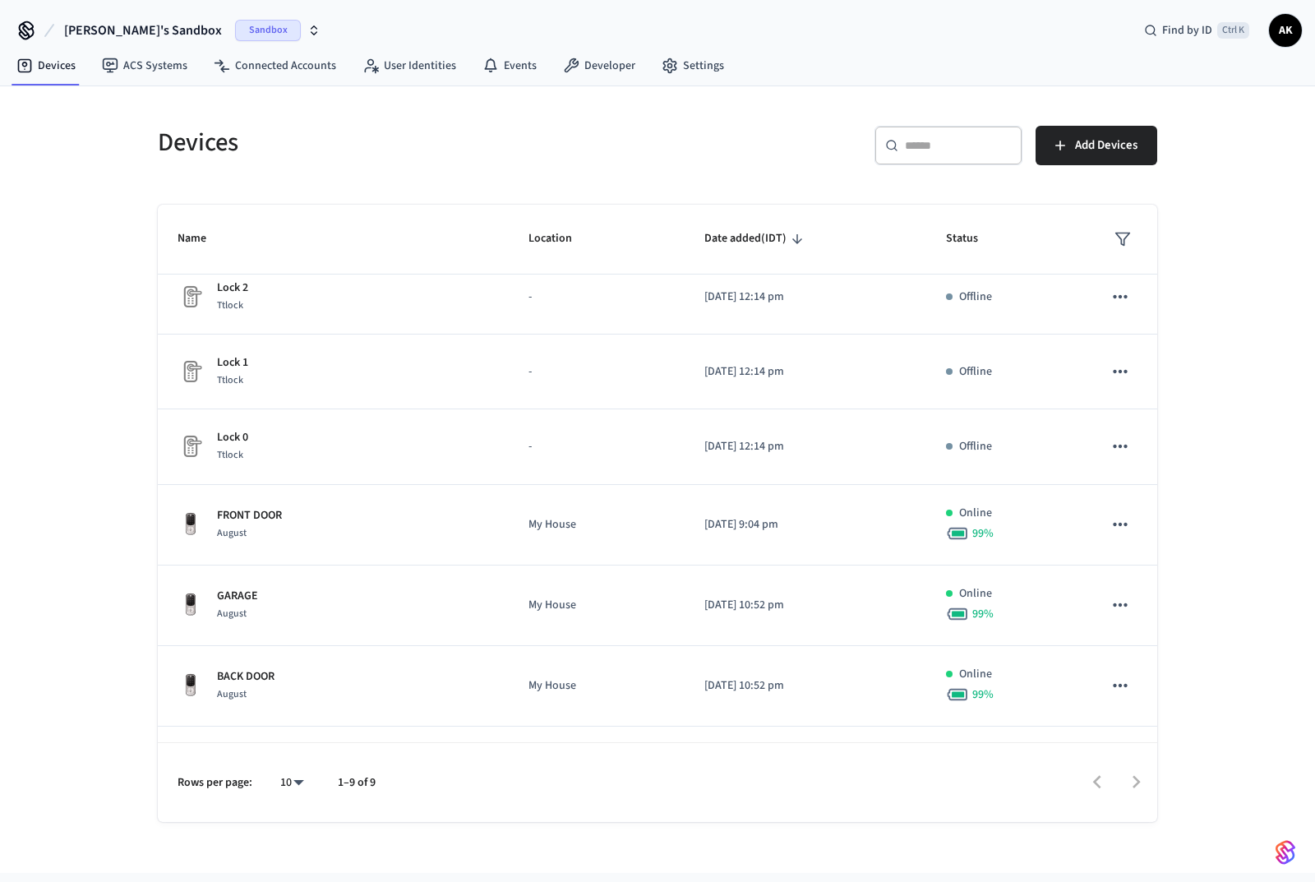
scroll to position [229, 0]
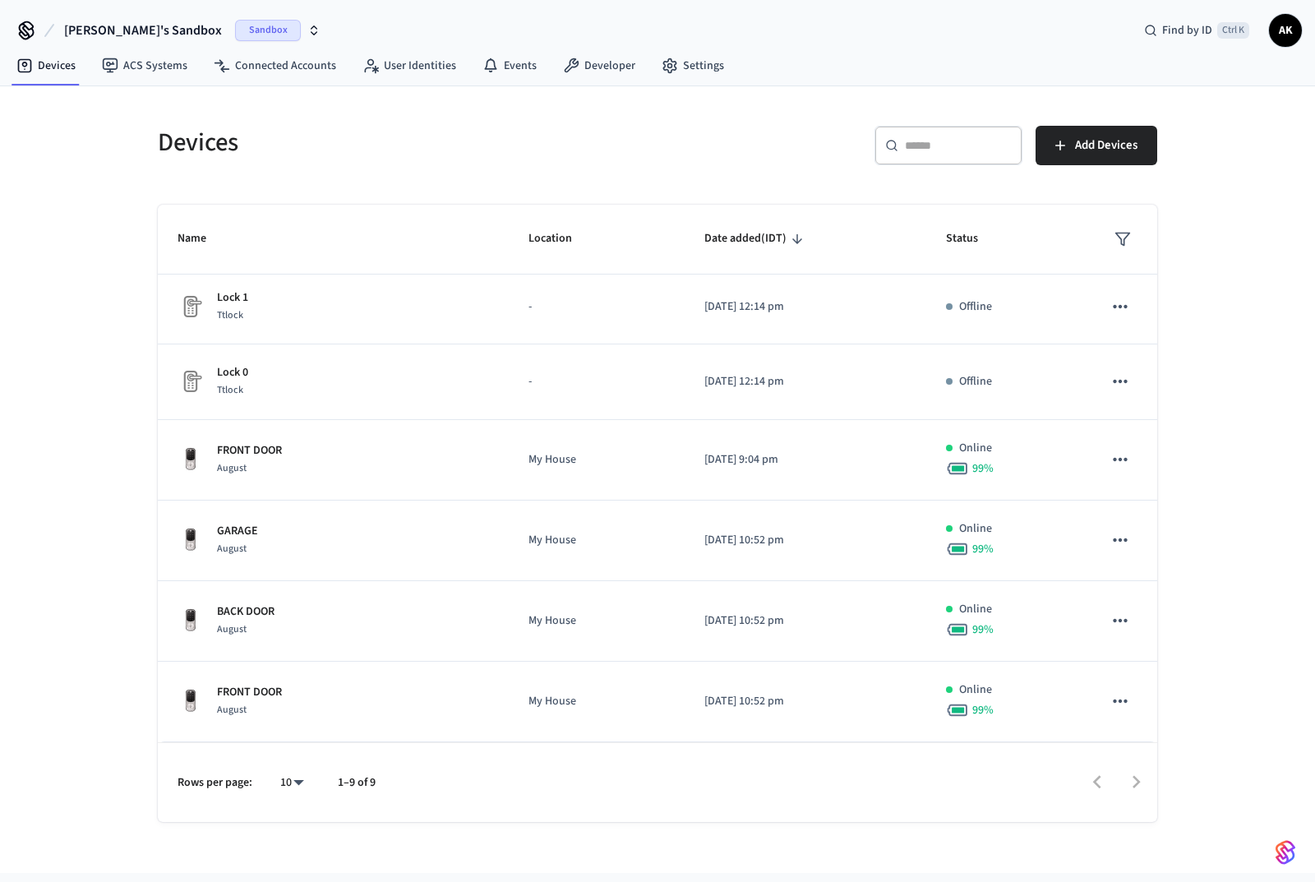
click at [726, 451] on p "2025/08/07 at 9:04 pm" at bounding box center [805, 459] width 202 height 17
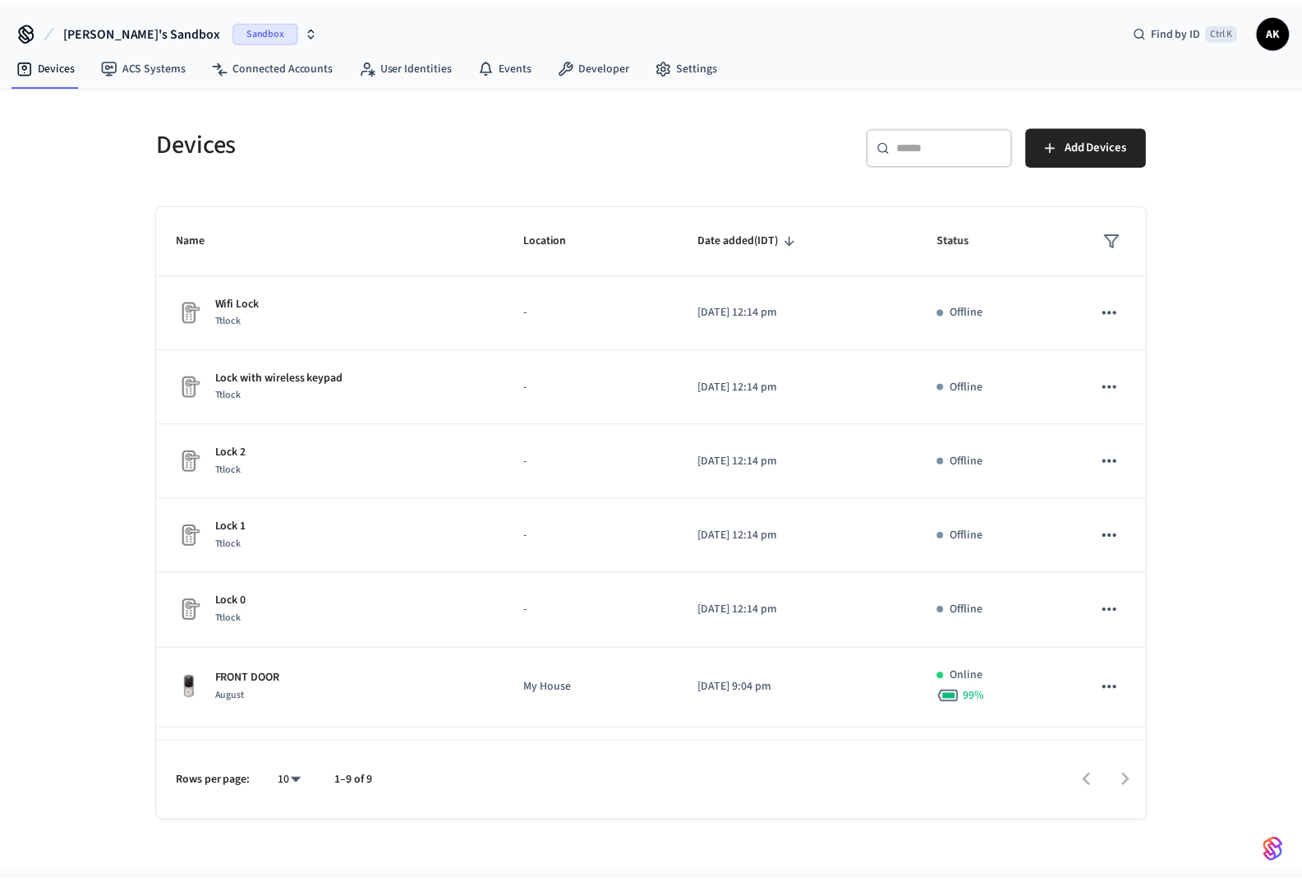
scroll to position [229, 0]
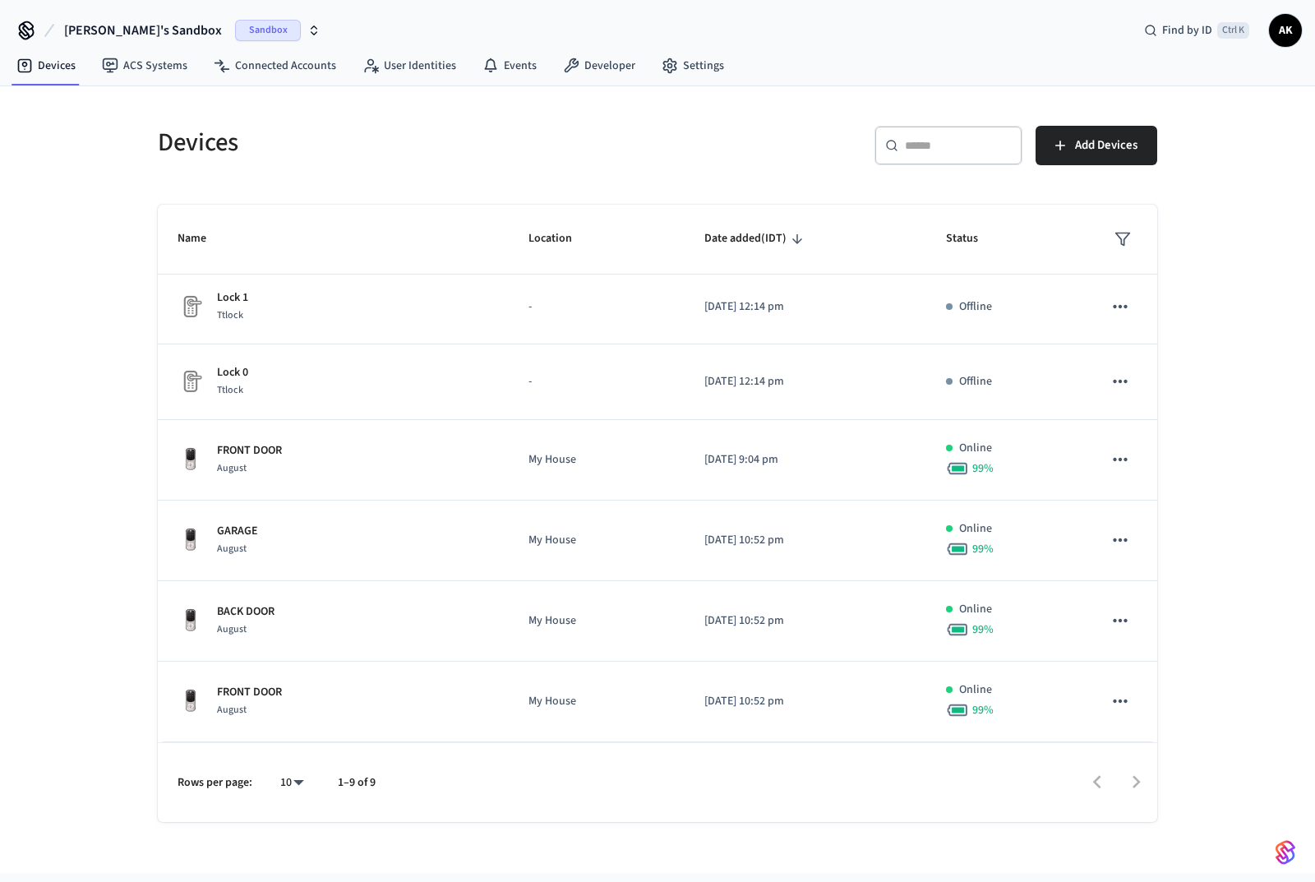
click at [293, 542] on div "GARAGE August" at bounding box center [332, 540] width 311 height 35
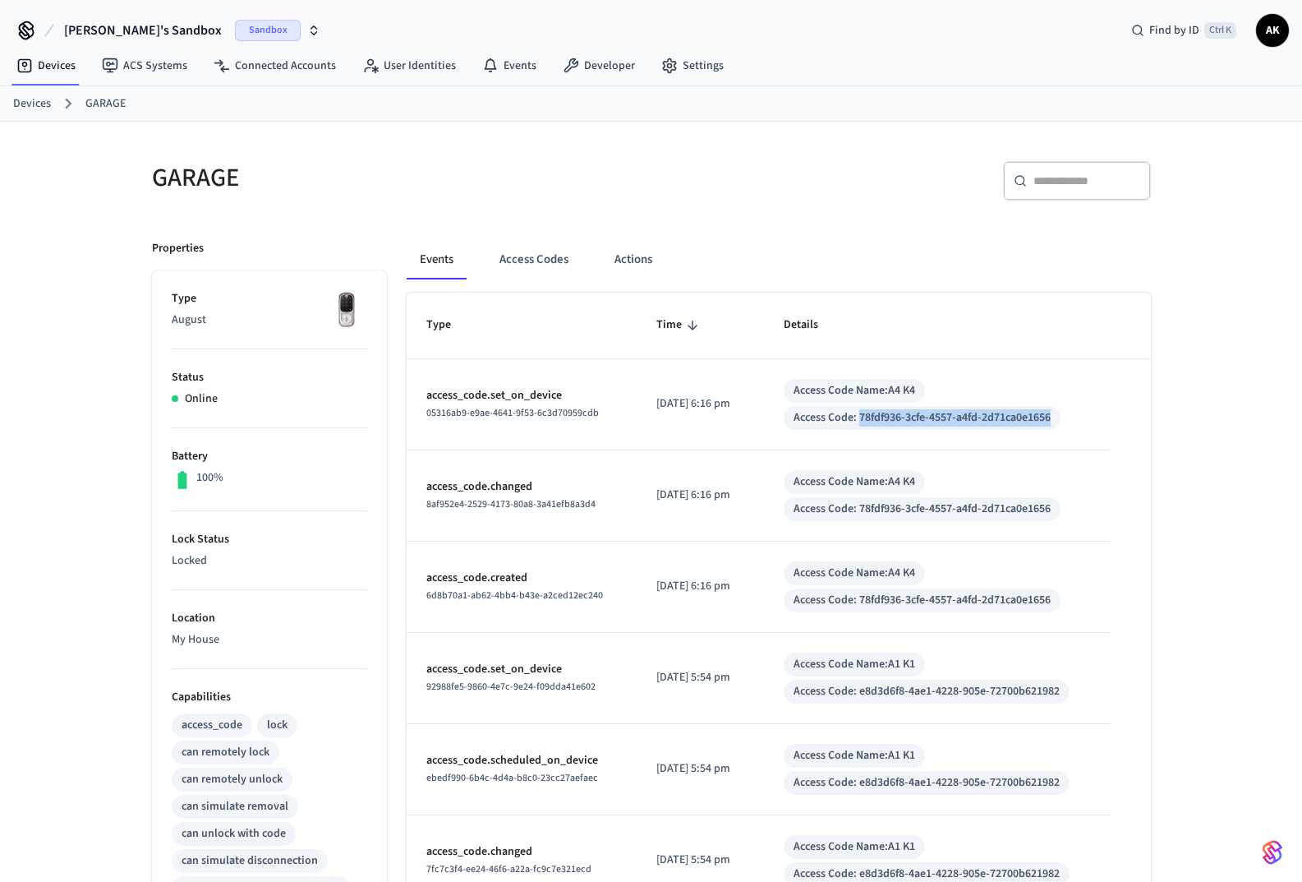
drag, startPoint x: 874, startPoint y: 414, endPoint x: 1098, endPoint y: 402, distance: 223.8
click at [1098, 402] on td "Access Code Name: A4 K4 Access Code: 78fdf936-3cfe-4557-a4fd-2d71ca0e1656" at bounding box center [938, 404] width 348 height 91
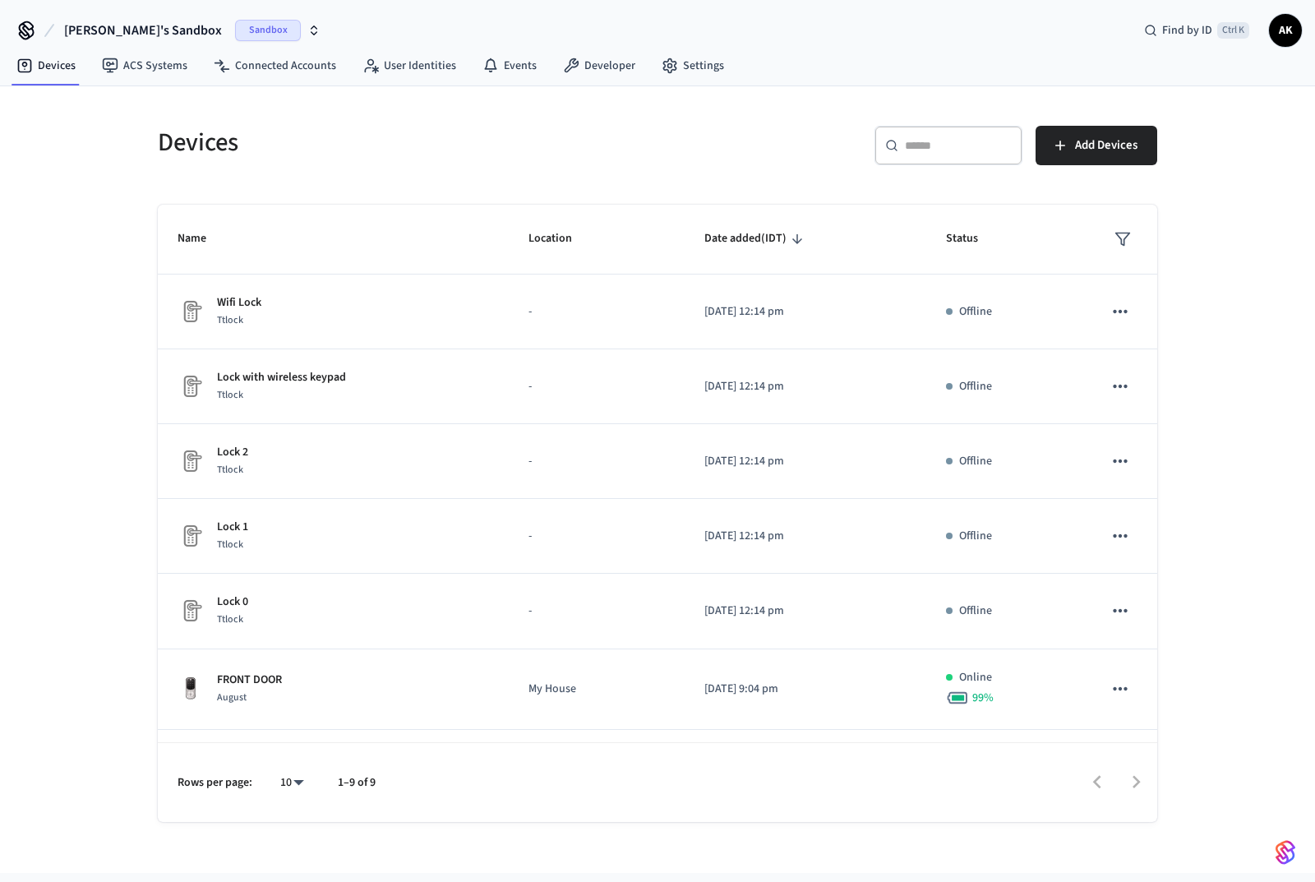
scroll to position [229, 0]
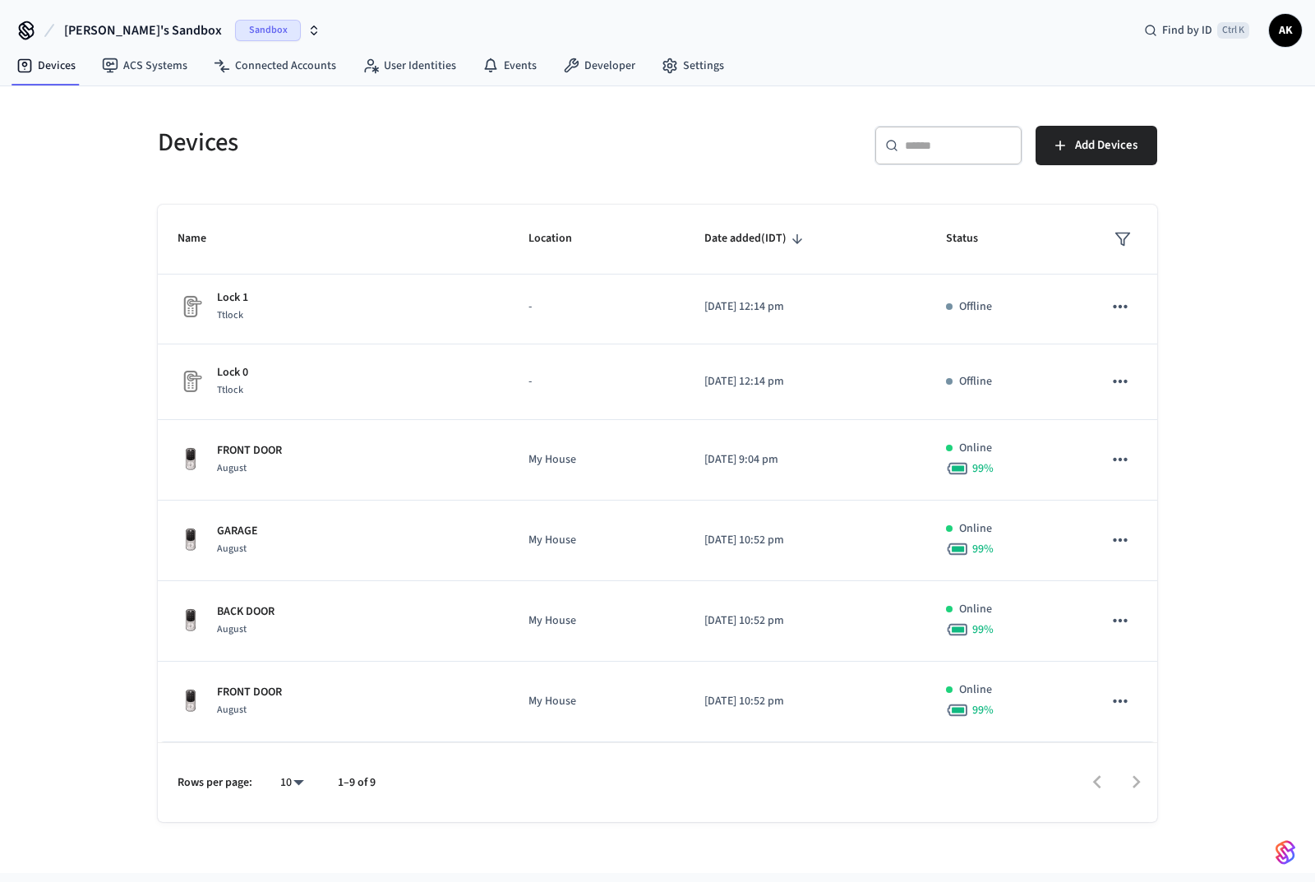
click at [262, 541] on div "GARAGE August" at bounding box center [332, 540] width 311 height 35
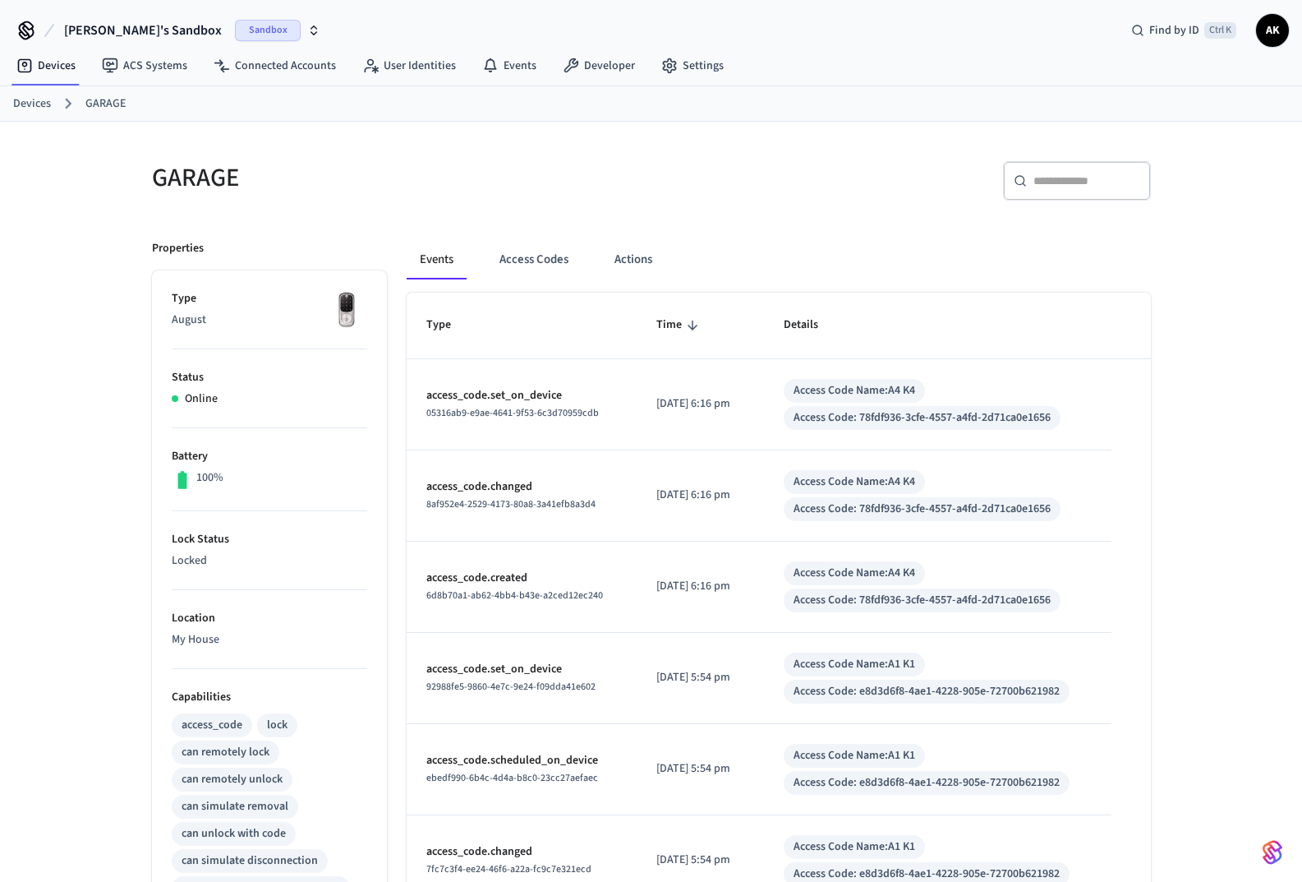
click at [528, 251] on button "Access Codes" at bounding box center [533, 259] width 95 height 39
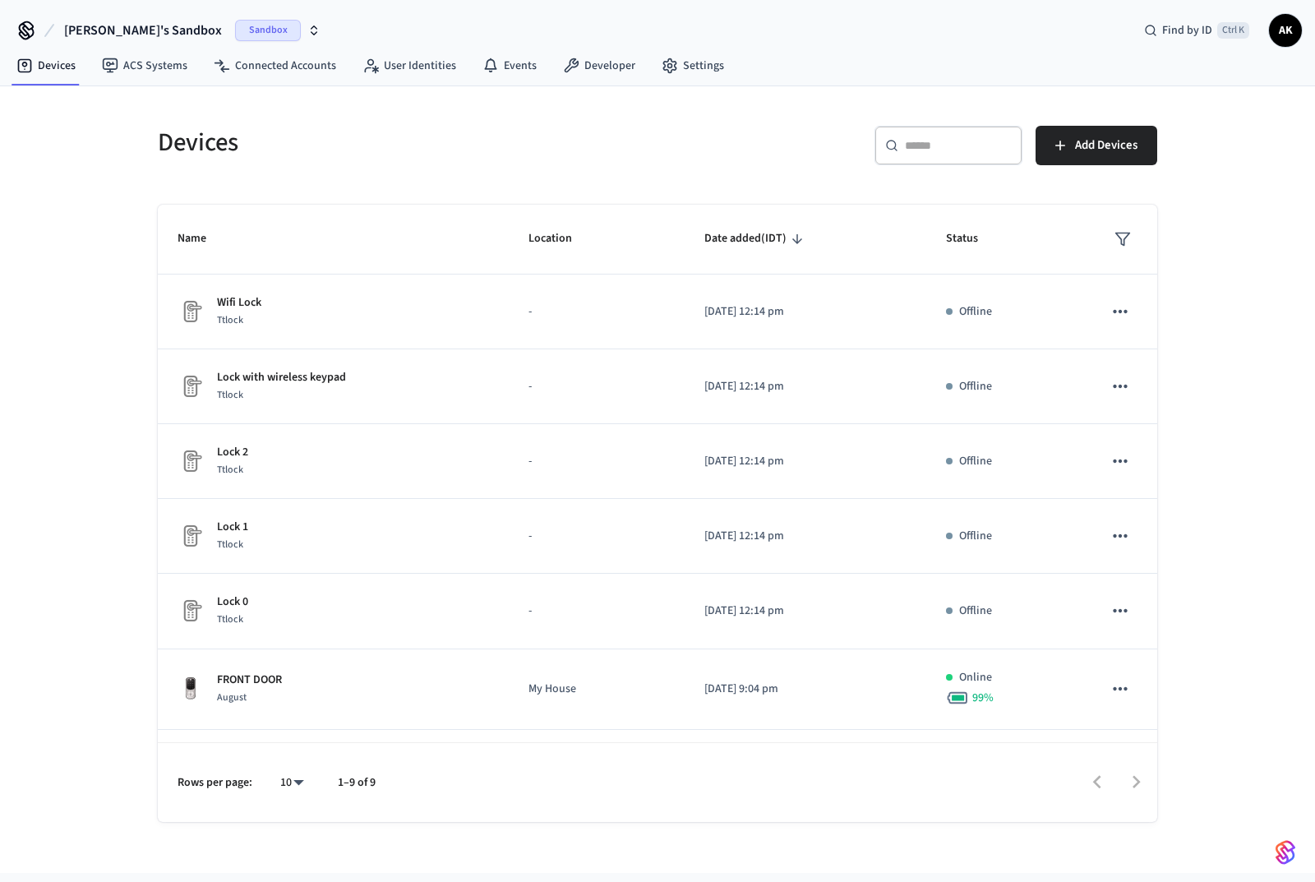
click at [1103, 151] on span "Add Devices" at bounding box center [1106, 145] width 62 height 21
click at [1113, 311] on icon "sticky table" at bounding box center [1120, 311] width 14 height 3
click at [292, 54] on div at bounding box center [657, 441] width 1315 height 882
click at [283, 72] on link "Connected Accounts" at bounding box center [275, 66] width 149 height 30
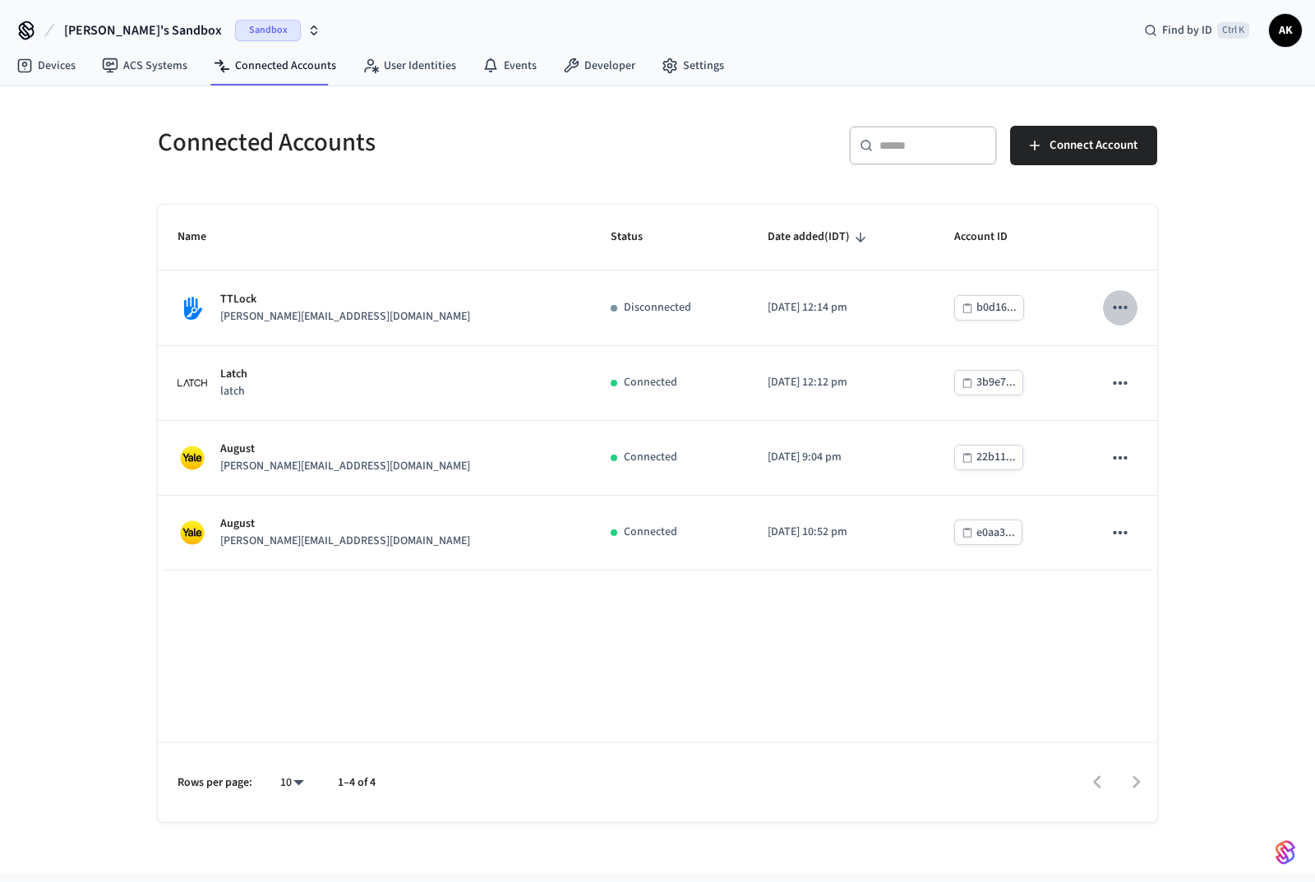
click at [1113, 304] on icon "sticky table" at bounding box center [1119, 307] width 21 height 21
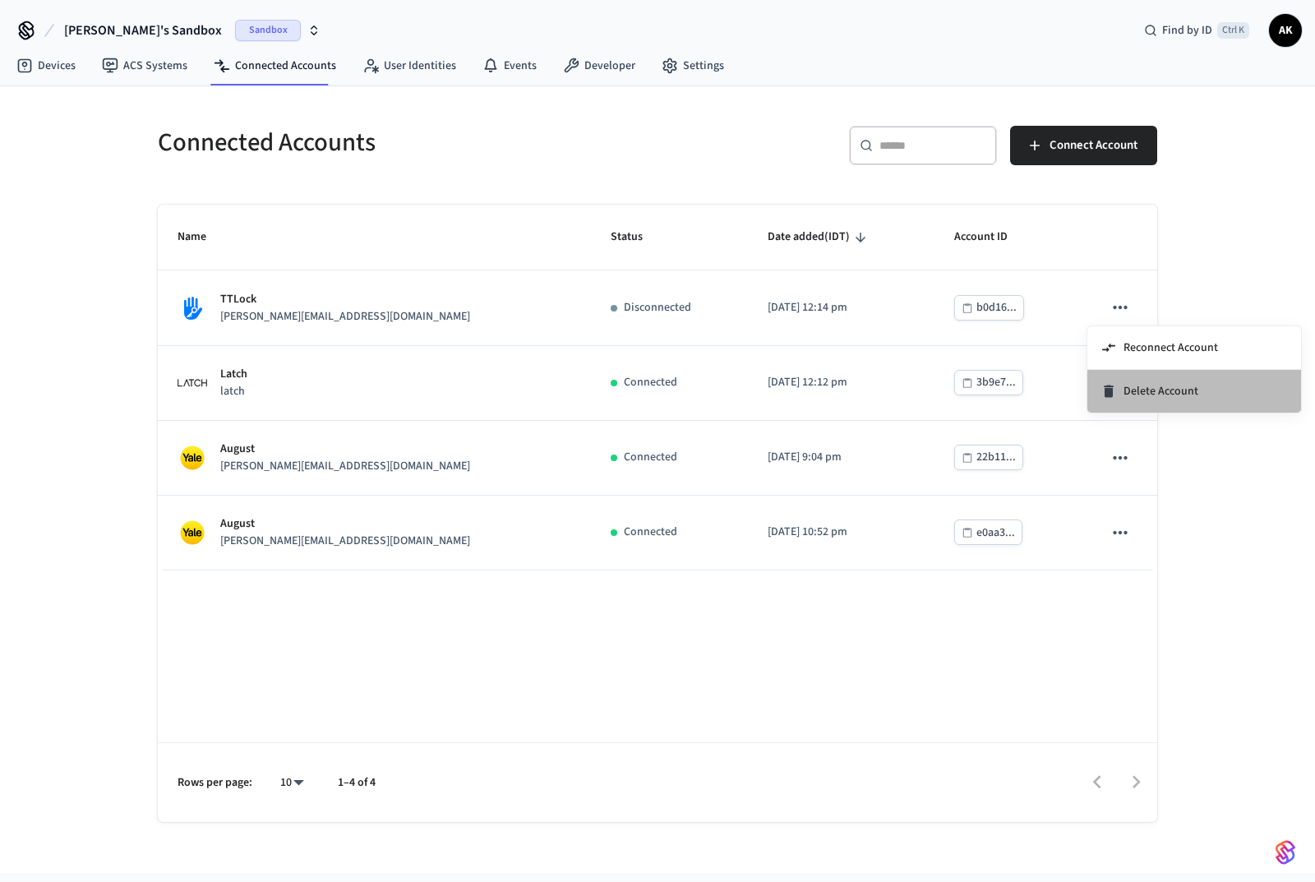
click at [1165, 391] on span "Delete Account" at bounding box center [1160, 391] width 75 height 16
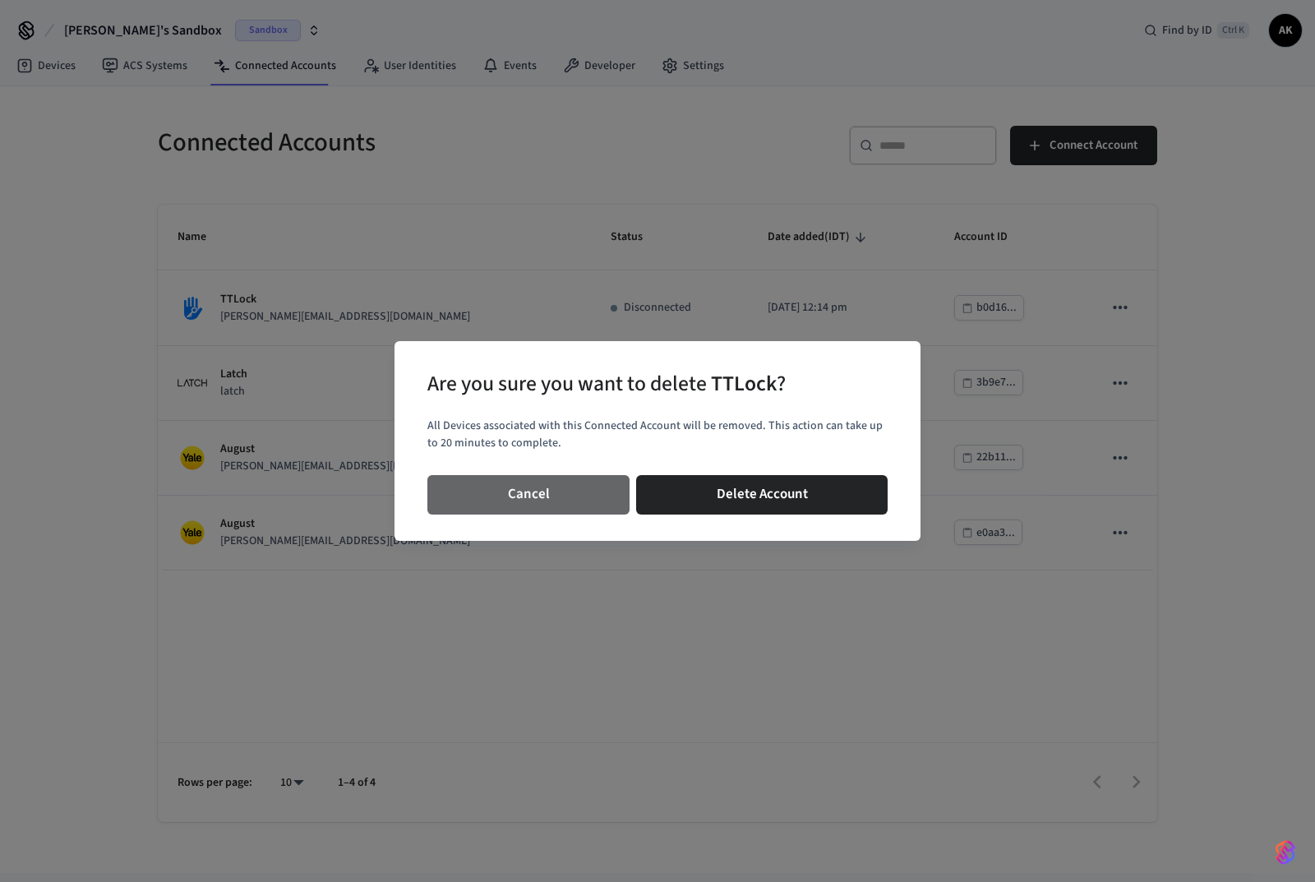
click at [566, 491] on button "Cancel" at bounding box center [528, 494] width 202 height 39
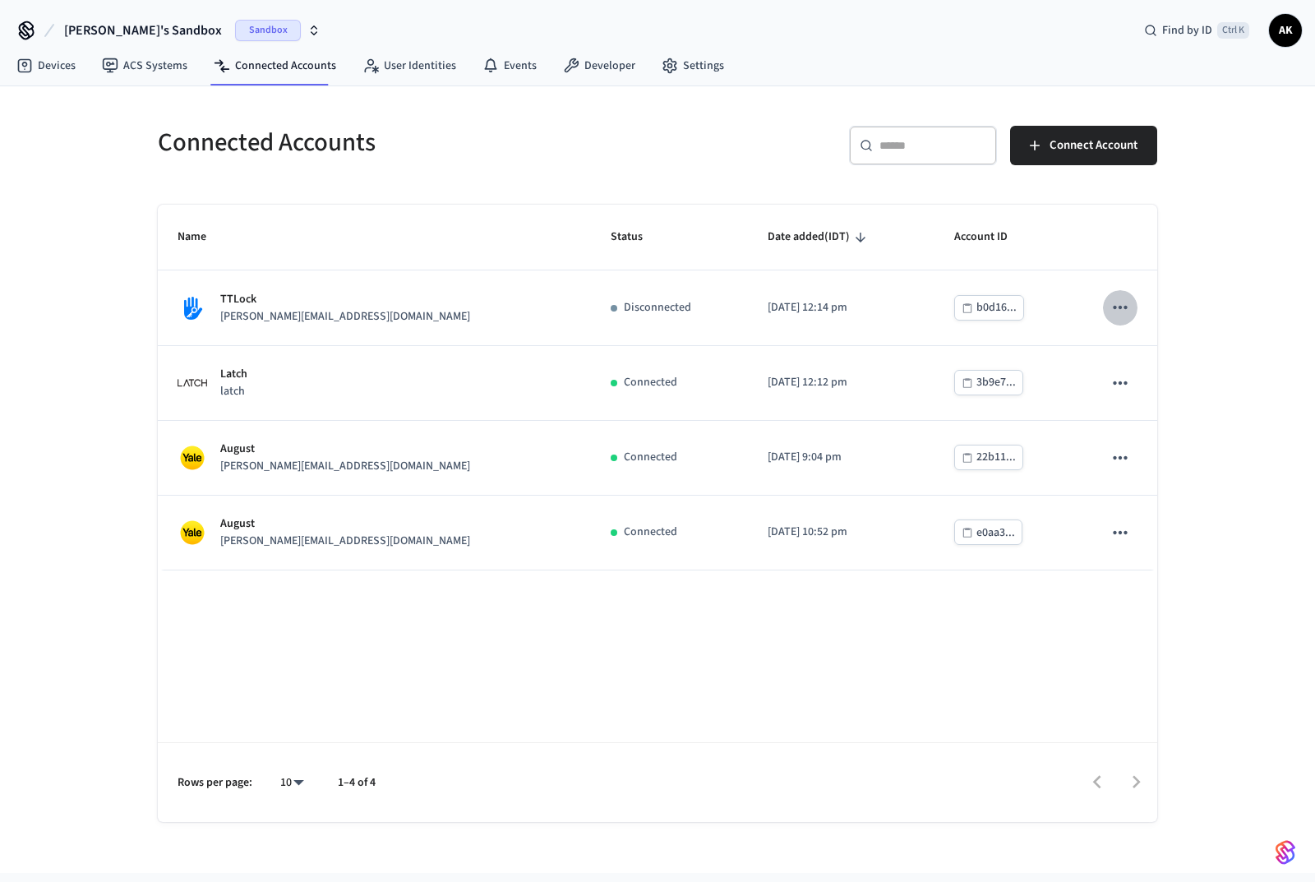
click at [1120, 297] on icon "sticky table" at bounding box center [1119, 307] width 21 height 21
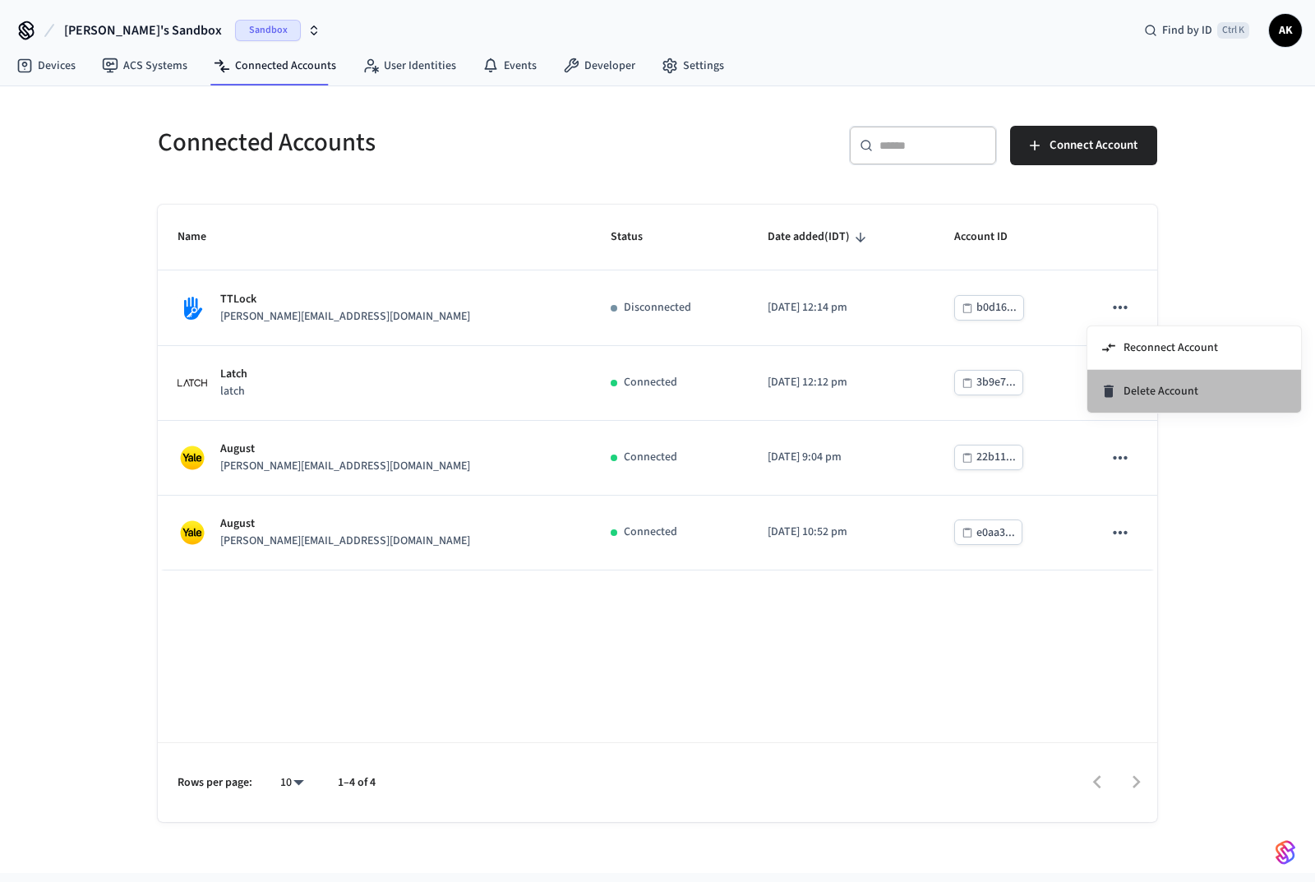
click at [1146, 385] on span "Delete Account" at bounding box center [1160, 391] width 75 height 16
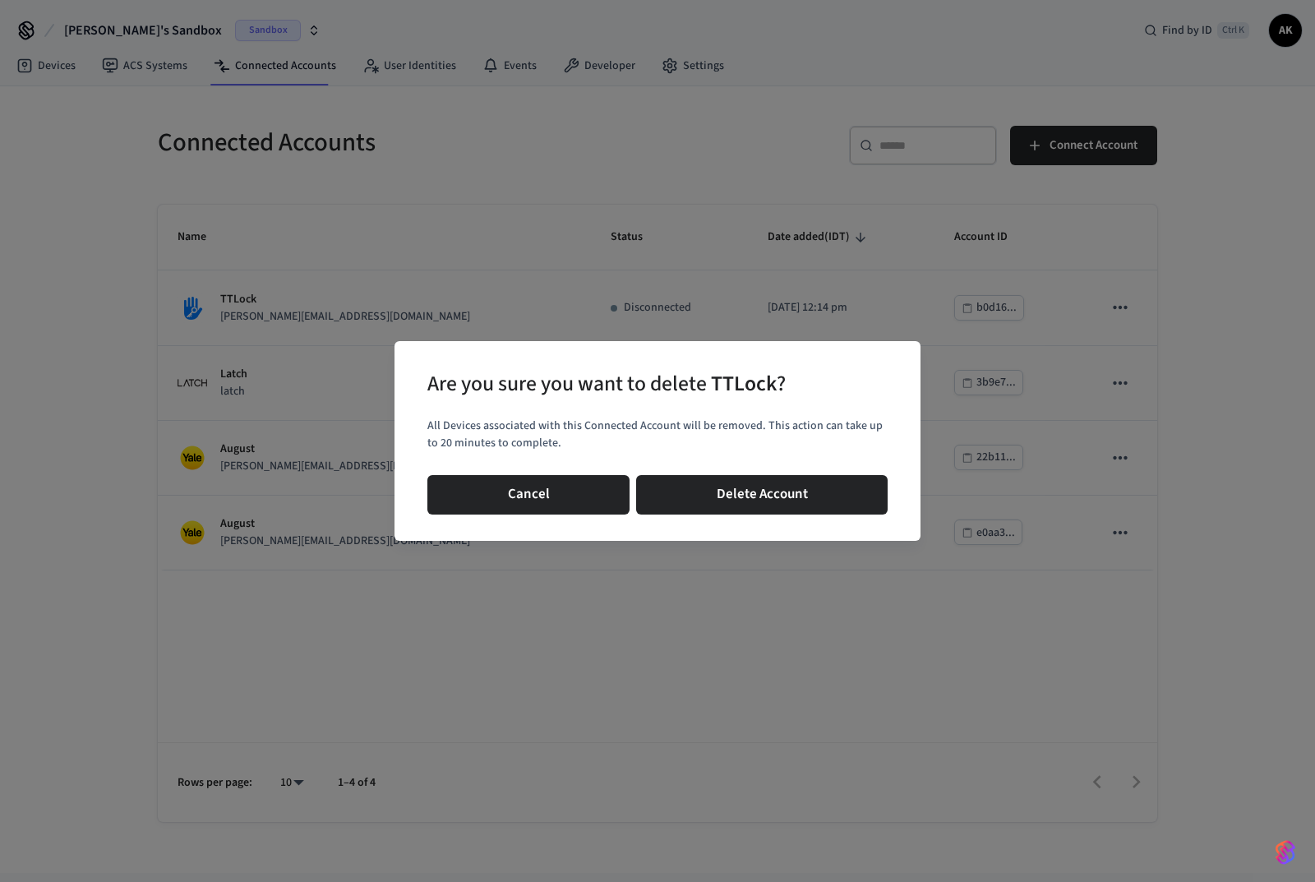
click at [734, 483] on button "Delete Account" at bounding box center [761, 494] width 251 height 39
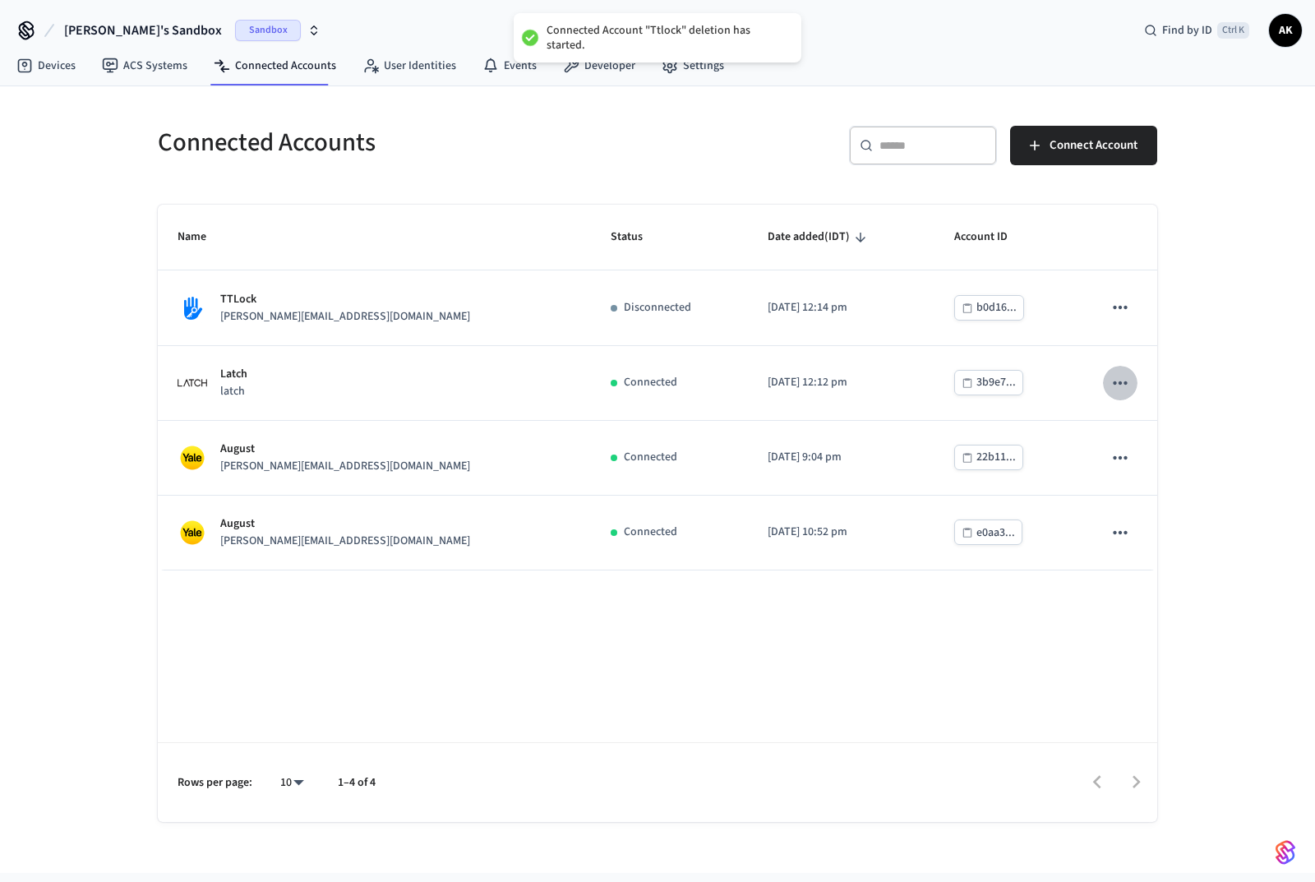
click at [1114, 376] on icon "sticky table" at bounding box center [1119, 382] width 21 height 21
click at [1119, 376] on div at bounding box center [657, 441] width 1315 height 882
click at [1122, 381] on icon "sticky table" at bounding box center [1119, 382] width 21 height 21
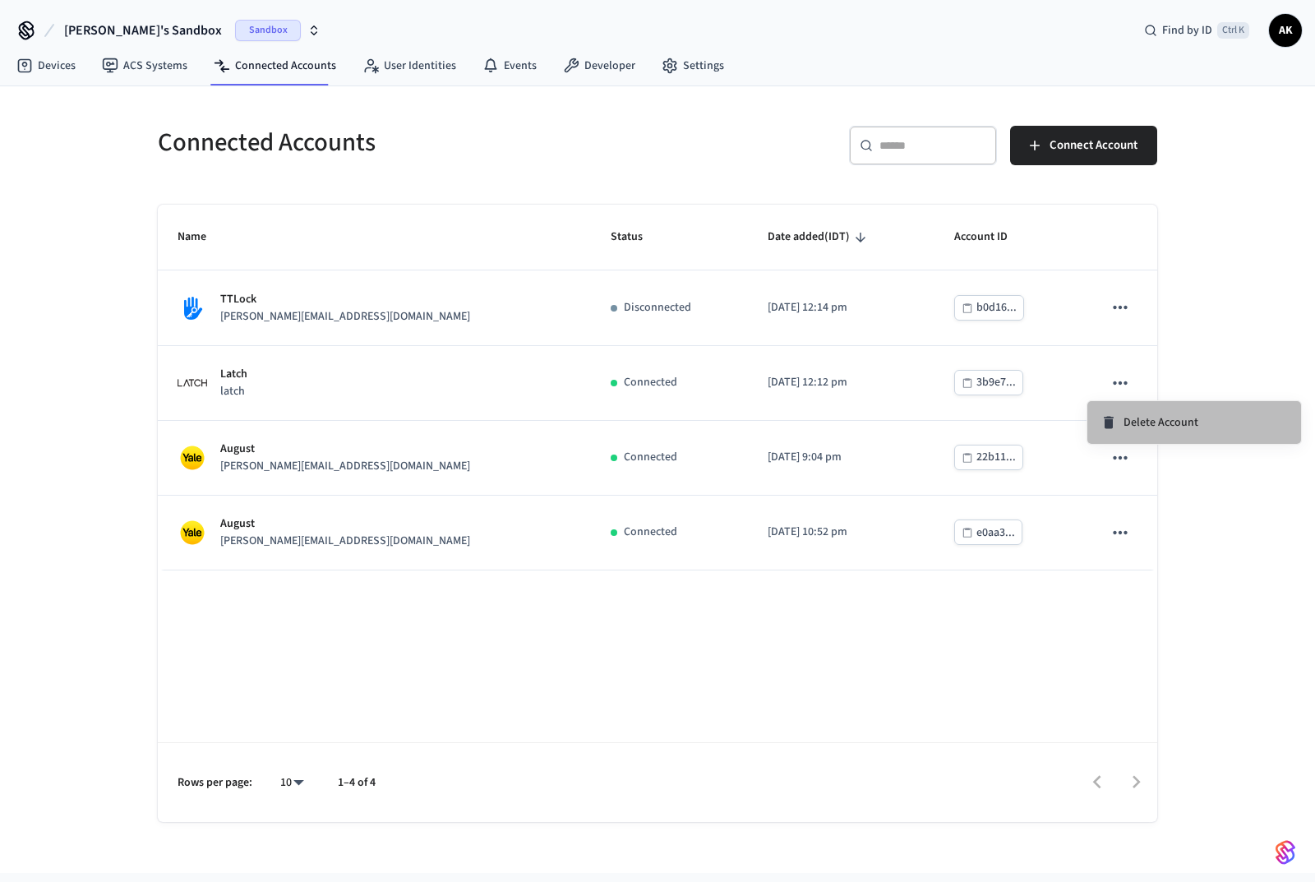
click at [1150, 425] on span "Delete Account" at bounding box center [1160, 422] width 75 height 16
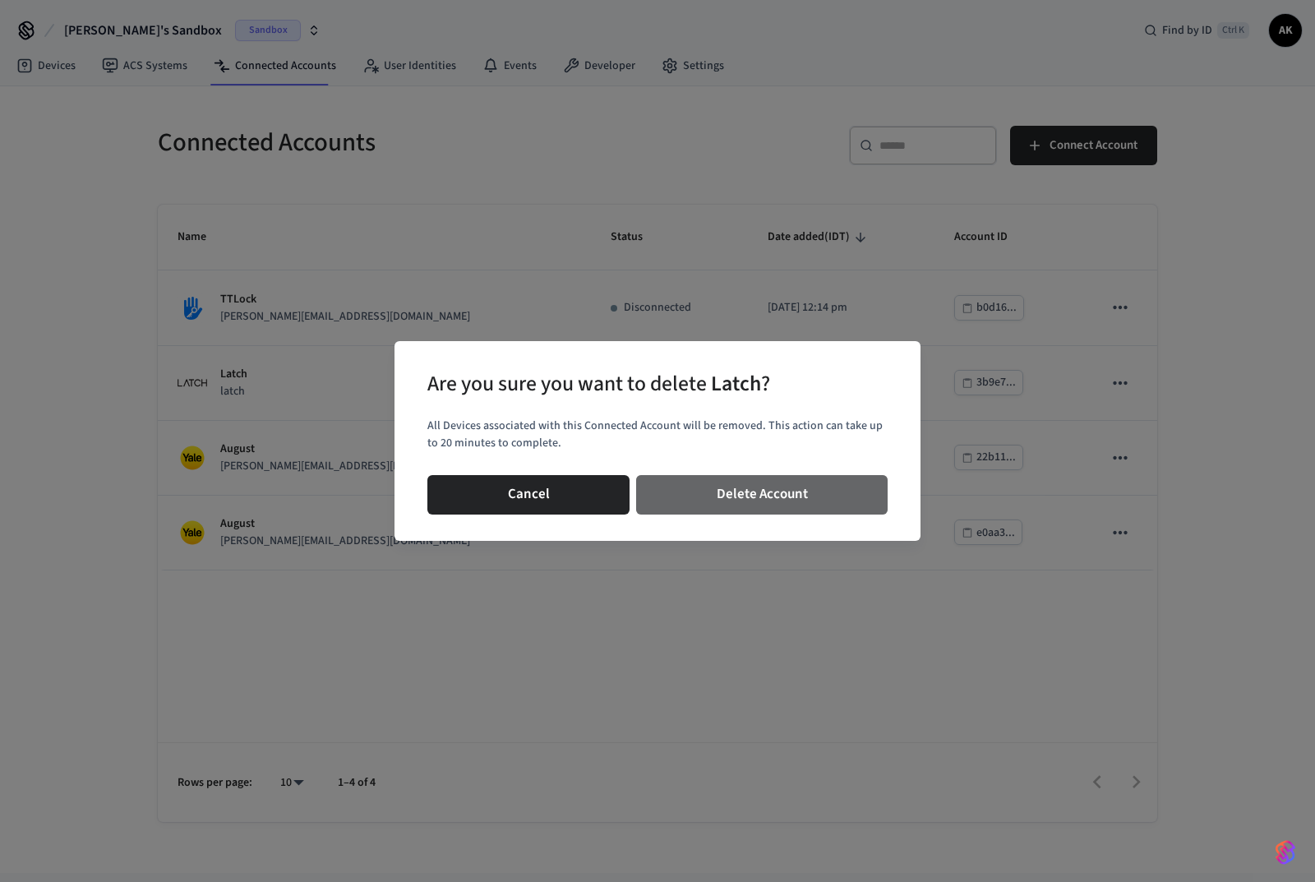
click at [746, 493] on button "Delete Account" at bounding box center [761, 494] width 251 height 39
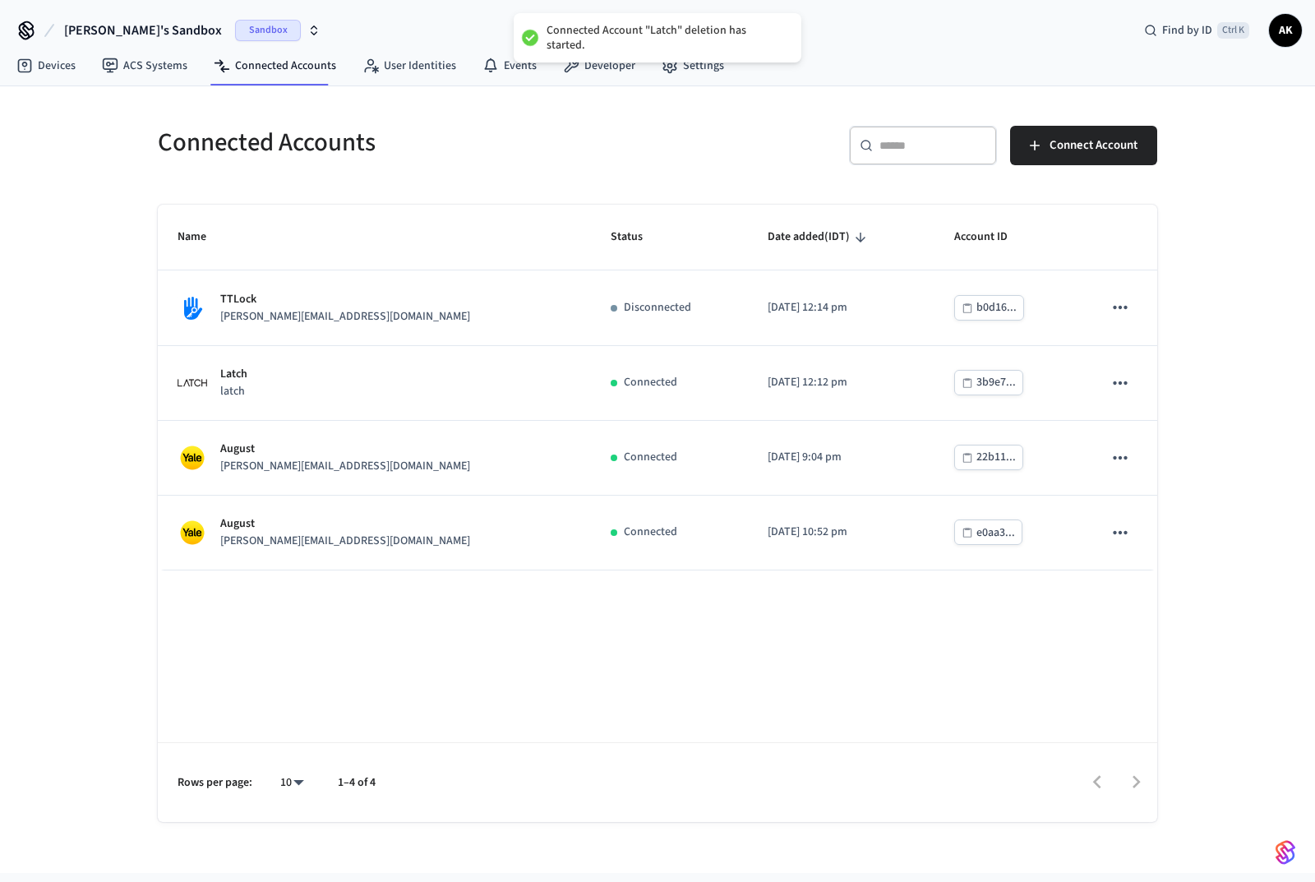
click at [1124, 451] on icon "sticky table" at bounding box center [1119, 457] width 21 height 21
click at [1164, 489] on span "Delete Account" at bounding box center [1160, 497] width 75 height 16
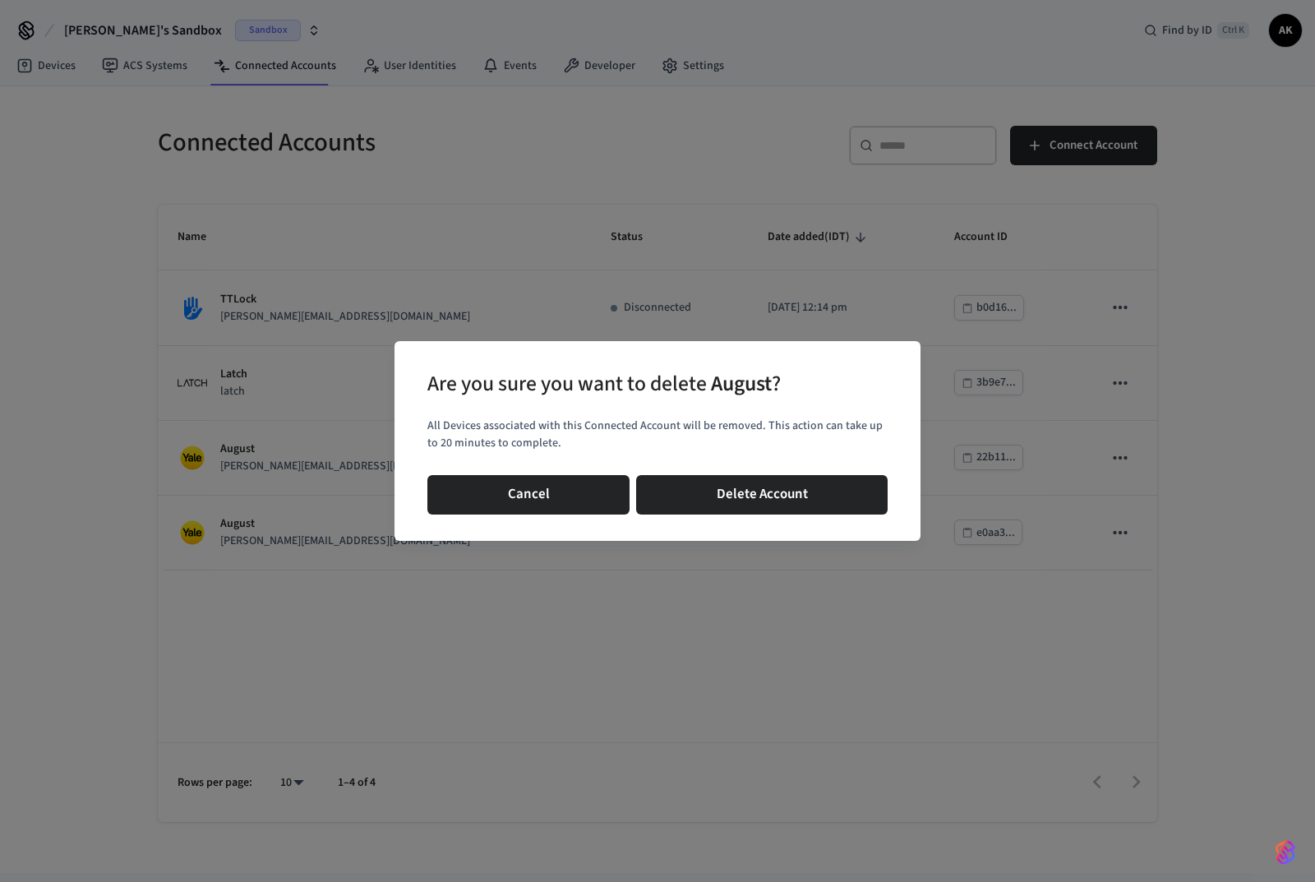
click at [823, 499] on button "Delete Account" at bounding box center [761, 494] width 251 height 39
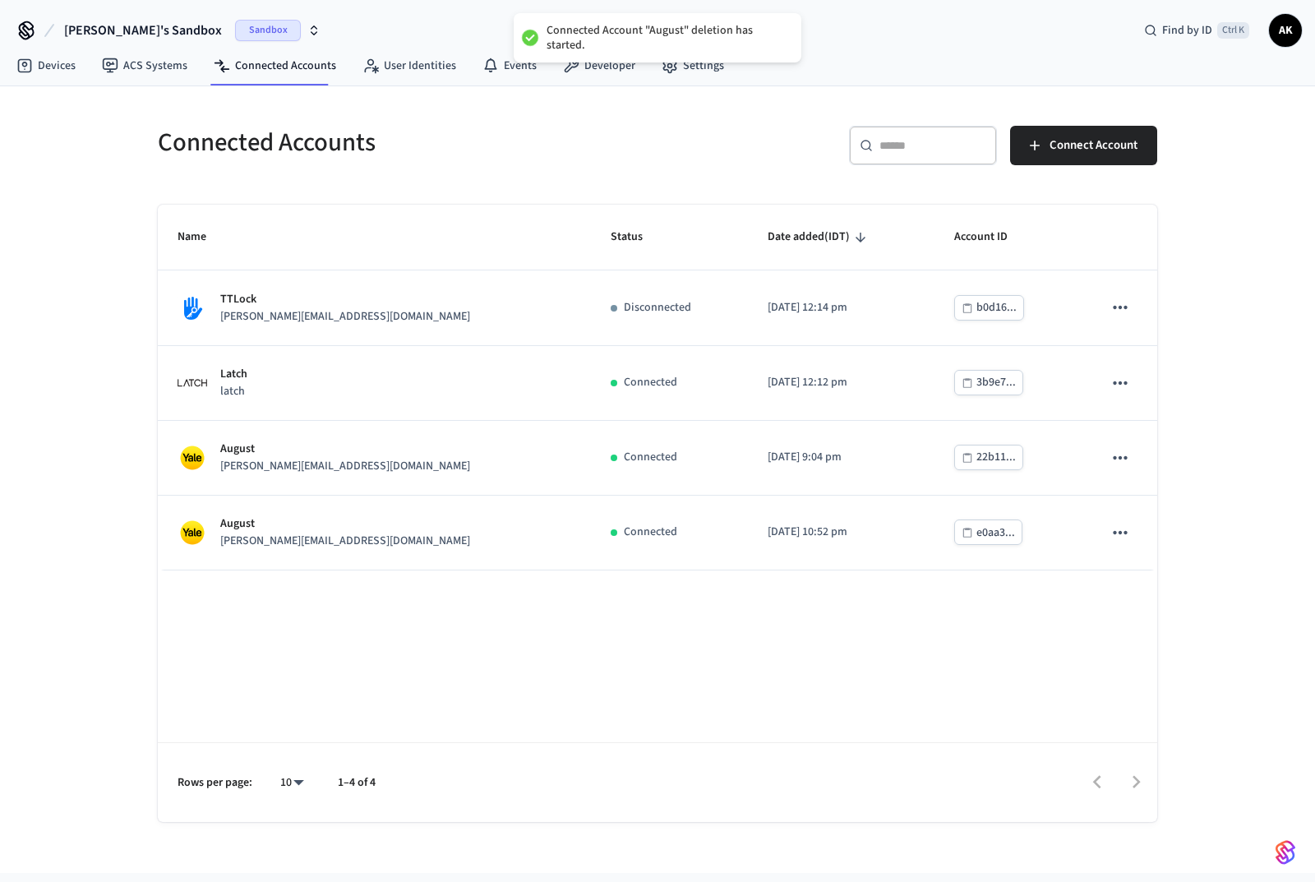
click at [1124, 523] on icon "sticky table" at bounding box center [1119, 532] width 21 height 21
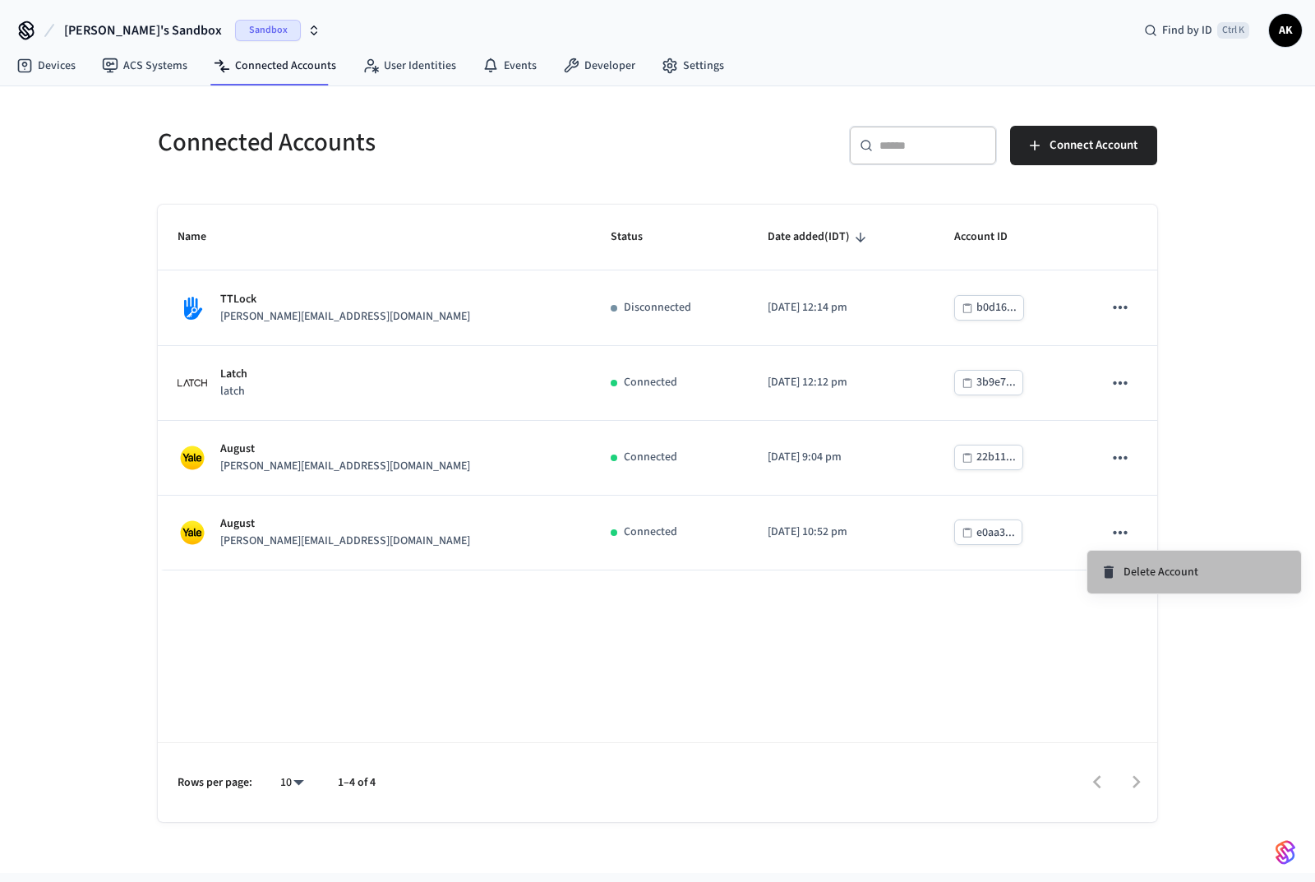
click at [1157, 569] on span "Delete Account" at bounding box center [1160, 572] width 75 height 16
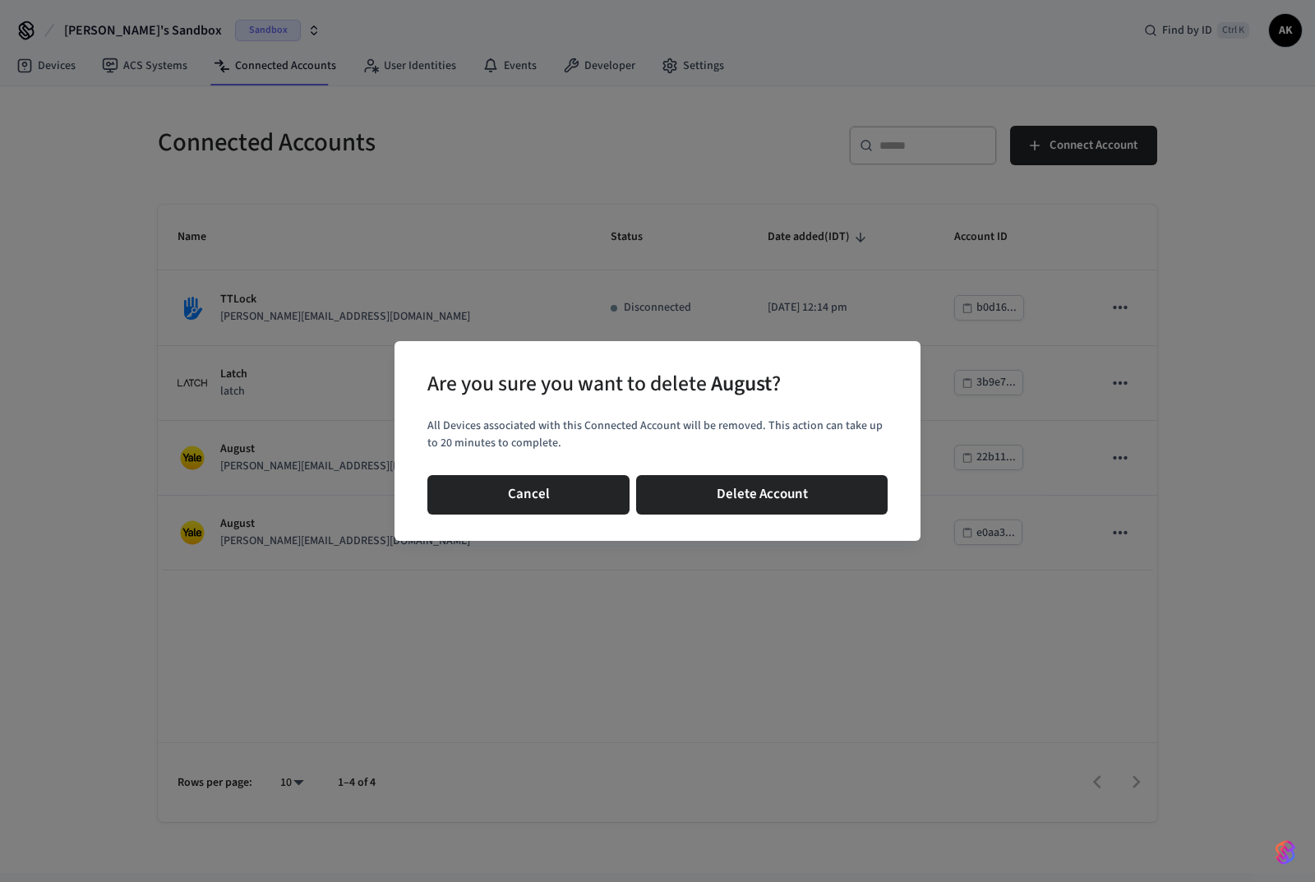
click at [770, 492] on button "Delete Account" at bounding box center [761, 494] width 251 height 39
